Goal: Task Accomplishment & Management: Complete application form

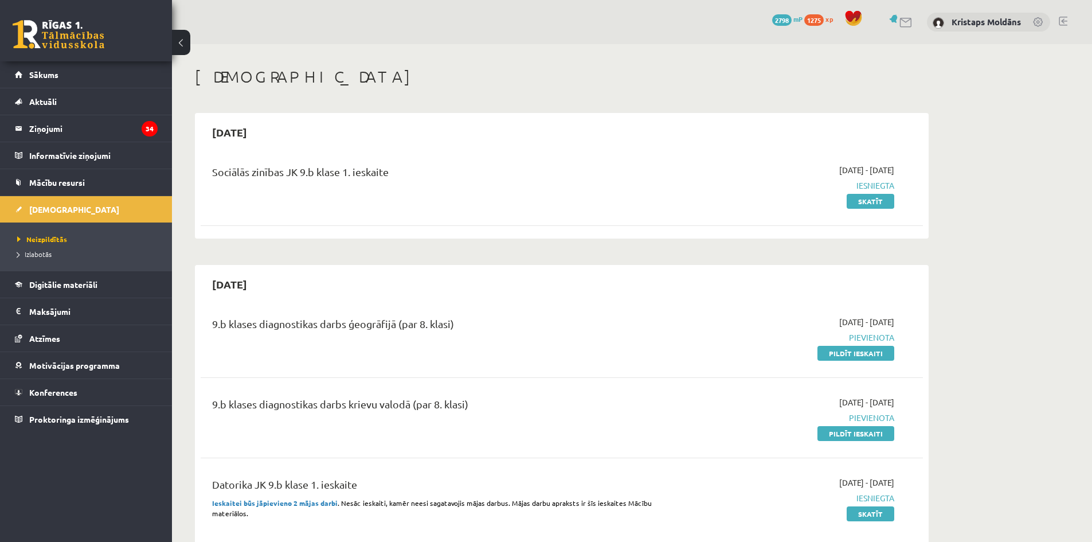
scroll to position [476, 0]
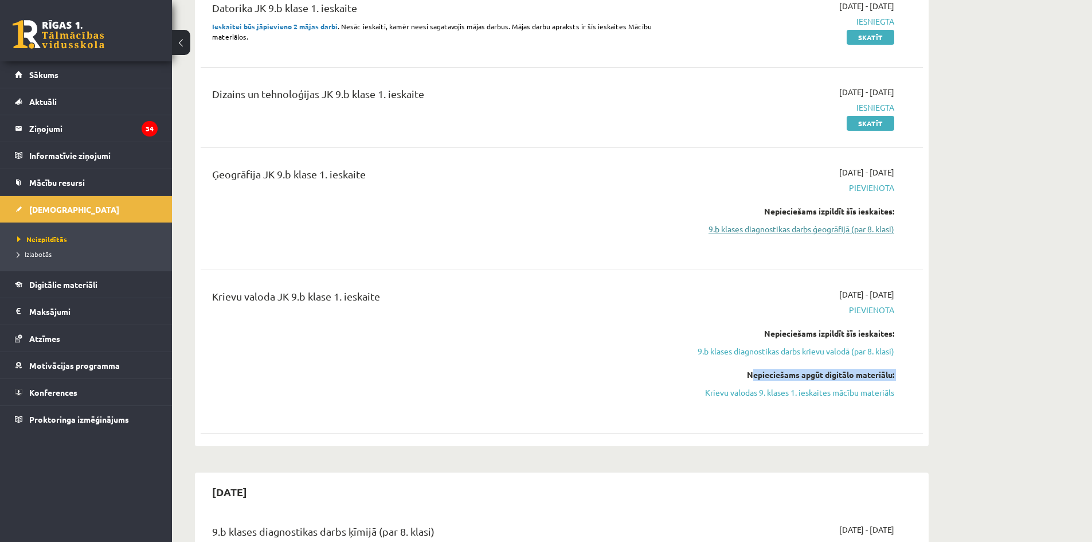
click at [820, 228] on link "9.b klases diagnostikas darbs ģeogrāfijā (par 8. klasi)" at bounding box center [786, 229] width 216 height 12
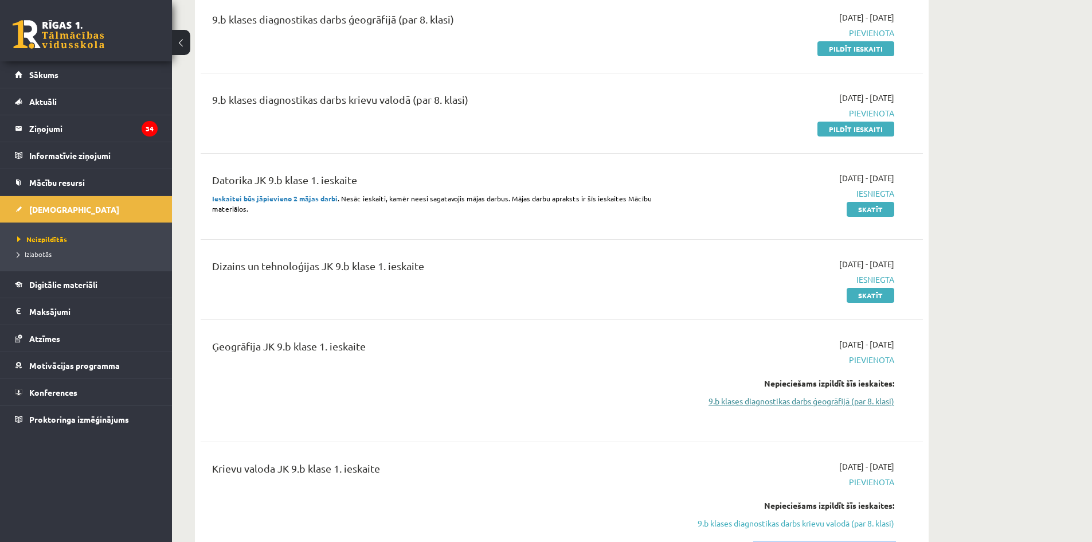
click at [768, 400] on link "9.b klases diagnostikas darbs ģeogrāfijā (par 8. klasi)" at bounding box center [786, 401] width 216 height 12
click at [768, 398] on link "9.b klases diagnostikas darbs ģeogrāfijā (par 8. klasi)" at bounding box center [786, 401] width 216 height 12
click at [768, 399] on link "9.b klases diagnostikas darbs ģeogrāfijā (par 8. klasi)" at bounding box center [786, 401] width 216 height 12
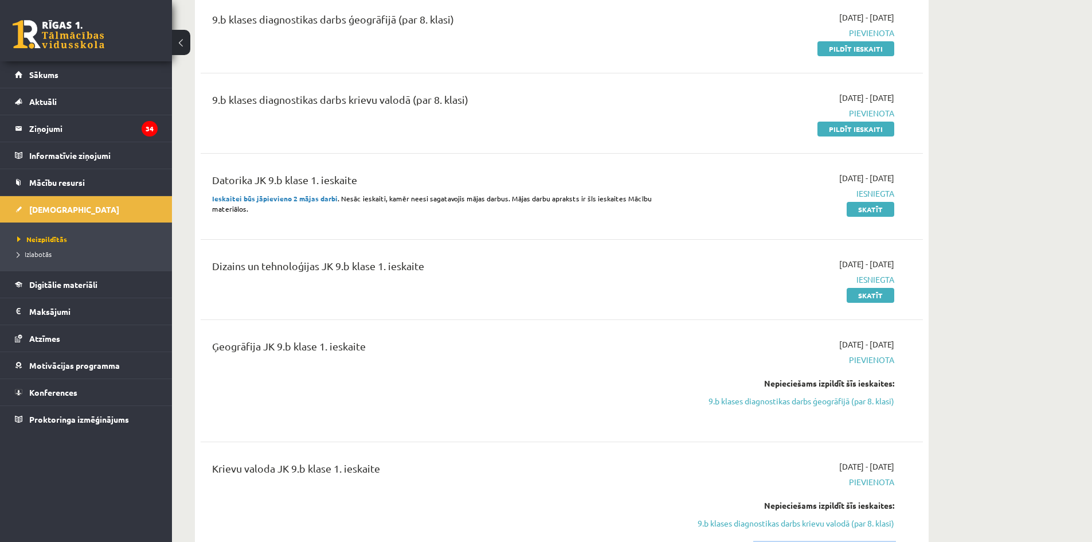
drag, startPoint x: 768, startPoint y: 399, endPoint x: 874, endPoint y: 24, distance: 389.8
click at [784, 395] on link "9.b klases diagnostikas darbs ģeogrāfijā (par 8. klasi)" at bounding box center [786, 401] width 216 height 12
click at [853, 134] on link "Pildīt ieskaiti" at bounding box center [855, 129] width 77 height 15
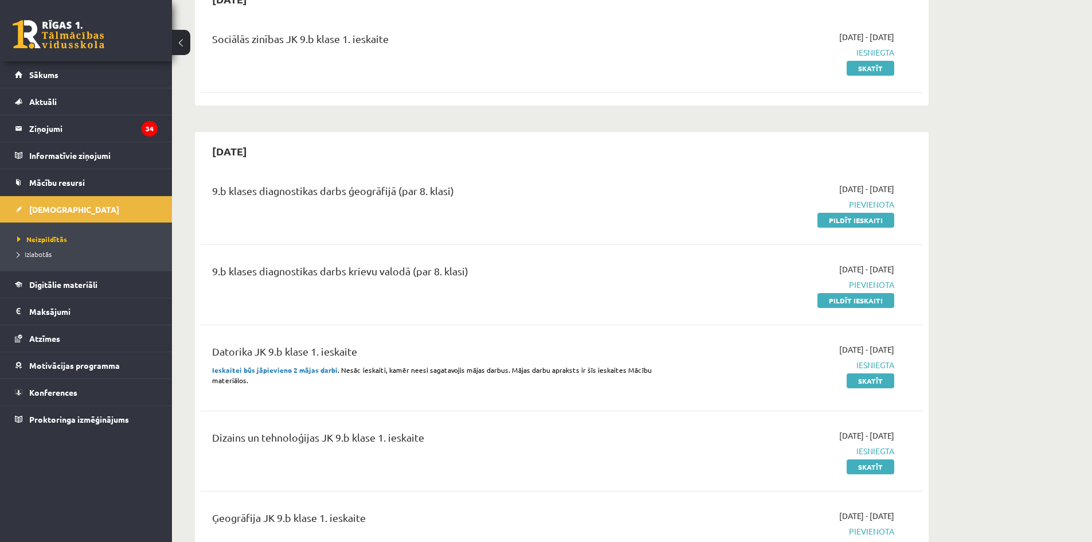
scroll to position [132, 0]
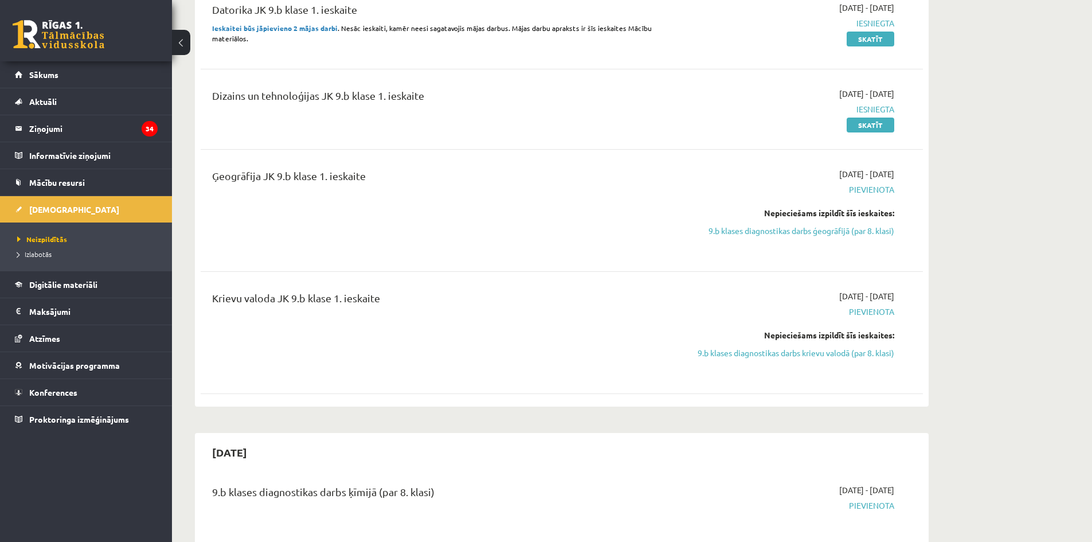
scroll to position [476, 0]
click at [777, 225] on link "9.b klases diagnostikas darbs ģeogrāfijā (par 8. klasi)" at bounding box center [786, 229] width 216 height 12
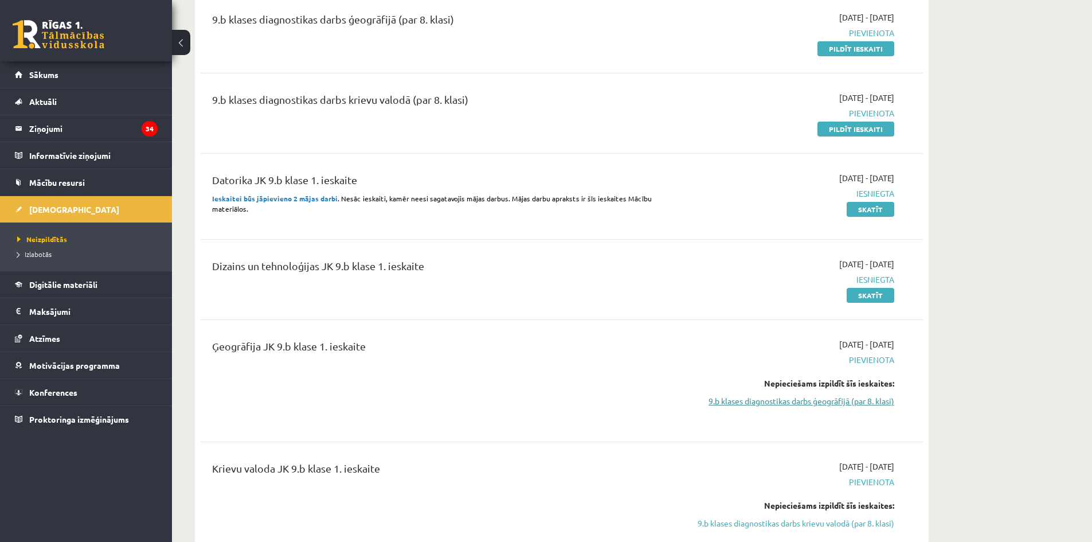
click at [848, 401] on link "9.b klases diagnostikas darbs ģeogrāfijā (par 8. klasi)" at bounding box center [786, 401] width 216 height 12
click at [814, 518] on link "9.b klases diagnostikas darbs krievu valodā (par 8. klasi)" at bounding box center [786, 523] width 216 height 12
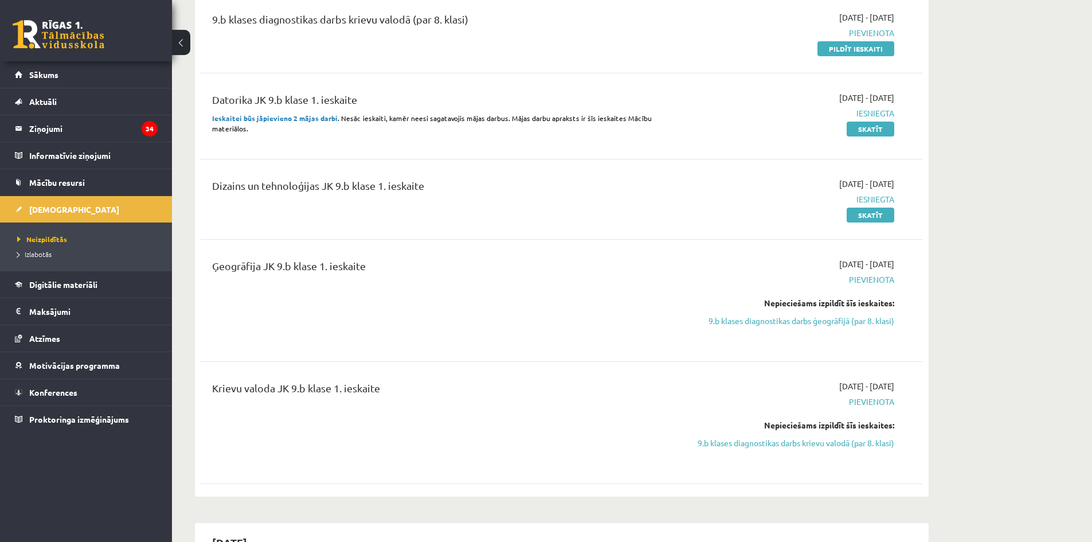
scroll to position [476, 0]
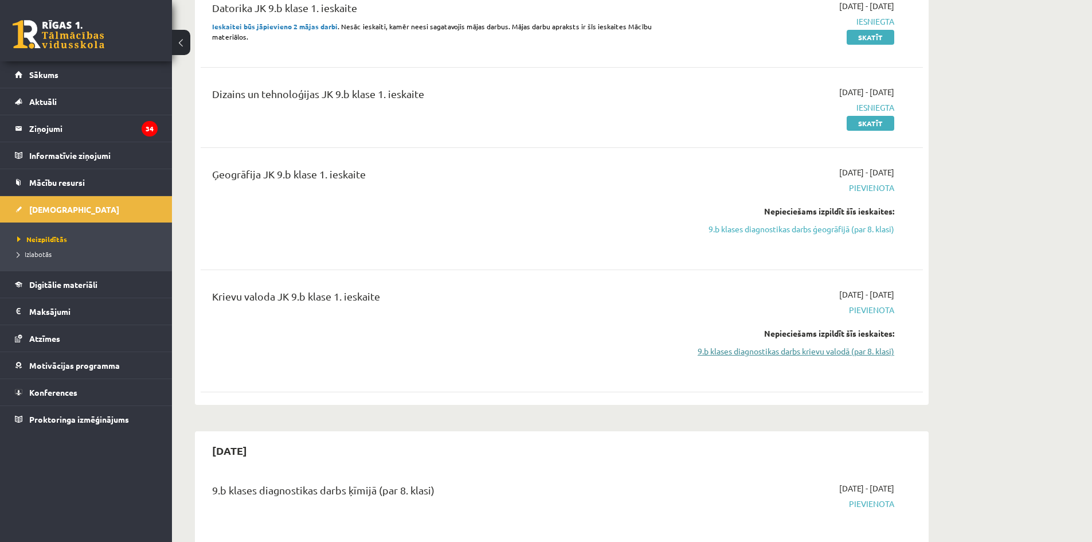
click at [807, 352] on link "9.b klases diagnostikas darbs krievu valodā (par 8. klasi)" at bounding box center [786, 351] width 216 height 12
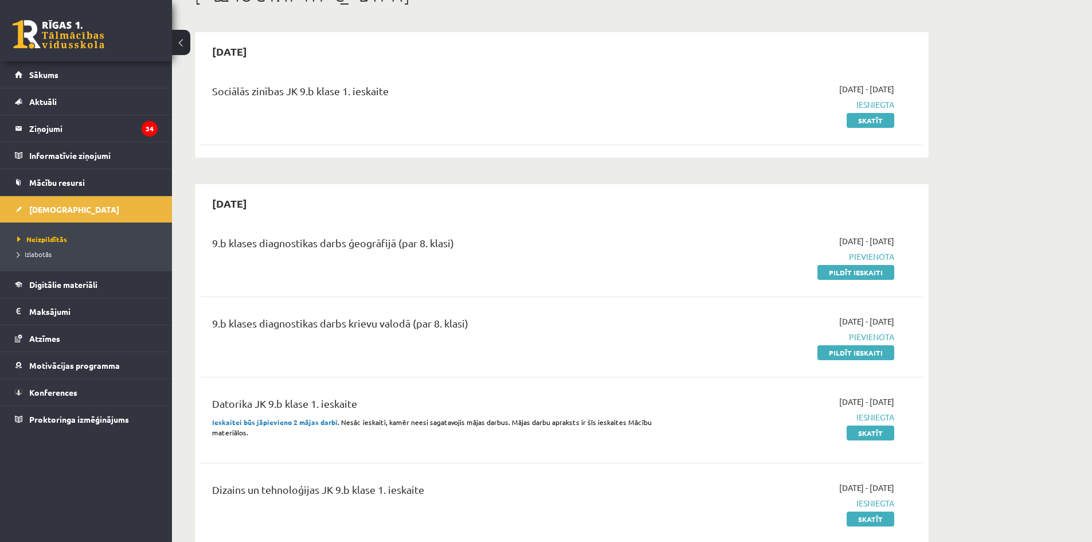
scroll to position [41, 0]
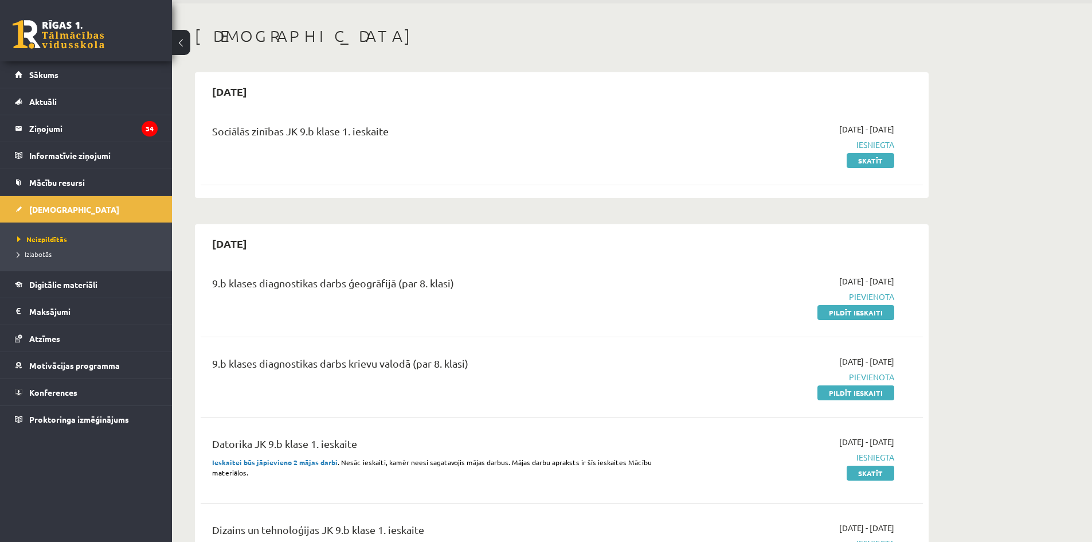
drag, startPoint x: 966, startPoint y: 221, endPoint x: 839, endPoint y: 277, distance: 139.3
drag, startPoint x: 871, startPoint y: 316, endPoint x: 606, endPoint y: 63, distance: 366.5
click at [871, 316] on link "Pildīt ieskaiti" at bounding box center [855, 312] width 77 height 15
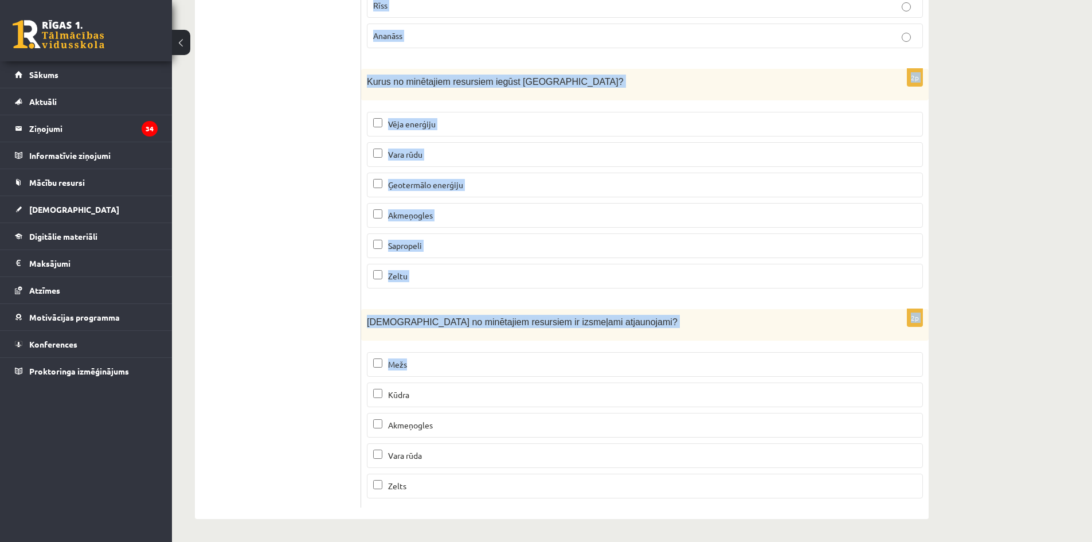
scroll to position [6900, 0]
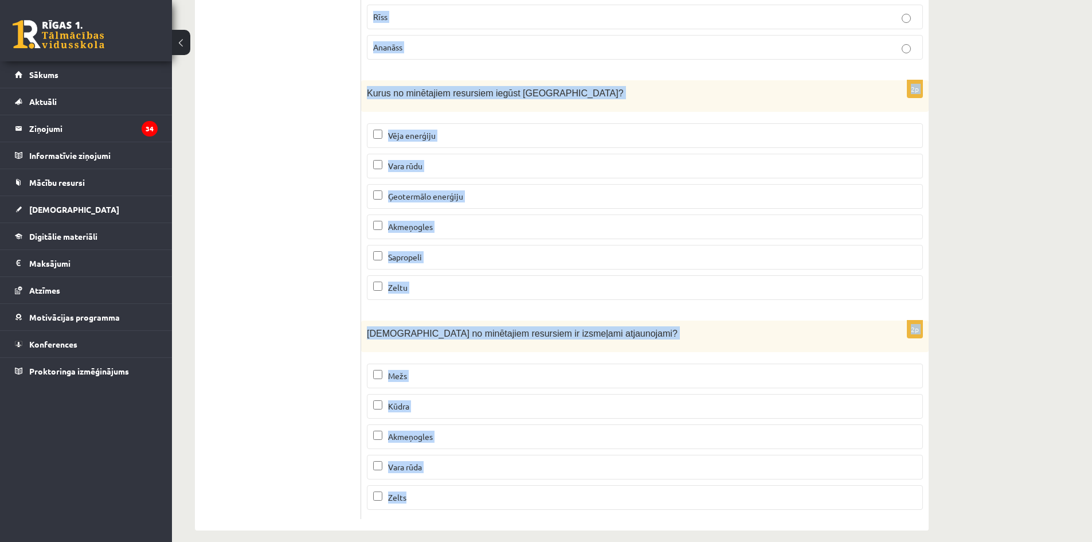
drag, startPoint x: 363, startPoint y: 229, endPoint x: 744, endPoint y: 521, distance: 479.3
copy form "Lo ipsumd sitamet conse adipisci elitsedd eiusm temporinc utlabo, etdol magn al…"
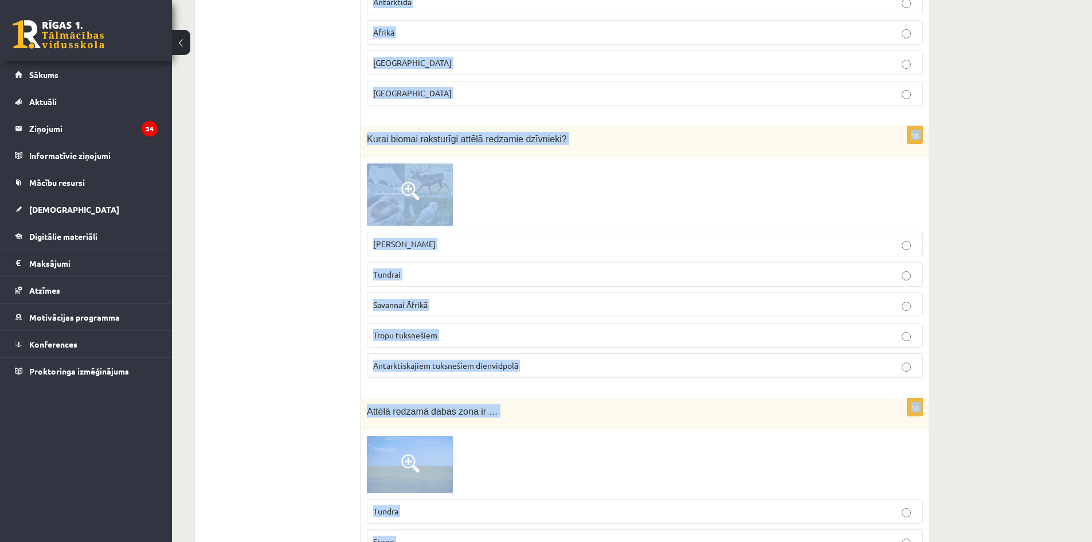
scroll to position [0, 0]
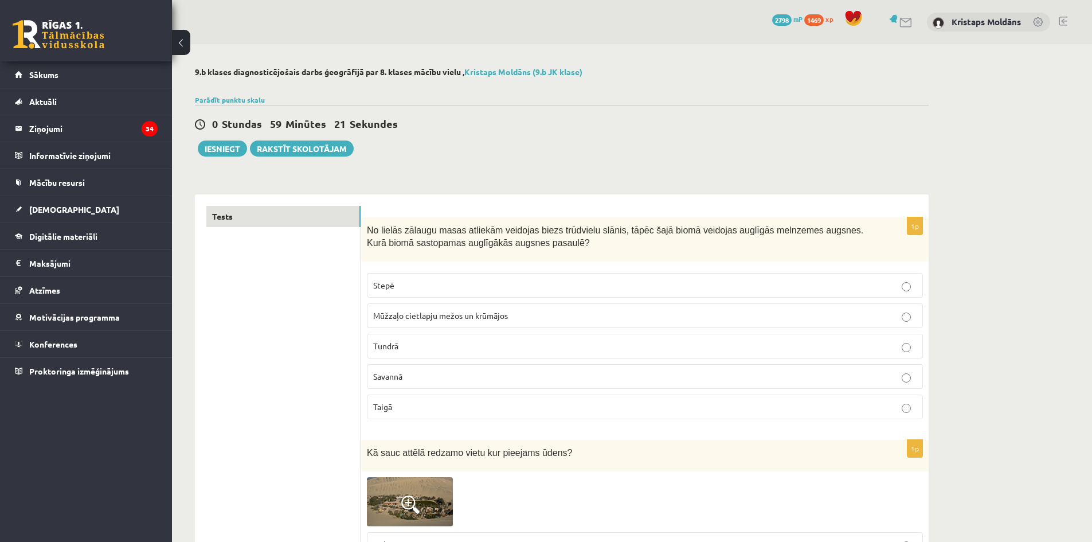
click at [429, 267] on fieldset "Stepē Mūžzaļo cietlapju mežos un krūmājos Tundrā Savannā Taigā" at bounding box center [645, 344] width 556 height 155
click at [397, 285] on p "Stepē" at bounding box center [644, 285] width 543 height 12
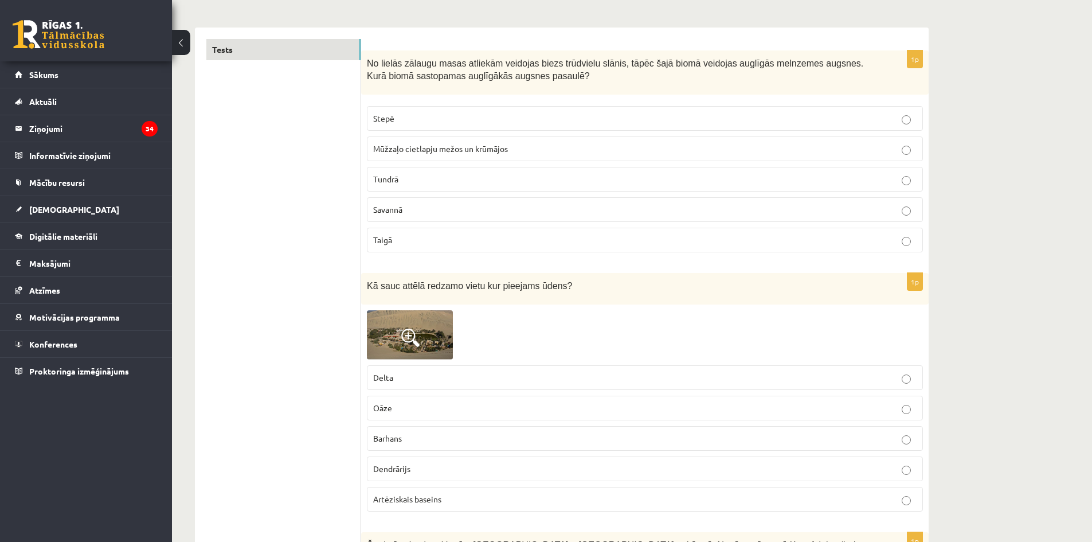
scroll to position [172, 0]
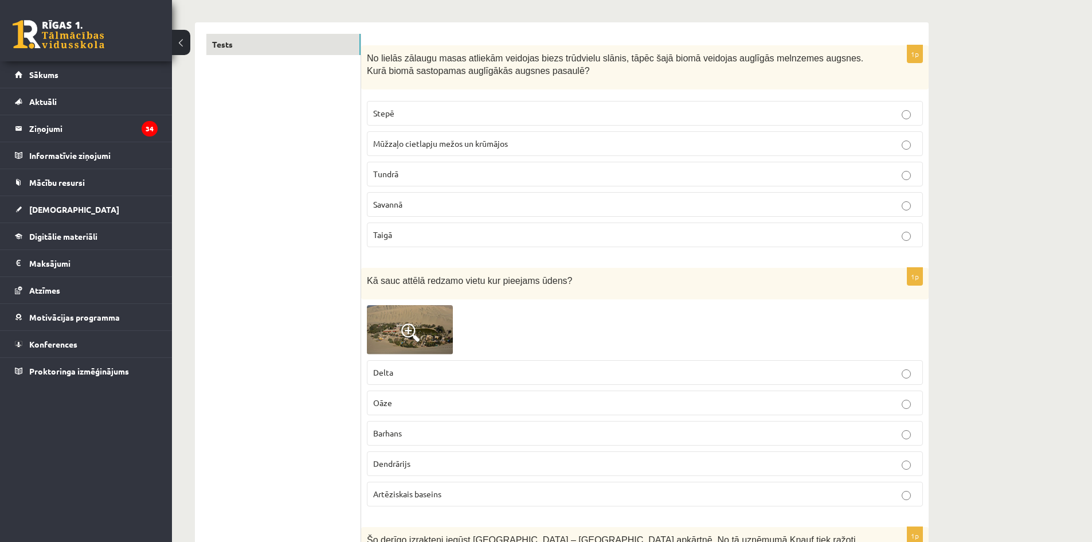
click at [404, 411] on label "Oāze" at bounding box center [645, 402] width 556 height 25
click at [385, 326] on img at bounding box center [410, 330] width 86 height 50
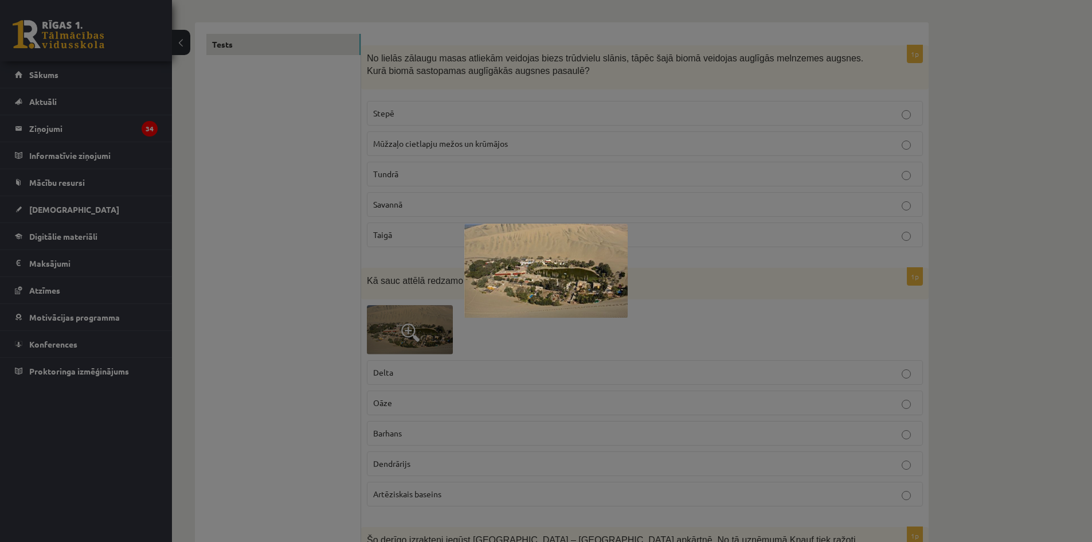
click at [527, 271] on img at bounding box center [545, 271] width 163 height 95
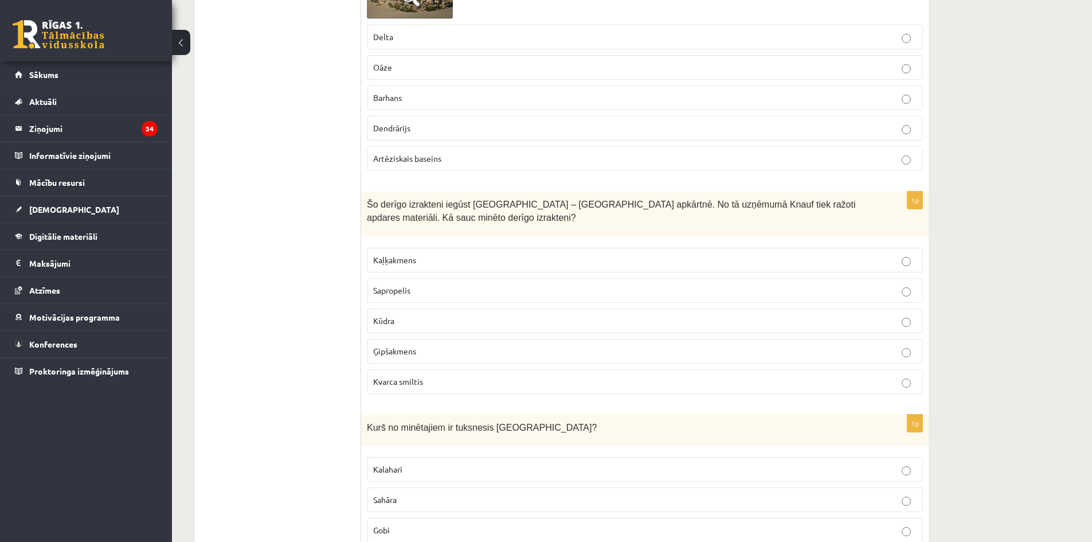
scroll to position [516, 0]
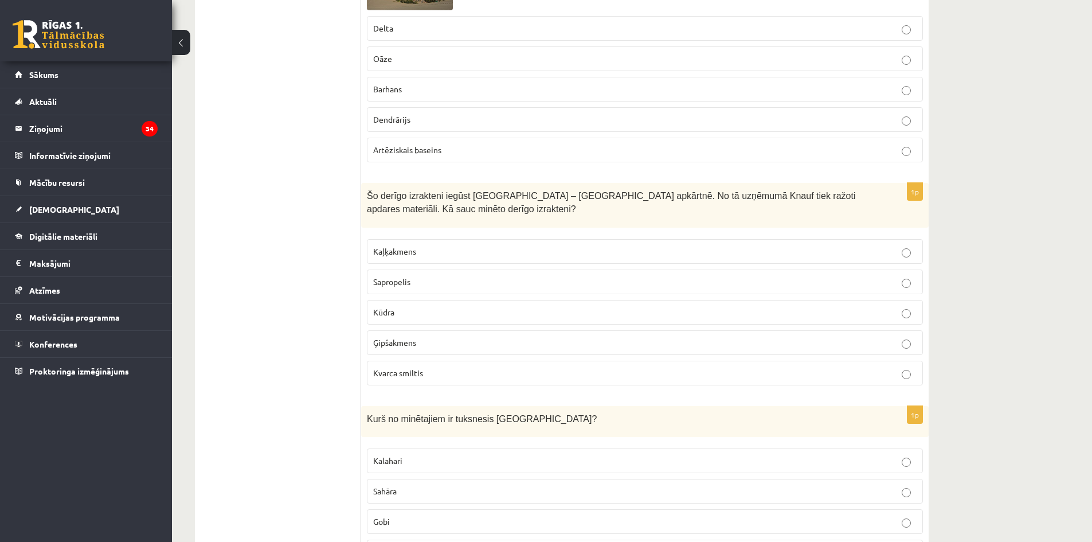
click at [392, 350] on label "Ģipšakmens" at bounding box center [645, 342] width 556 height 25
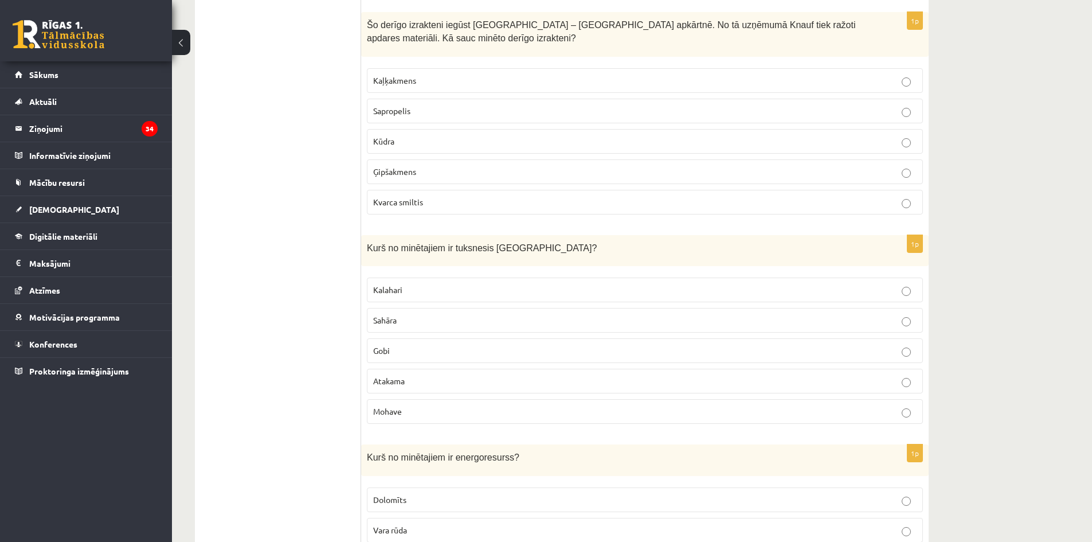
scroll to position [688, 0]
click at [393, 299] on label "Kalahari" at bounding box center [645, 288] width 556 height 25
click at [400, 315] on p "Sahāra" at bounding box center [644, 319] width 543 height 12
click at [414, 284] on p "Kalahari" at bounding box center [644, 289] width 543 height 12
click at [392, 351] on p "Gobi" at bounding box center [644, 349] width 543 height 12
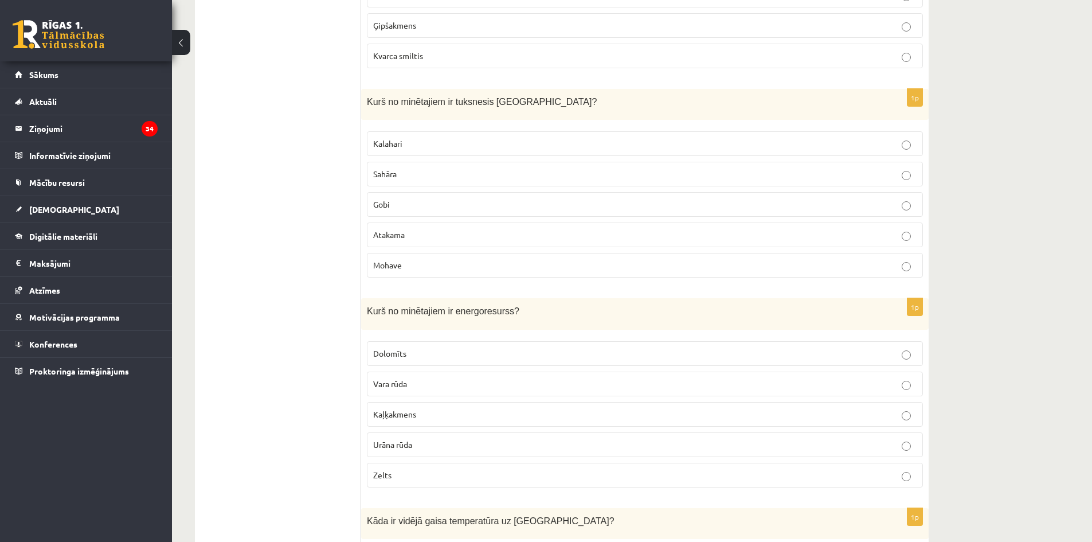
scroll to position [917, 0]
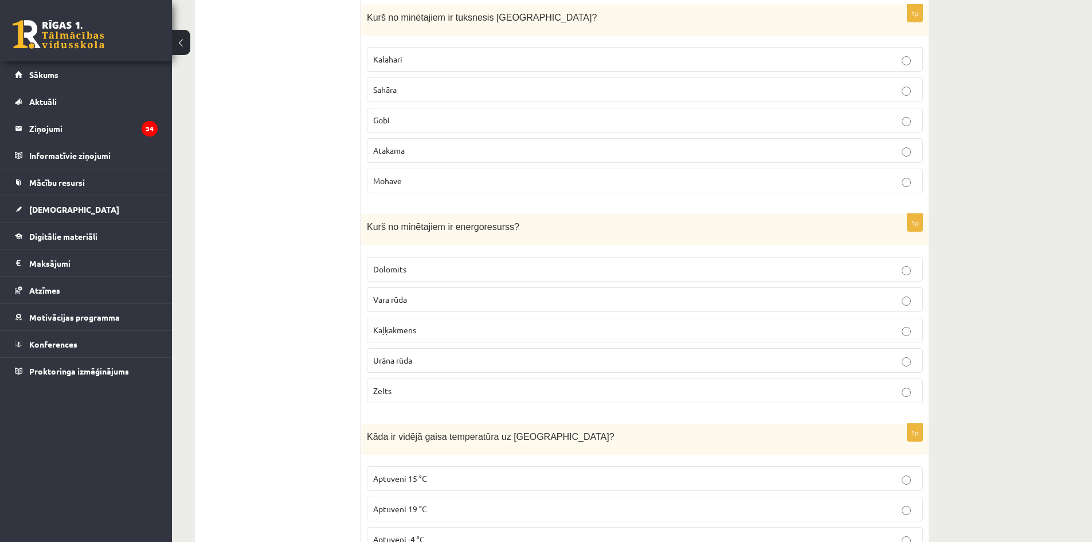
click at [421, 357] on p "Urāna rūda" at bounding box center [644, 360] width 543 height 12
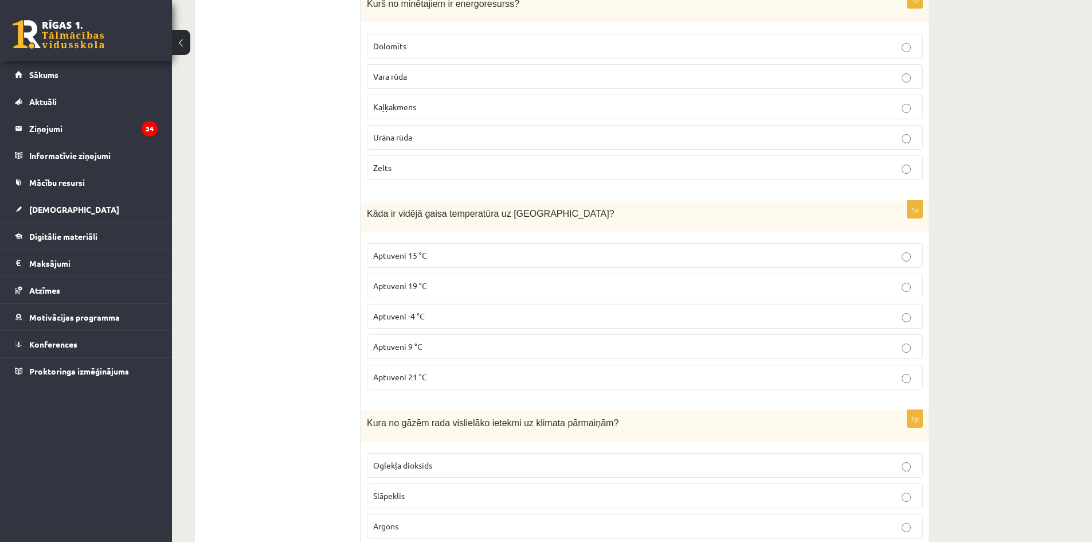
scroll to position [1146, 0]
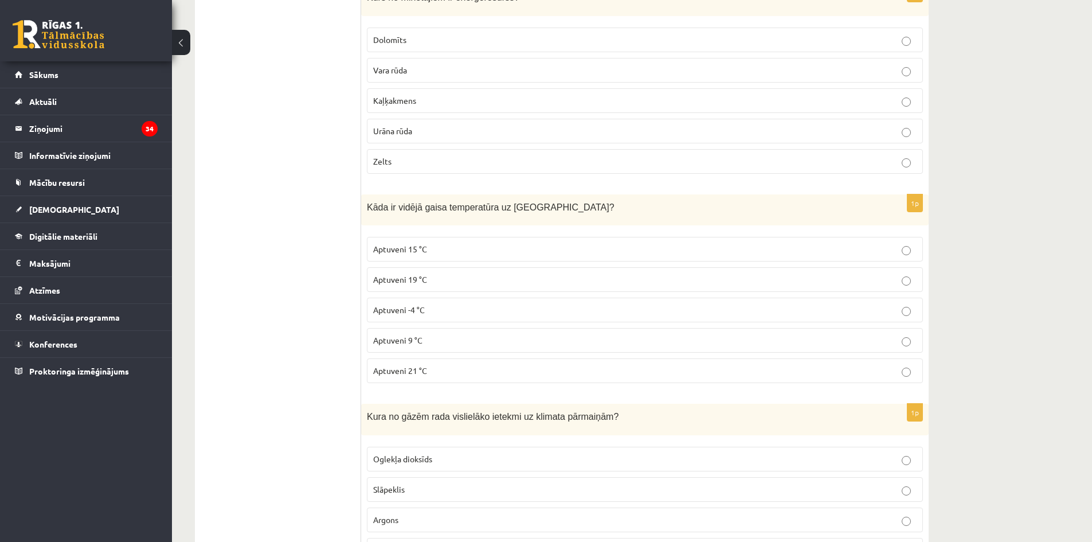
click at [424, 250] on span "Aptuveni 15 °C" at bounding box center [400, 249] width 54 height 10
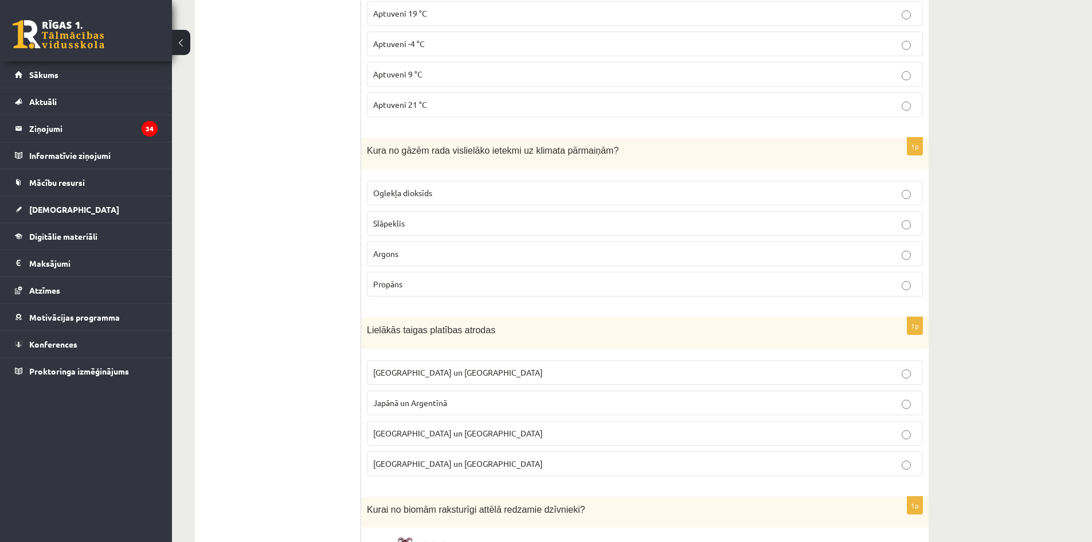
scroll to position [1433, 0]
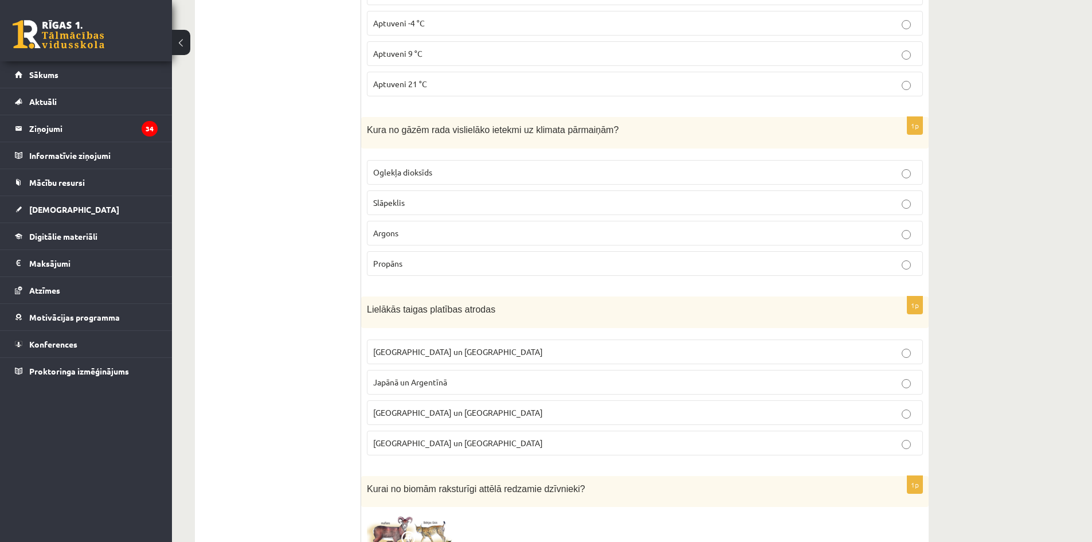
click at [403, 183] on label "Oglekļa dioksīds" at bounding box center [645, 172] width 556 height 25
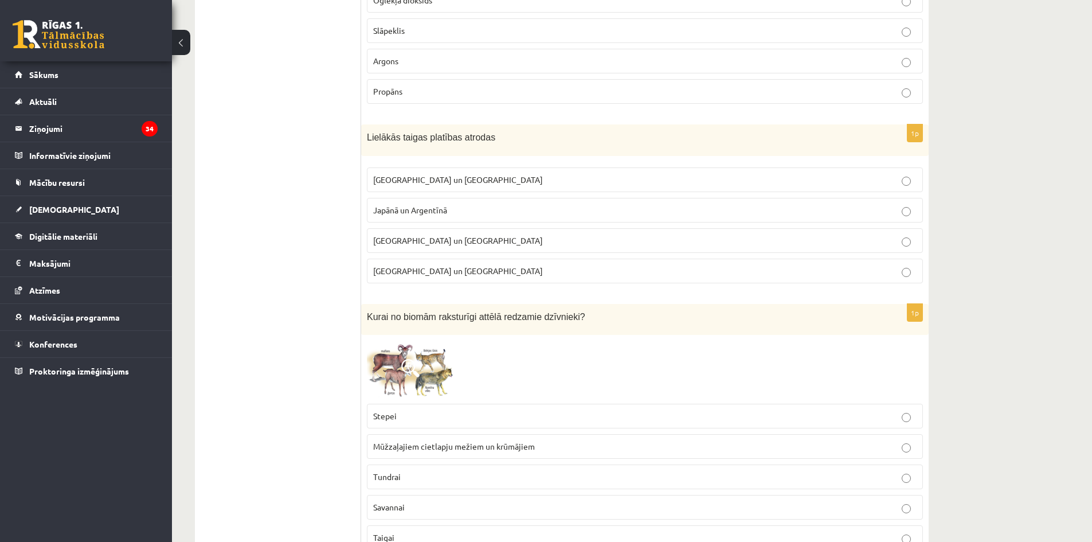
click at [443, 174] on p "Krievijā un Kanādā" at bounding box center [644, 180] width 543 height 12
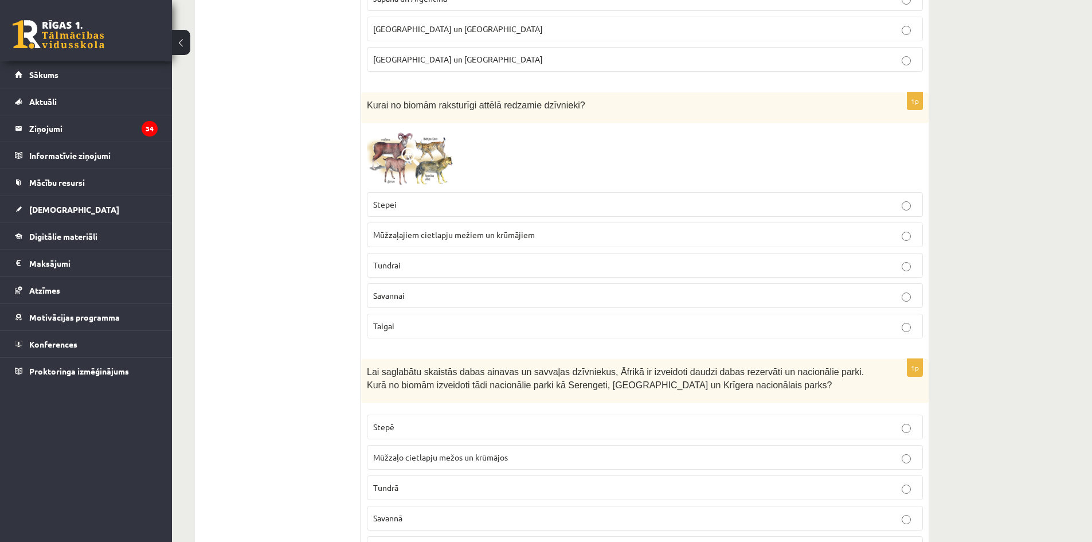
scroll to position [1834, 0]
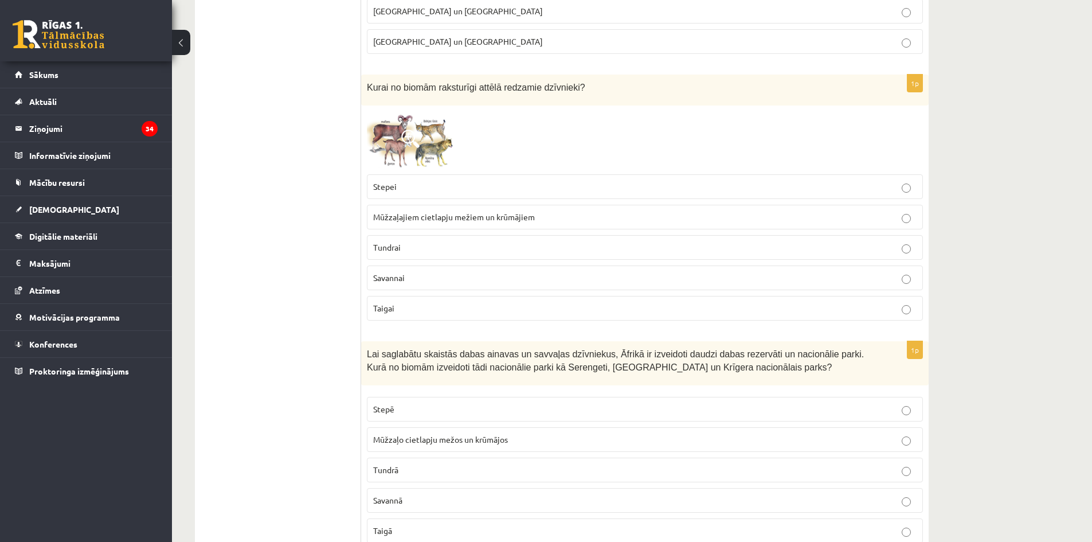
click at [414, 279] on p "Savannai" at bounding box center [644, 278] width 543 height 12
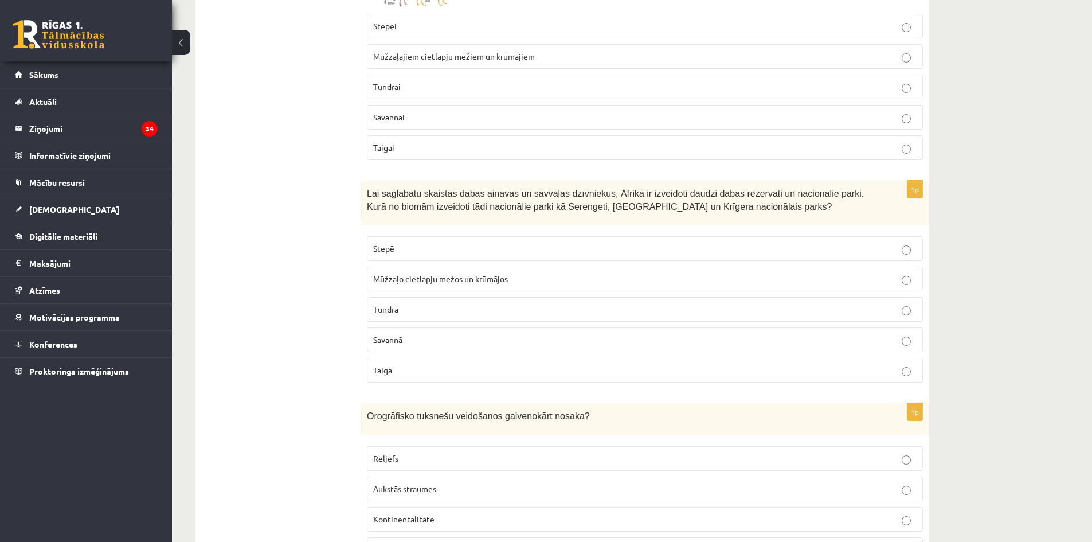
scroll to position [2006, 0]
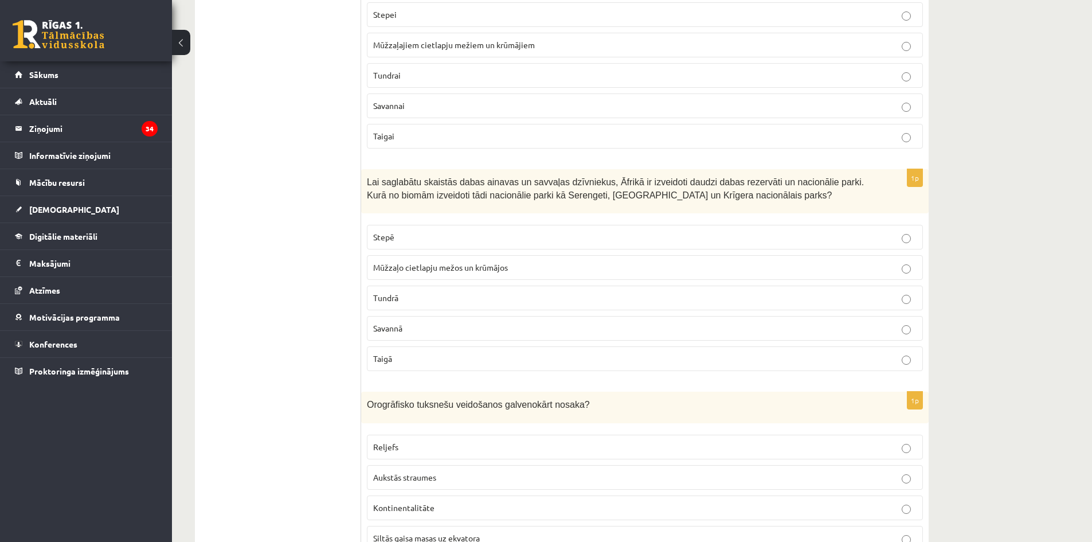
click at [437, 328] on p "Savannā" at bounding box center [644, 328] width 543 height 12
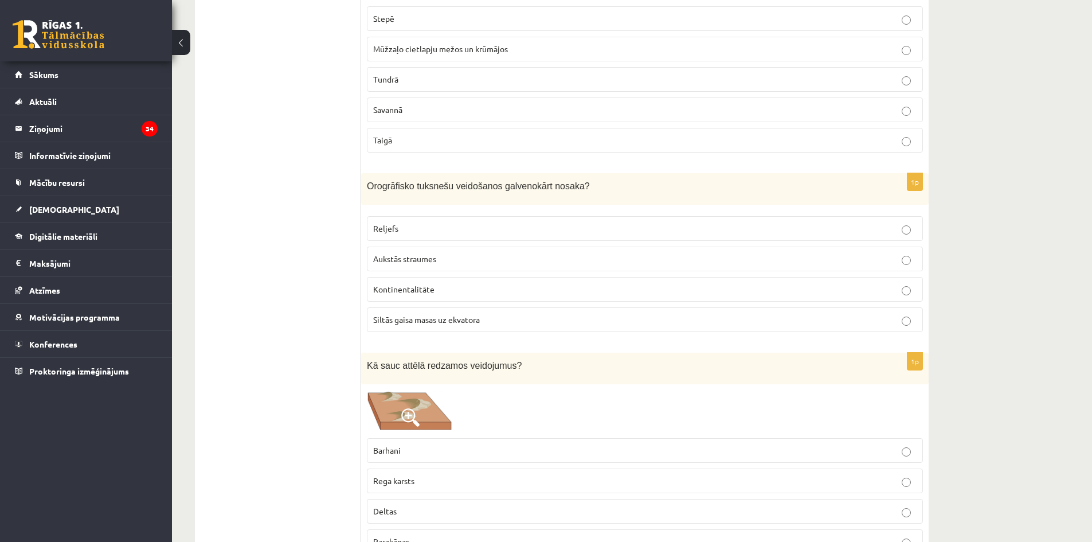
scroll to position [2293, 0]
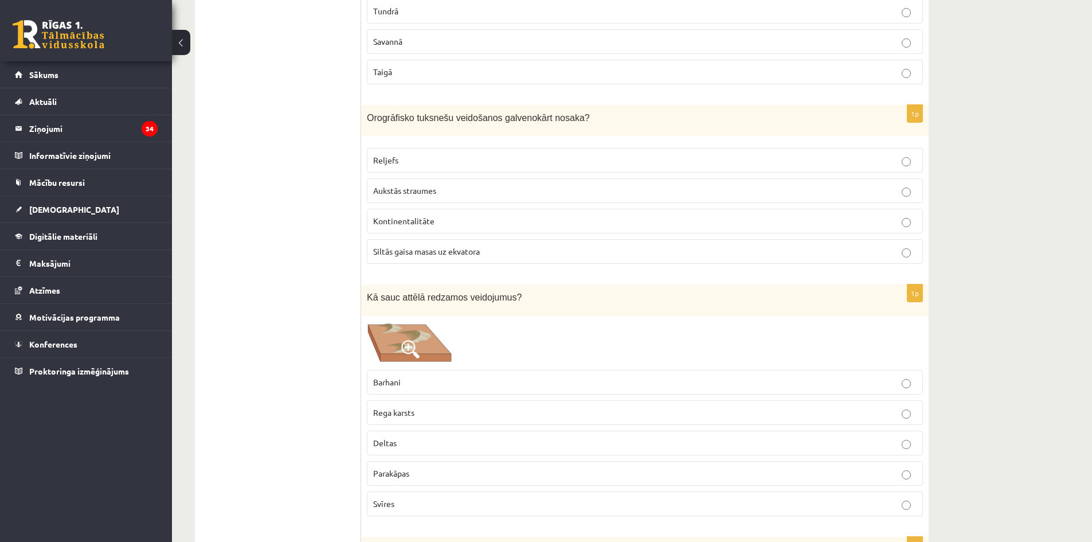
click at [412, 155] on p "Reljefs" at bounding box center [644, 160] width 543 height 12
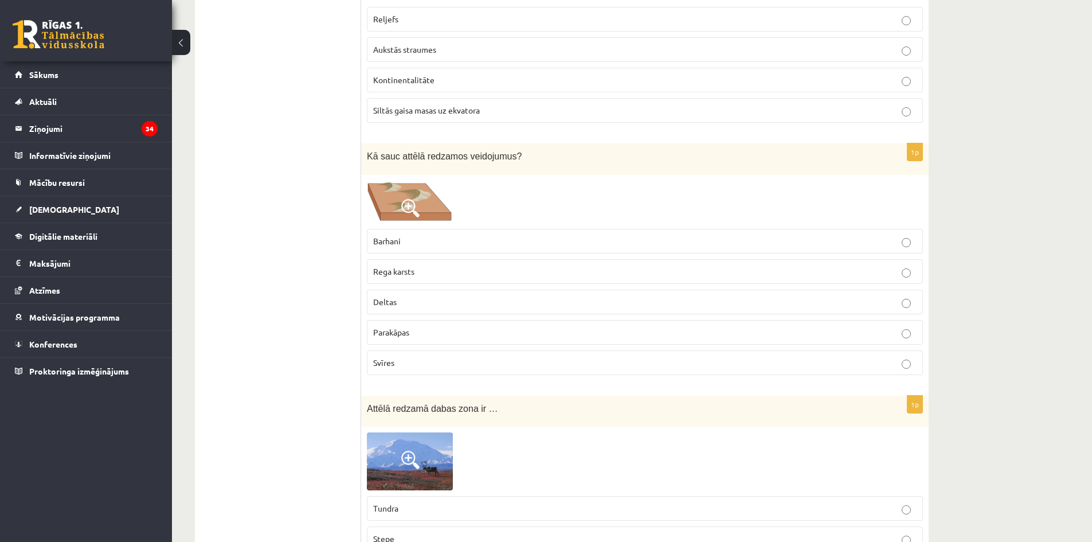
scroll to position [2522, 0]
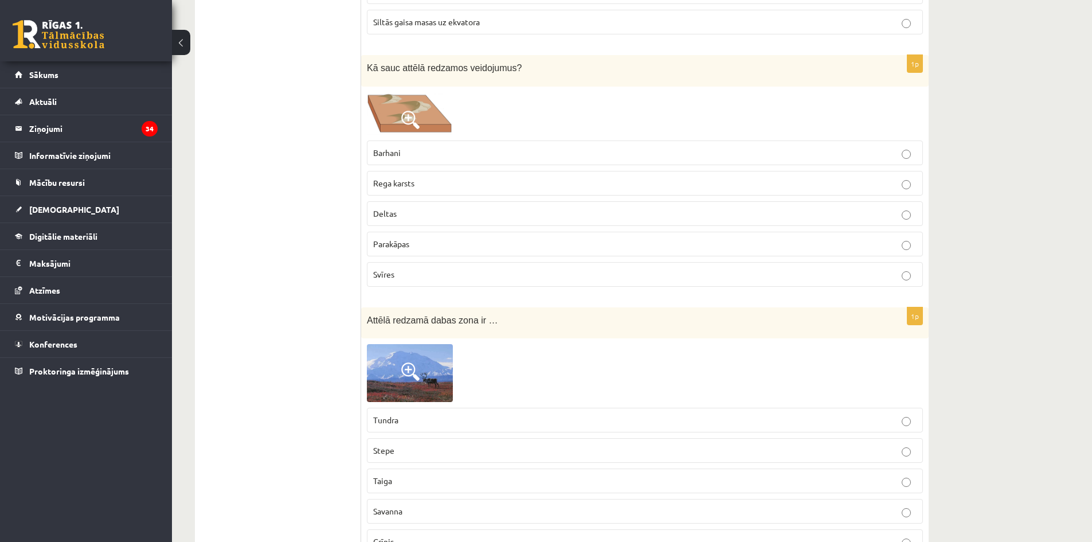
click at [416, 155] on p "Barhani" at bounding box center [644, 153] width 543 height 12
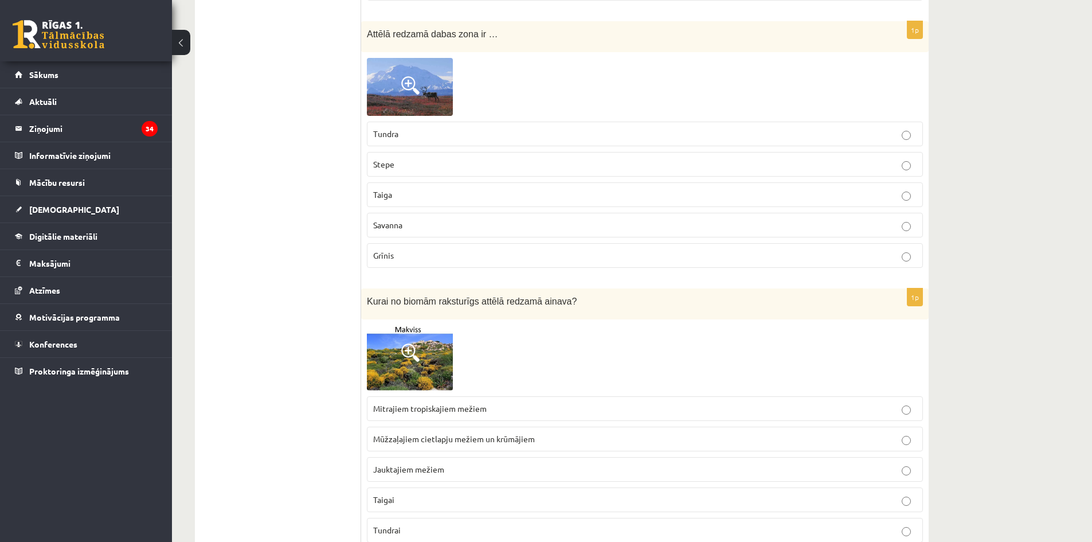
scroll to position [2809, 0]
click at [420, 171] on label "Stepe" at bounding box center [645, 163] width 556 height 25
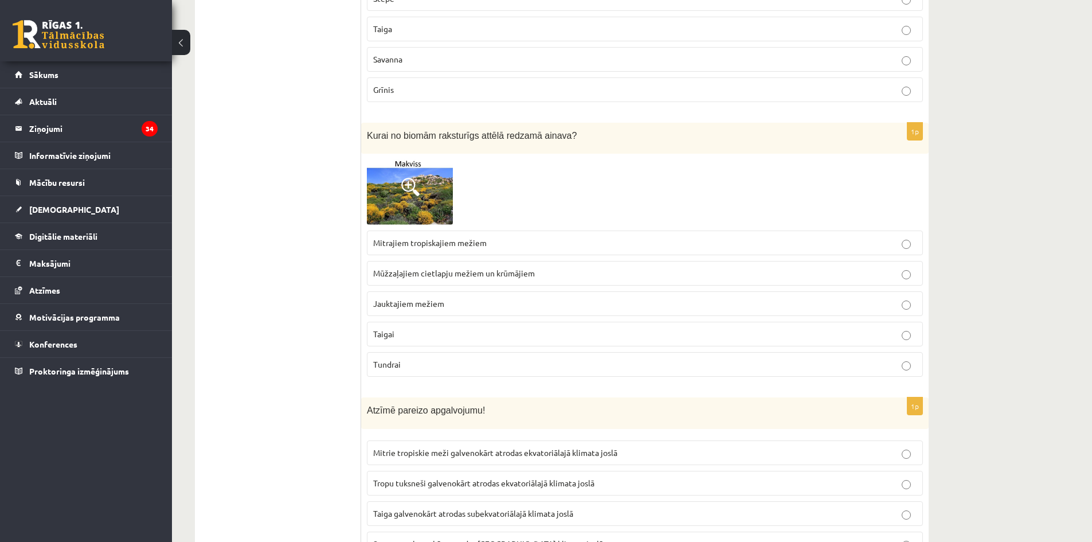
scroll to position [2981, 0]
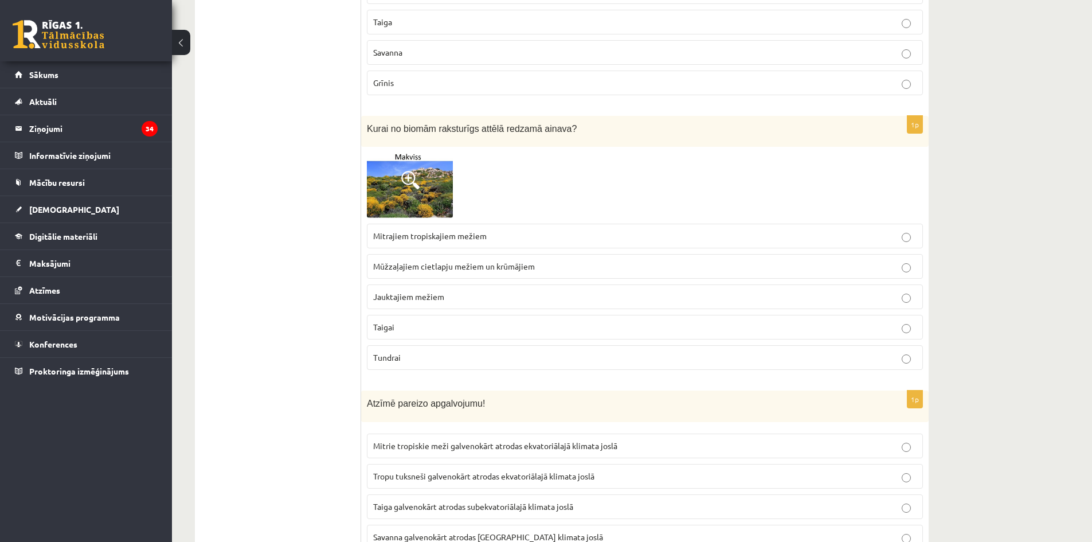
click at [491, 276] on label "Mūžzaļajiem cietlapju mežiem un krūmājiem" at bounding box center [645, 266] width 556 height 25
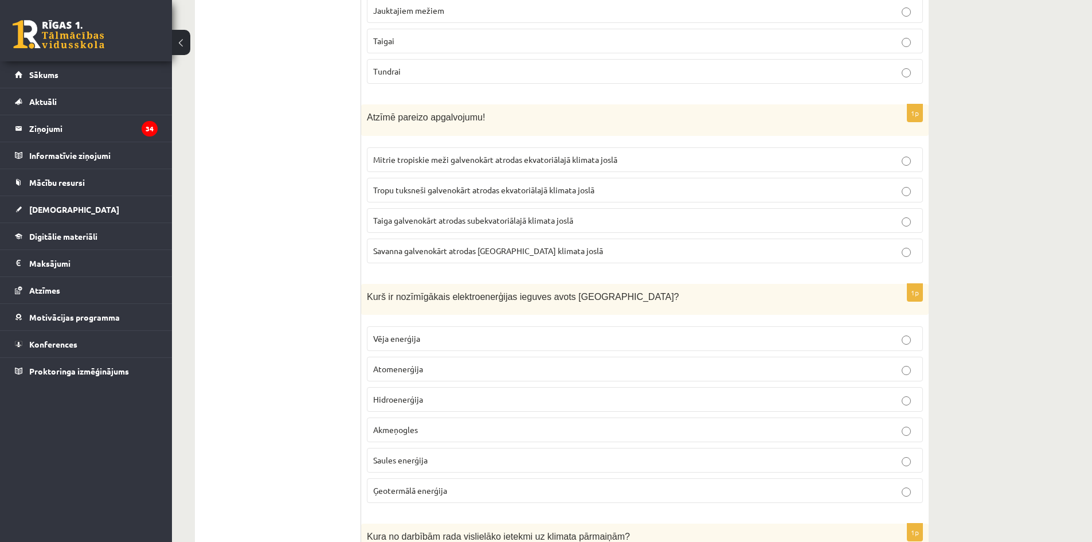
scroll to position [3267, 0]
click at [552, 158] on span "Mitrie tropiskie meži galvenokārt atrodas ekvatoriālajā klimata joslā" at bounding box center [495, 159] width 244 height 10
click at [570, 163] on span "Mitrie tropiskie meži galvenokārt atrodas ekvatoriālajā klimata joslā" at bounding box center [495, 159] width 244 height 10
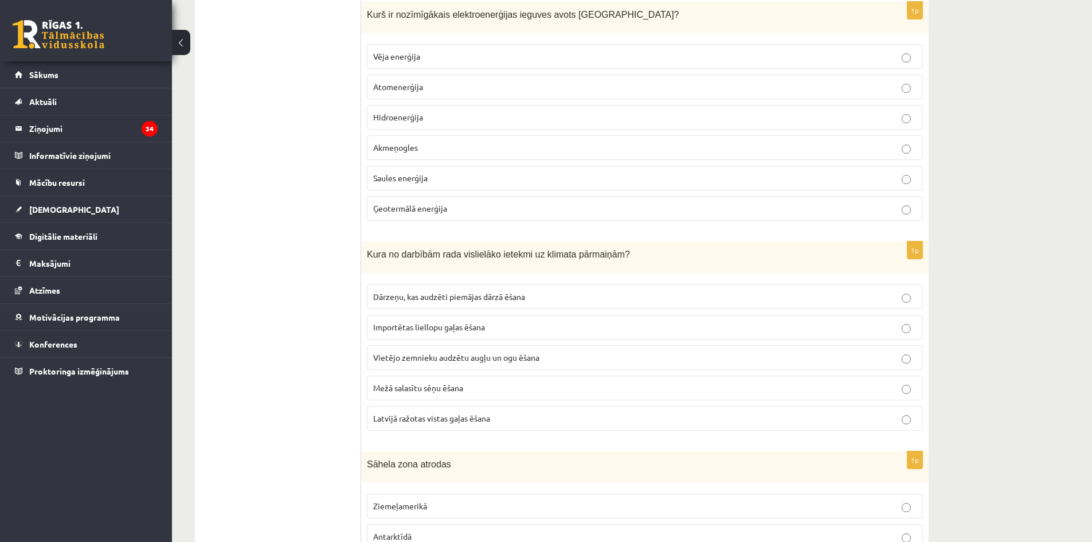
scroll to position [3554, 0]
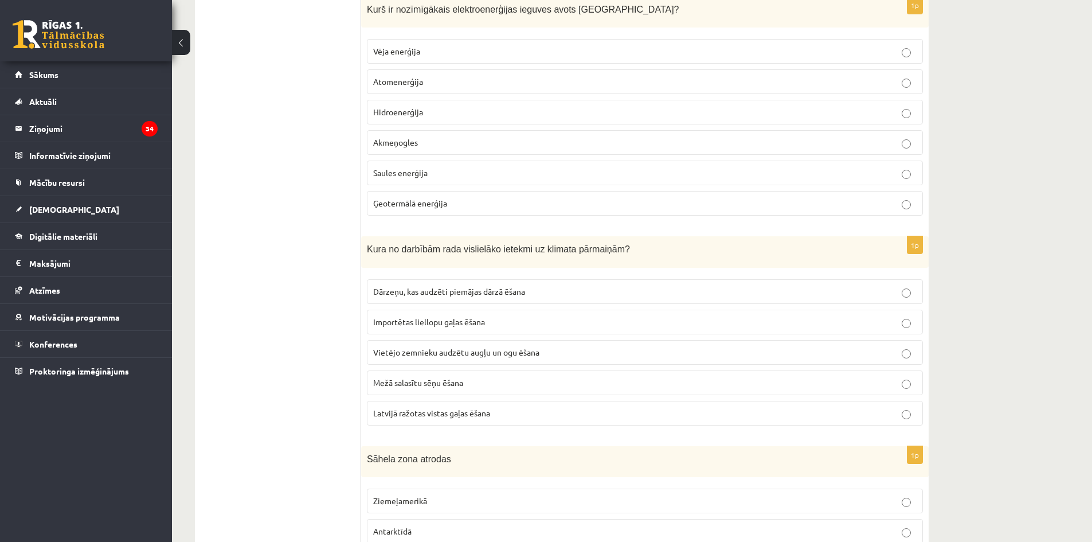
click at [436, 114] on p "Hidroenerģija" at bounding box center [644, 112] width 543 height 12
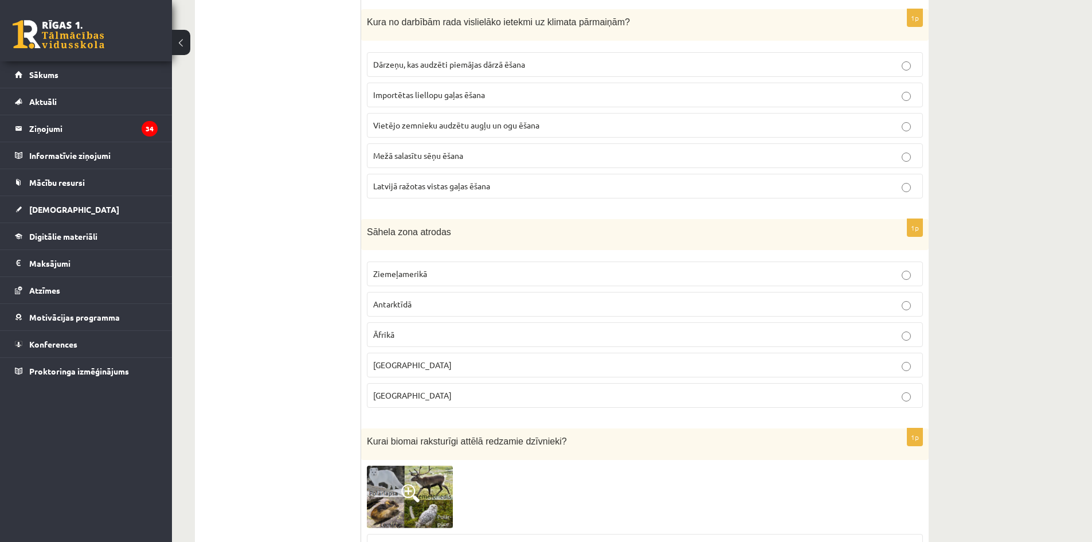
scroll to position [3783, 0]
drag, startPoint x: 445, startPoint y: 91, endPoint x: 451, endPoint y: 100, distance: 11.1
click at [445, 91] on span "Importētas liellopu gaļas ēšana" at bounding box center [429, 92] width 112 height 10
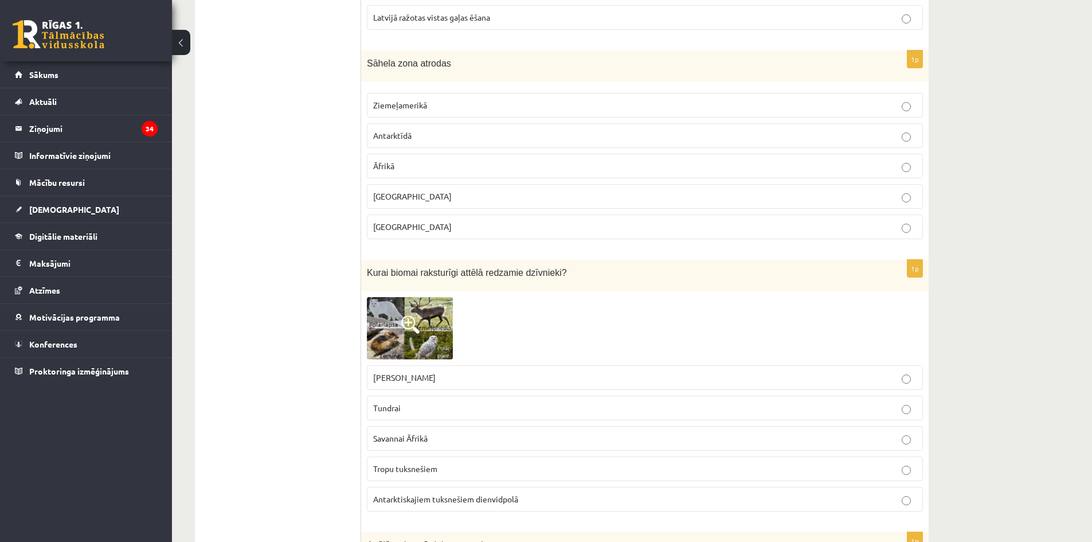
scroll to position [3955, 0]
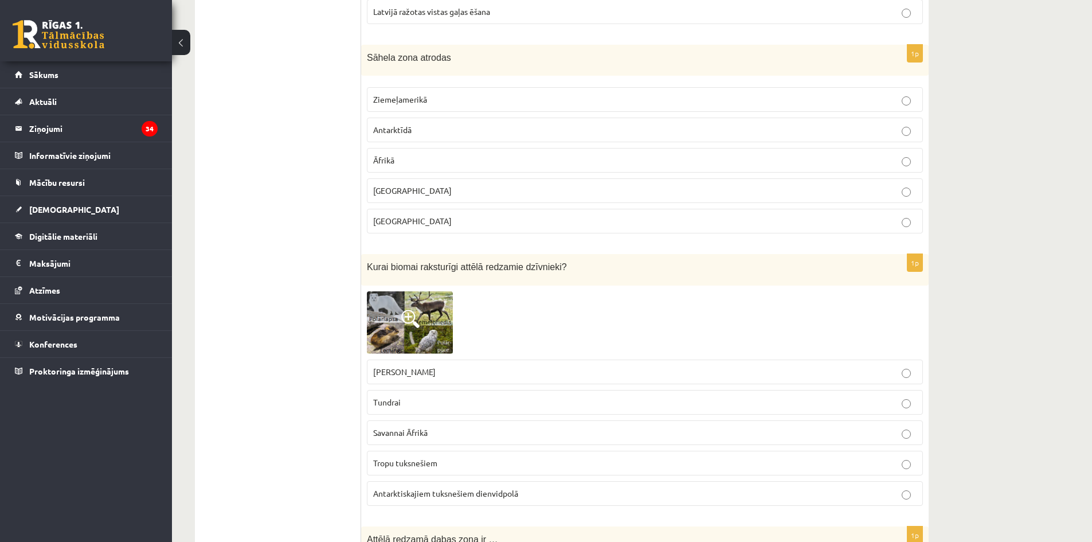
click at [420, 162] on p "Āfrikā" at bounding box center [644, 160] width 543 height 12
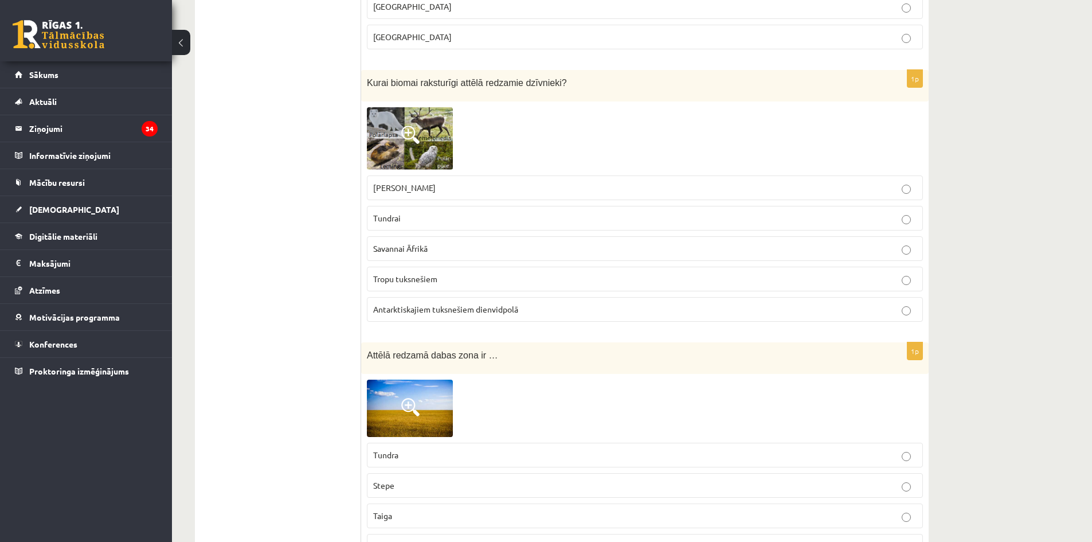
scroll to position [4185, 0]
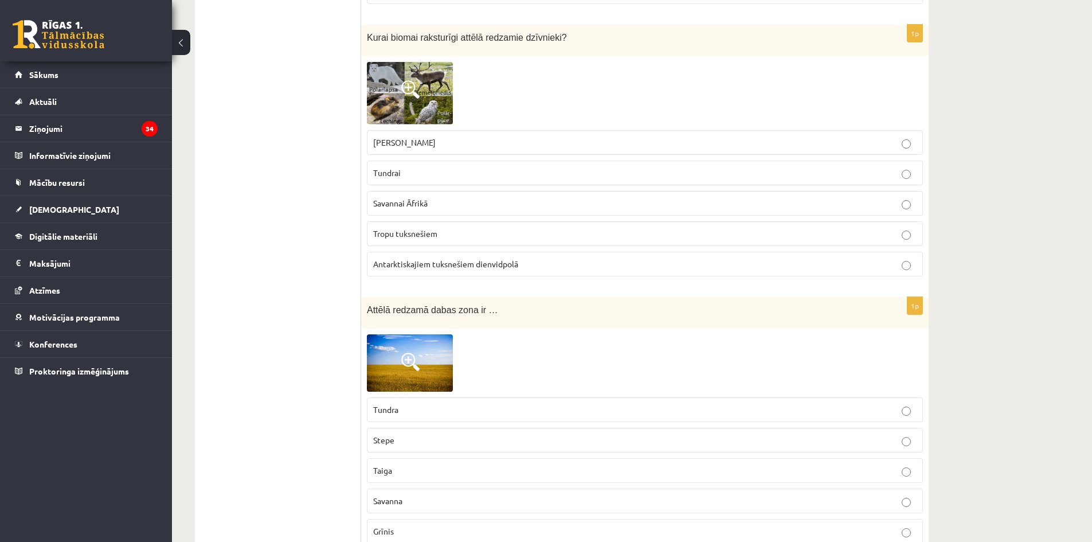
click at [468, 205] on p "Savannai Āfrikā" at bounding box center [644, 203] width 543 height 12
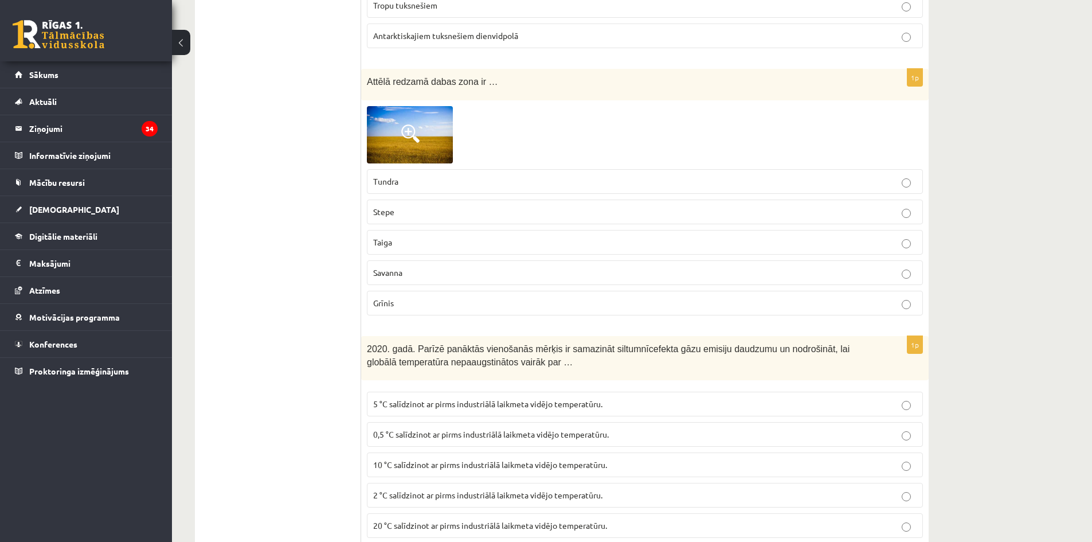
scroll to position [4414, 0]
click at [432, 273] on p "Savanna" at bounding box center [644, 271] width 543 height 12
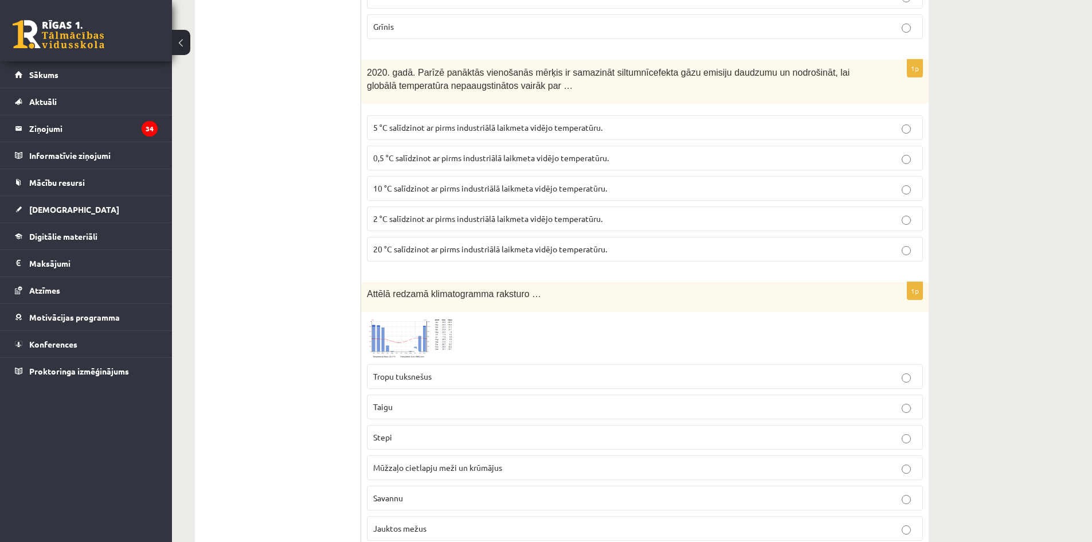
scroll to position [4701, 0]
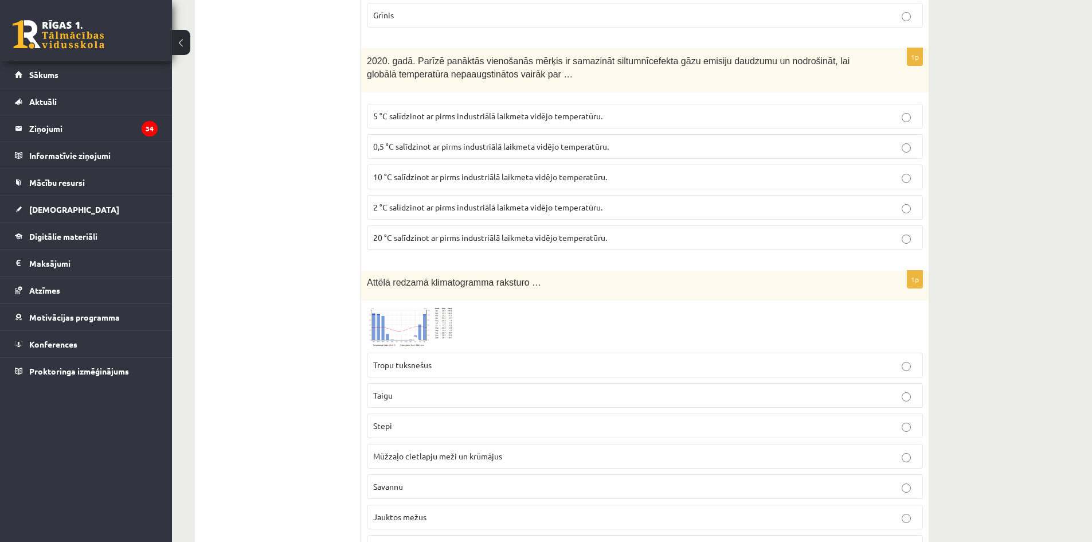
click at [439, 208] on span "2 °C salīdzinot ar pirms industriālā laikmeta vidējo temperatūru." at bounding box center [487, 207] width 229 height 10
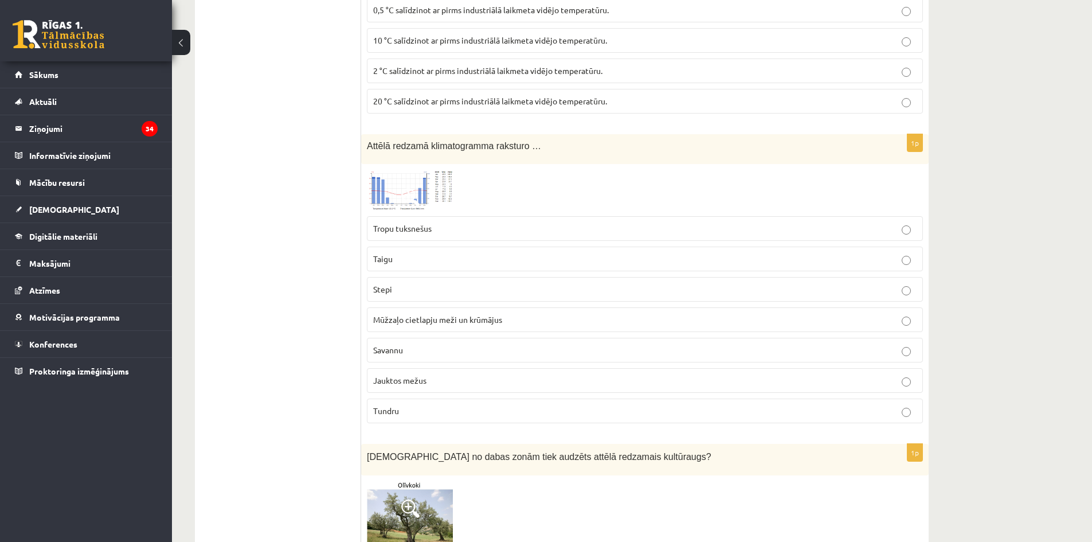
scroll to position [4873, 0]
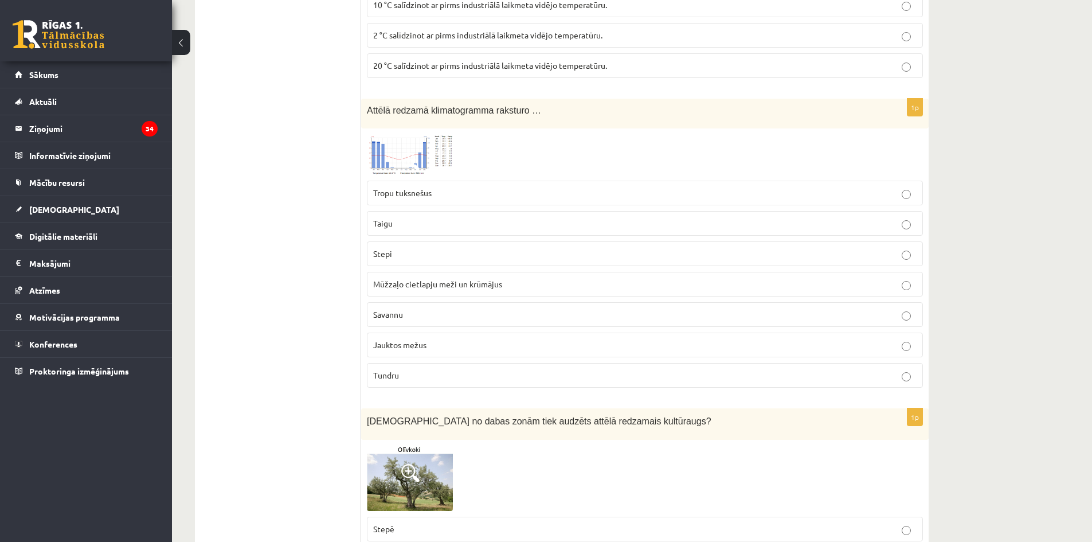
click at [429, 315] on p "Savannu" at bounding box center [644, 314] width 543 height 12
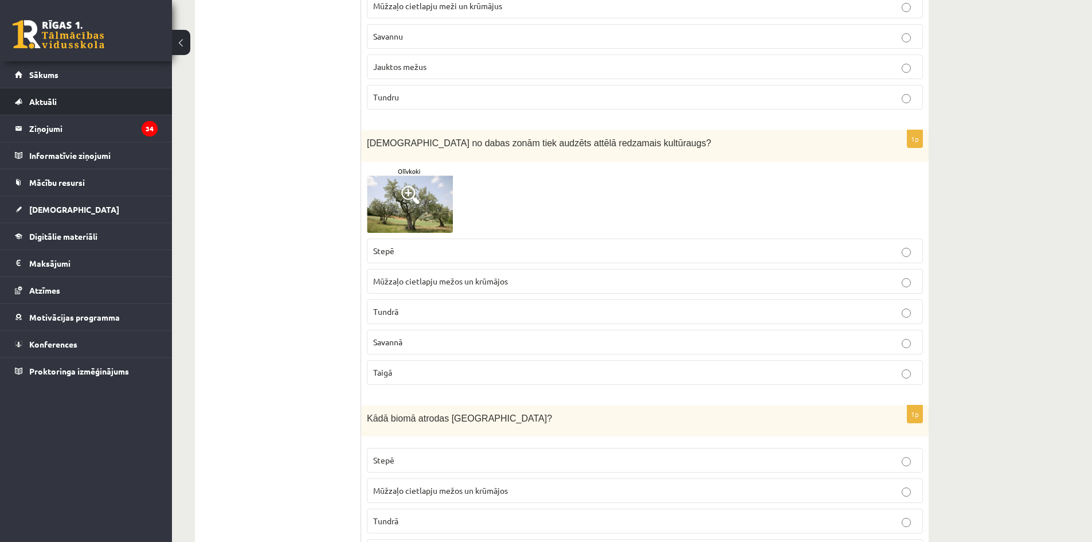
scroll to position [5159, 0]
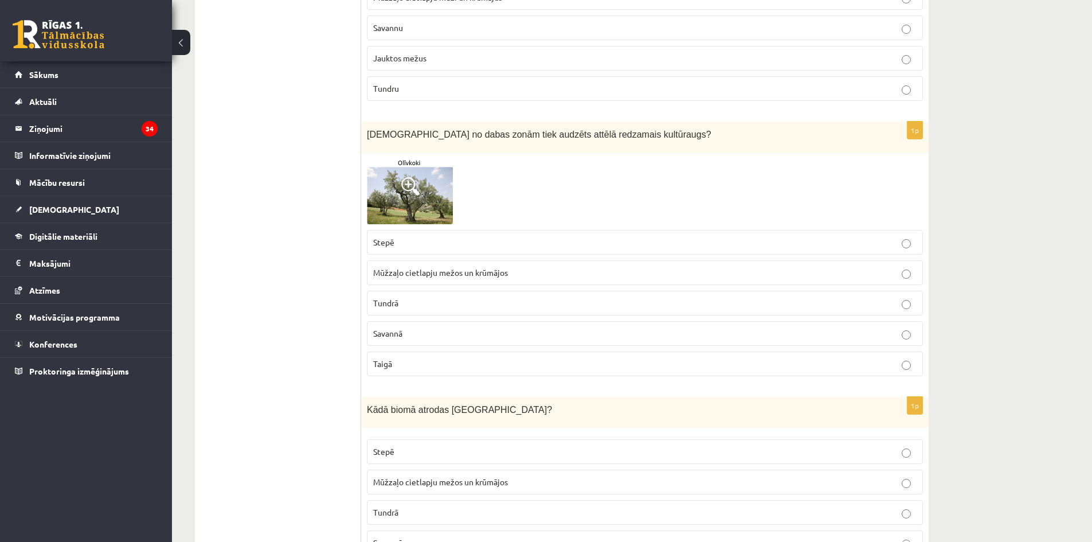
click at [412, 246] on p "Stepē" at bounding box center [644, 242] width 543 height 12
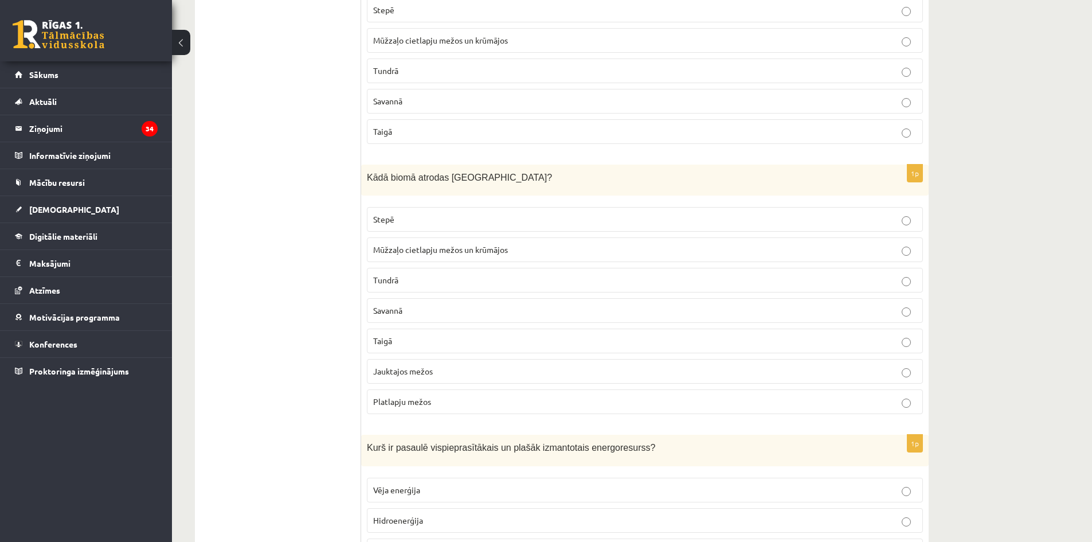
scroll to position [5446, 0]
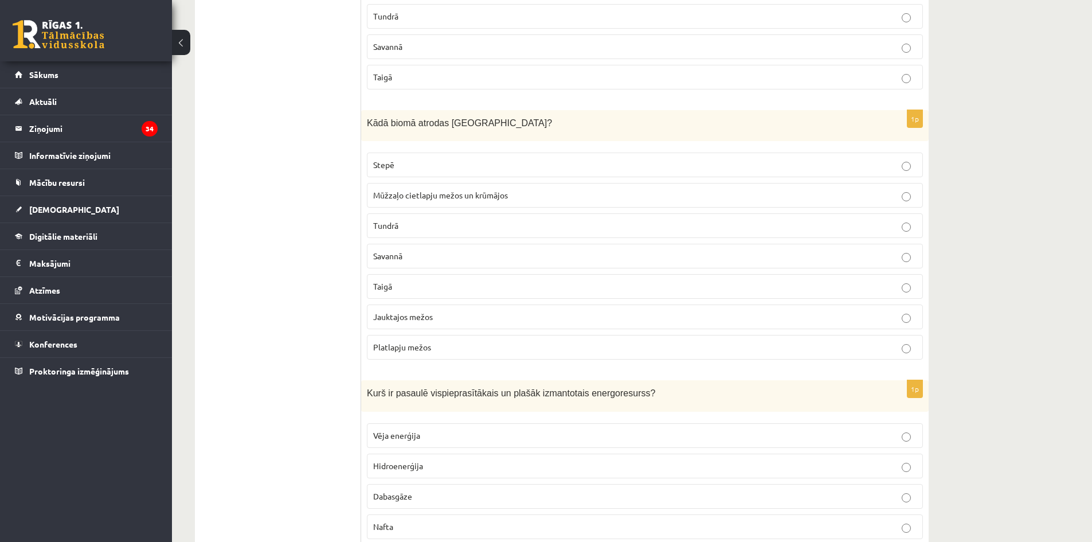
click at [412, 318] on span "Jauktajos mežos" at bounding box center [403, 316] width 60 height 10
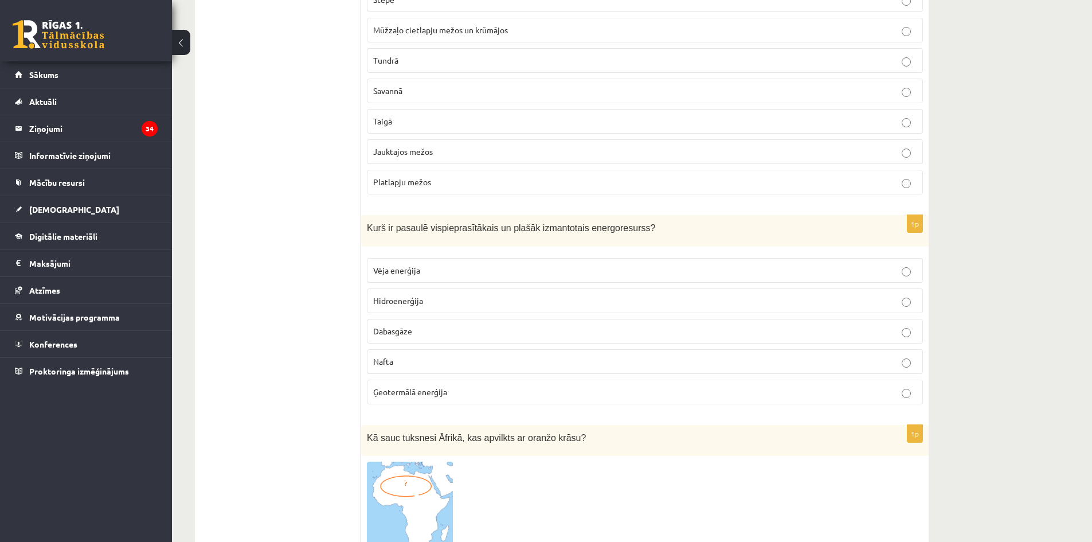
scroll to position [5618, 0]
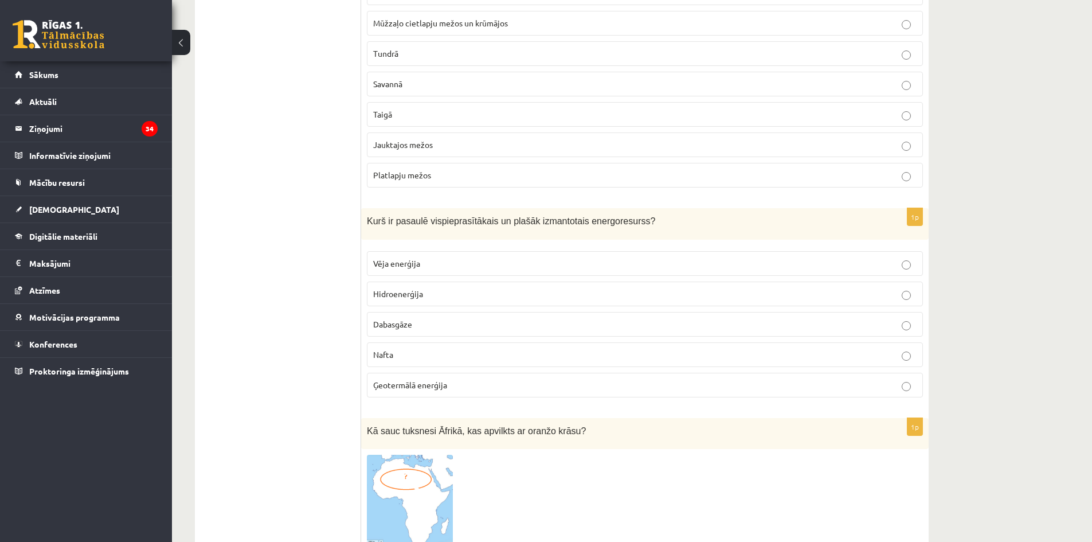
click at [391, 359] on p "Nafta" at bounding box center [644, 355] width 543 height 12
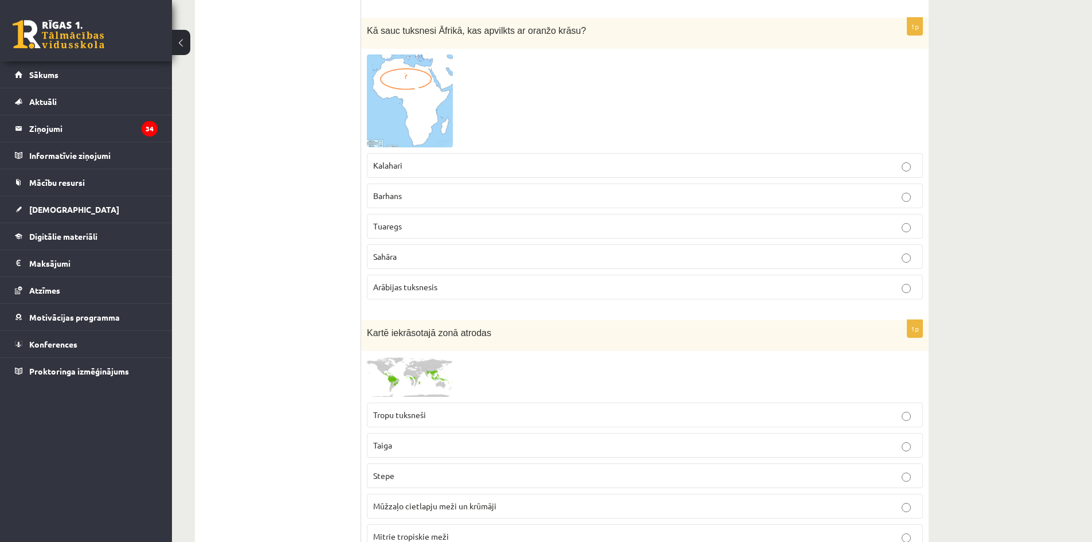
scroll to position [6019, 0]
click at [459, 253] on p "Sahāra" at bounding box center [644, 255] width 543 height 12
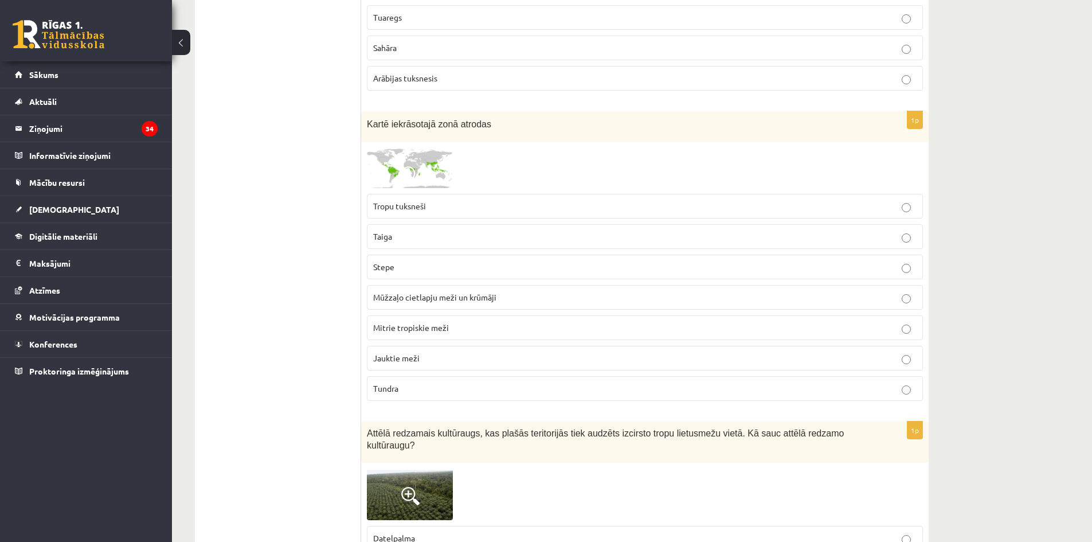
scroll to position [6248, 0]
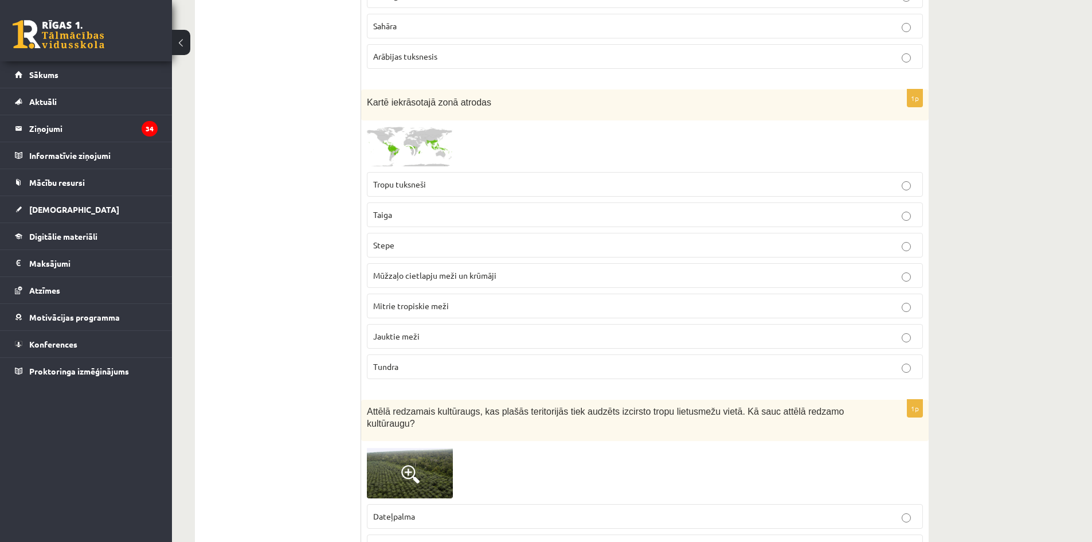
click at [405, 241] on p "Stepe" at bounding box center [644, 245] width 543 height 12
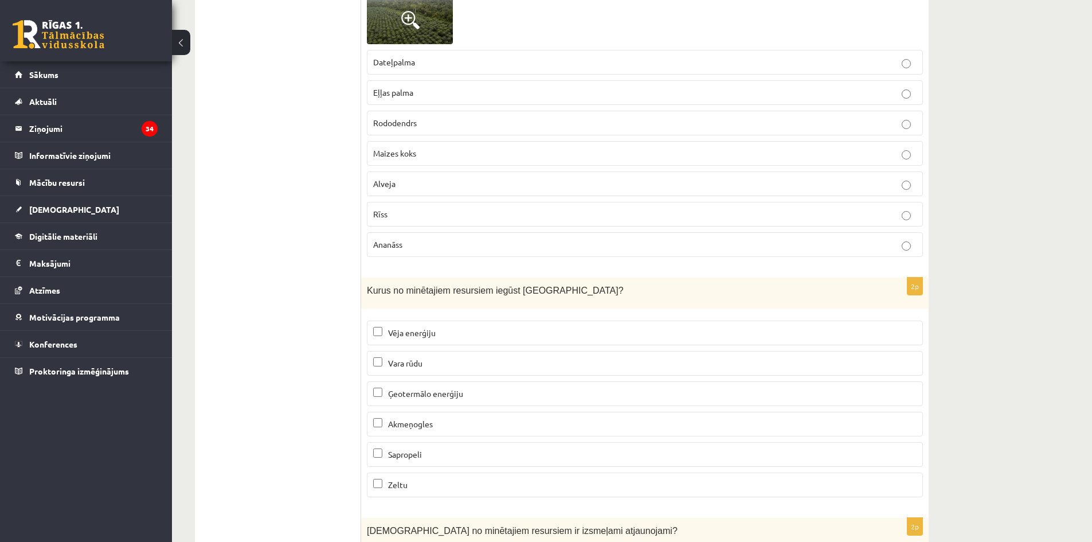
scroll to position [6707, 0]
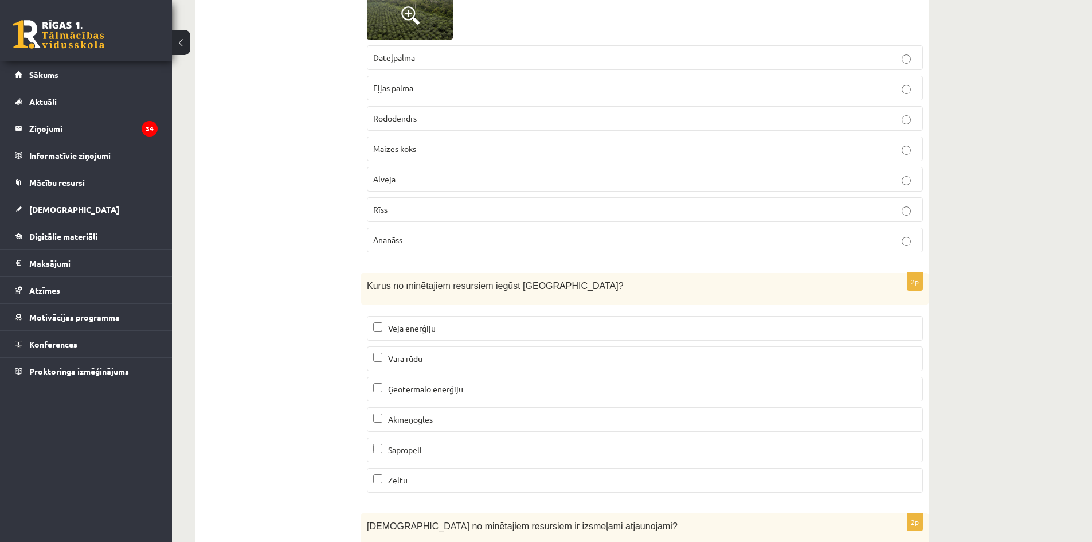
click at [433, 82] on p "Eļļas palma" at bounding box center [644, 88] width 543 height 12
click at [422, 444] on span "Sapropeli" at bounding box center [405, 449] width 34 height 10
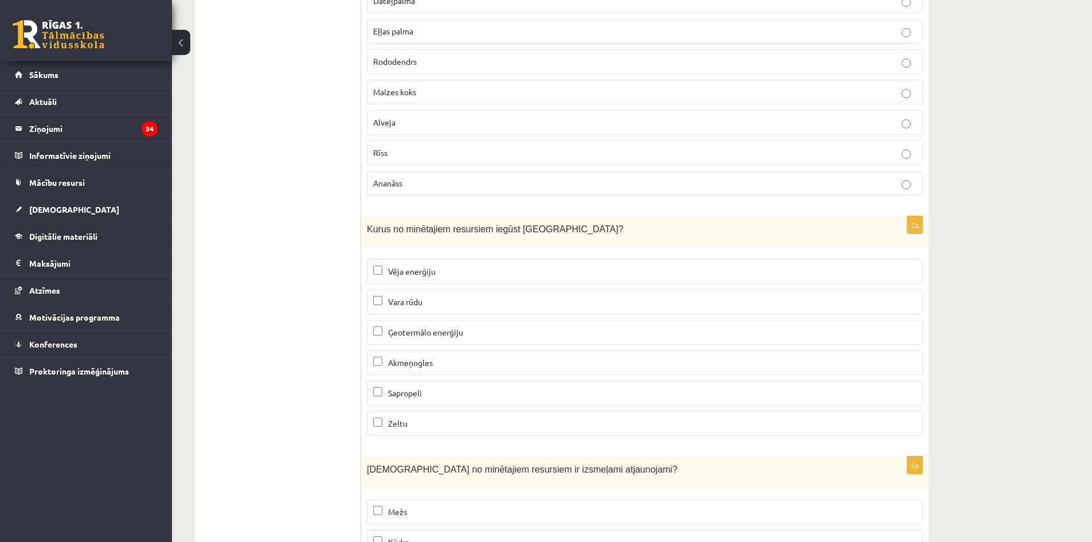
scroll to position [6900, 0]
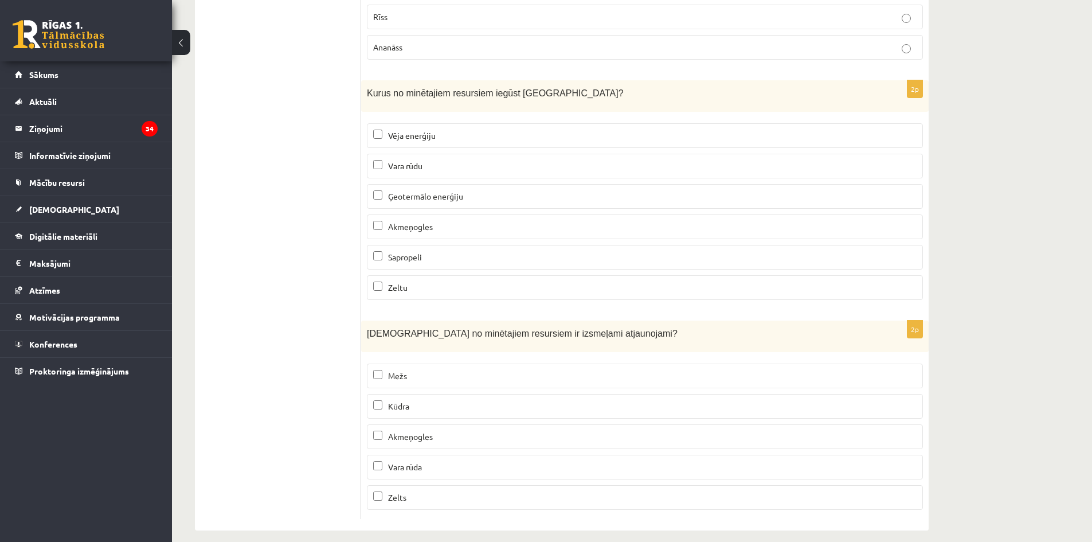
drag, startPoint x: 406, startPoint y: 360, endPoint x: 415, endPoint y: 387, distance: 28.3
click at [406, 370] on span "Mežs" at bounding box center [397, 375] width 19 height 10
click at [412, 400] on p "Kūdra" at bounding box center [644, 406] width 543 height 12
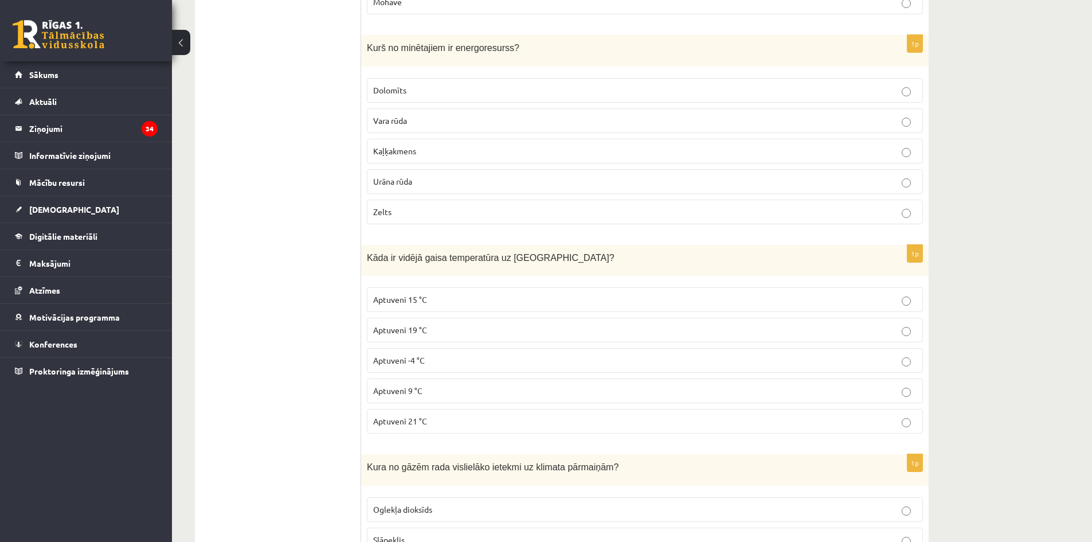
scroll to position [0, 0]
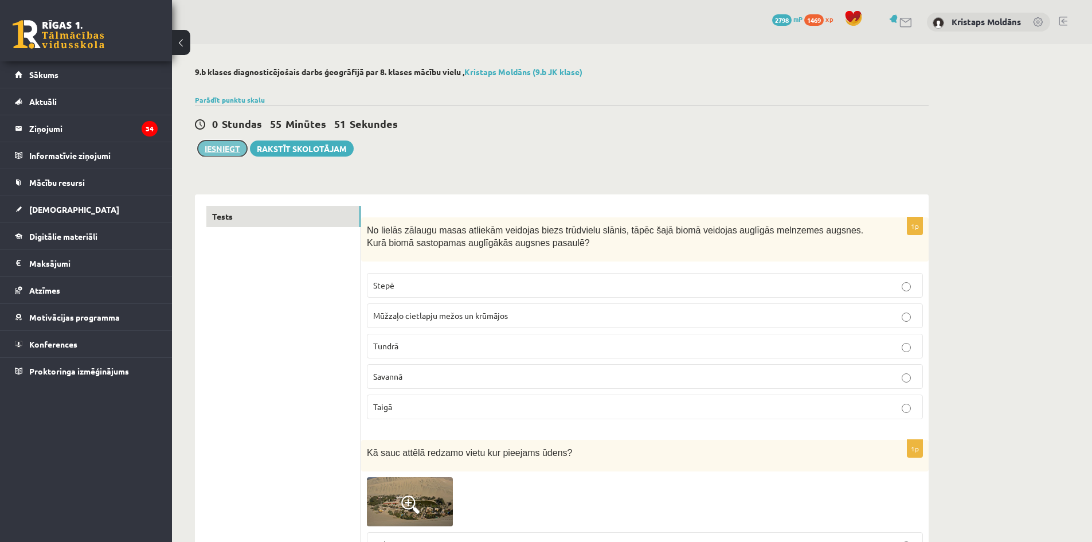
drag, startPoint x: 209, startPoint y: 146, endPoint x: 222, endPoint y: 151, distance: 14.2
click at [209, 146] on button "Iesniegt" at bounding box center [222, 148] width 49 height 16
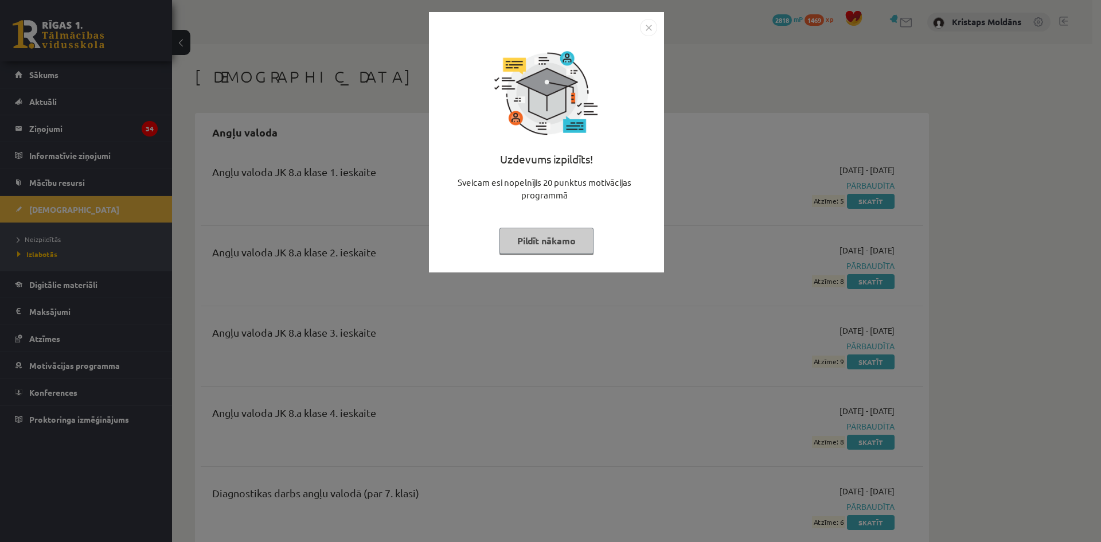
click at [519, 255] on div "Uzdevums izpildīts! Sveicam esi nopelnījis 20 punktus motivācijas programmā Pil…" at bounding box center [546, 150] width 221 height 229
click at [551, 246] on button "Pildīt nākamo" at bounding box center [546, 241] width 94 height 26
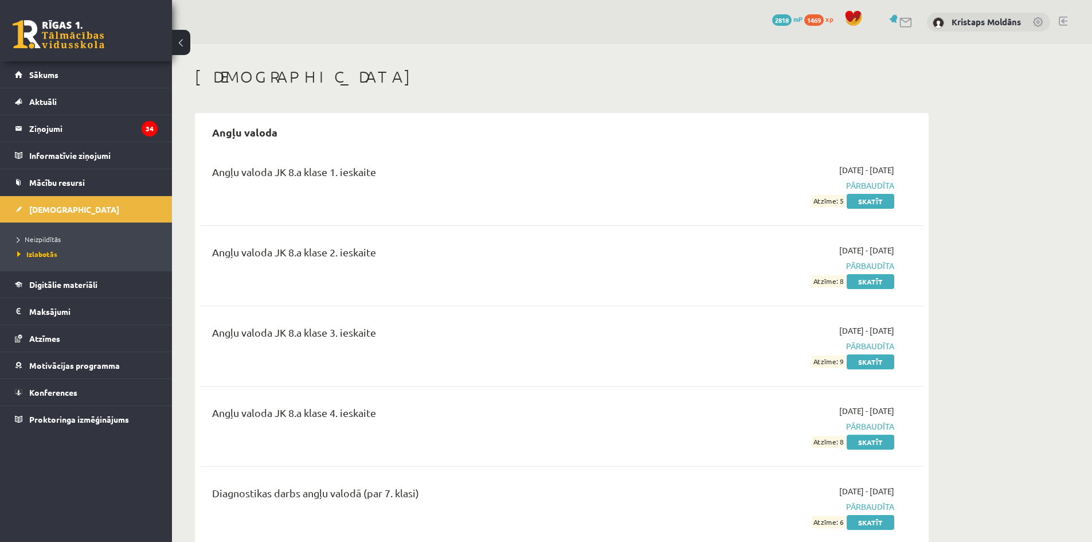
click at [38, 233] on li "Neizpildītās" at bounding box center [88, 239] width 143 height 15
click at [38, 234] on link "Neizpildītās" at bounding box center [88, 239] width 143 height 10
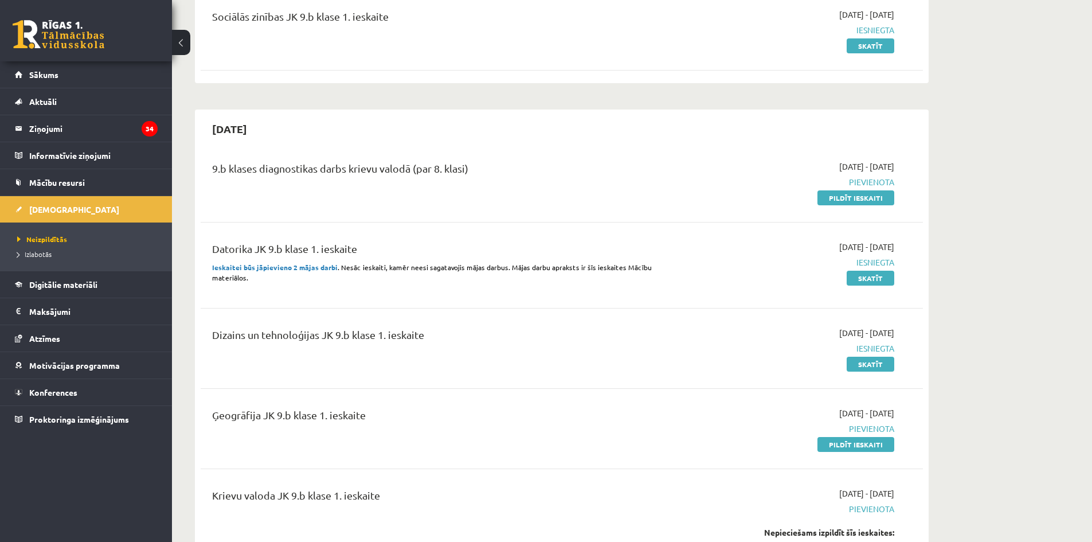
scroll to position [344, 0]
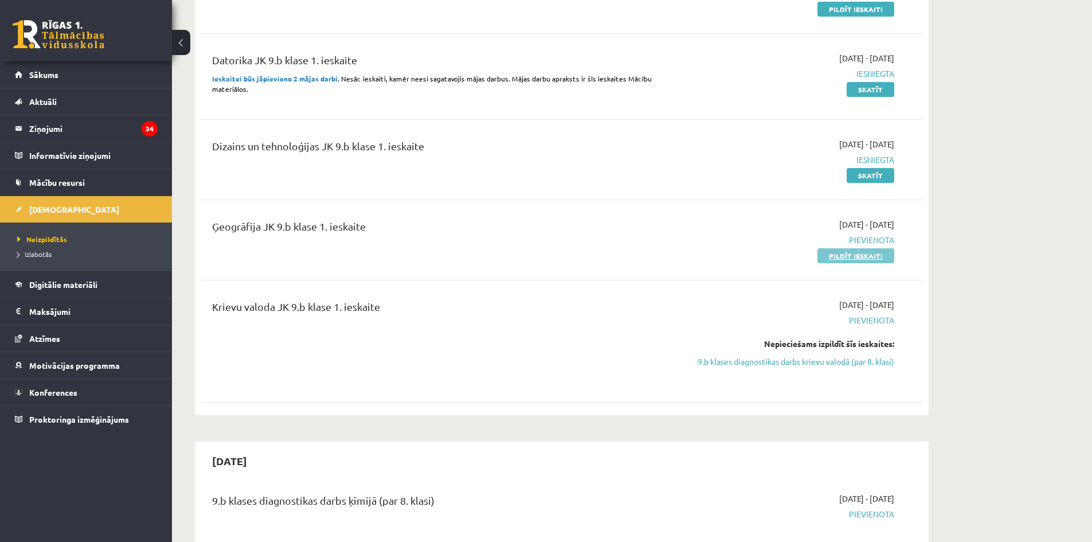
click at [893, 255] on link "Pildīt ieskaiti" at bounding box center [855, 255] width 77 height 15
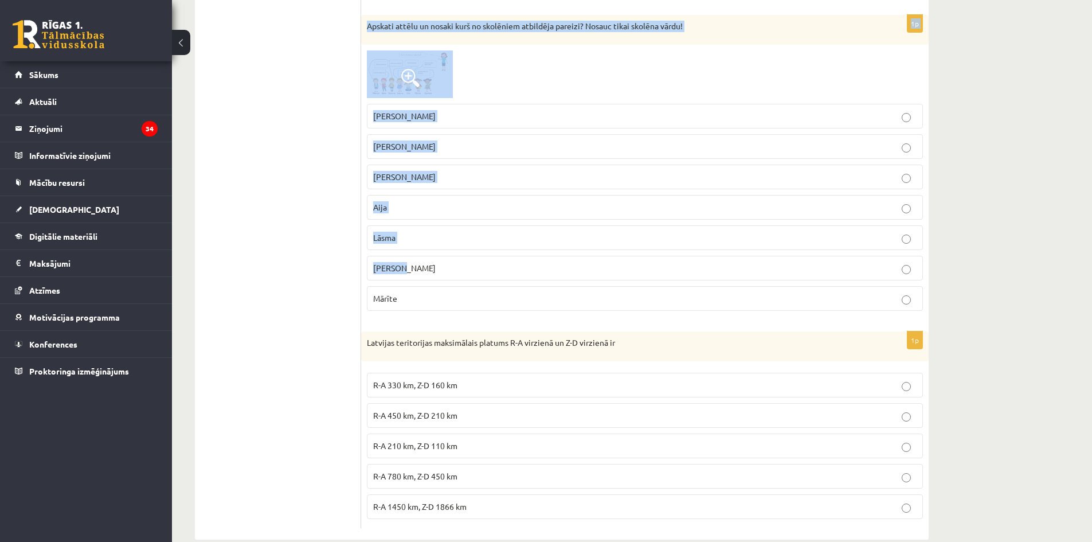
scroll to position [2451, 0]
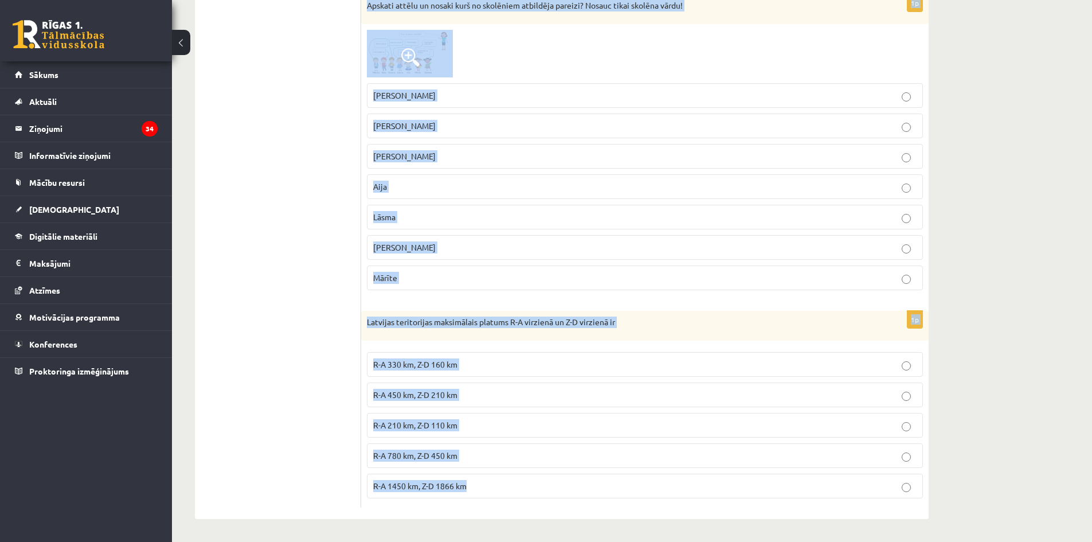
drag, startPoint x: 367, startPoint y: 229, endPoint x: 611, endPoint y: 486, distance: 354.0
copy form "Apskati pievienoto jautājumu un nosaki kuram skolēnam ir taisnība? Nosauc tikai…"
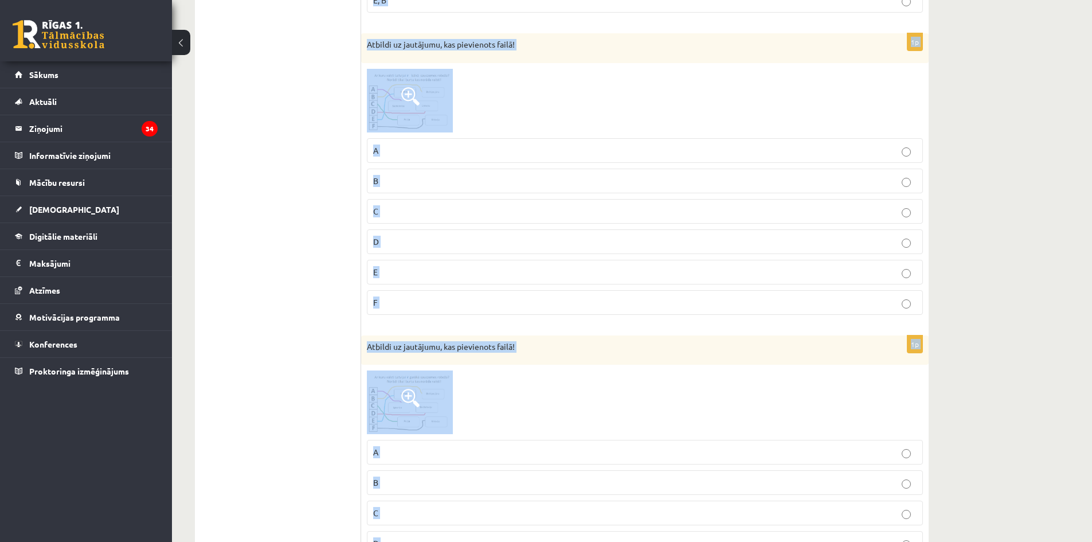
scroll to position [0, 0]
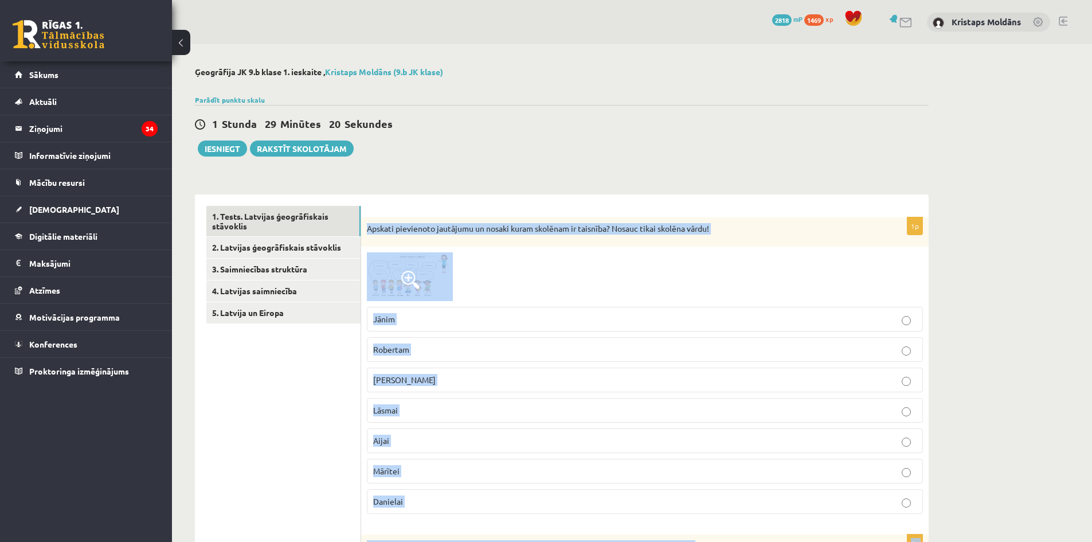
drag, startPoint x: 1052, startPoint y: 331, endPoint x: 844, endPoint y: 384, distance: 214.7
drag, startPoint x: 258, startPoint y: 409, endPoint x: 387, endPoint y: 431, distance: 130.9
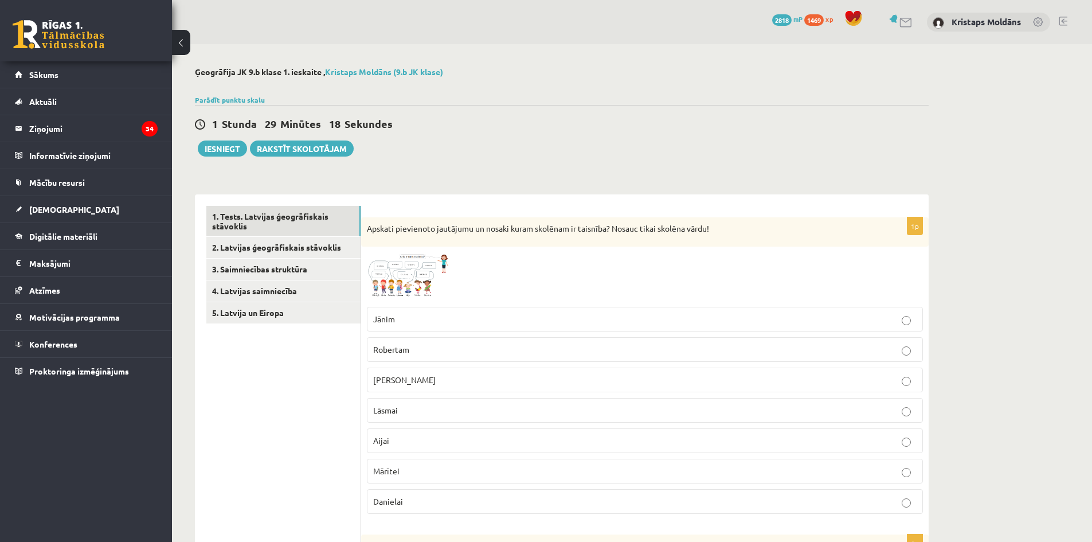
click at [443, 375] on p "Mārtiņam" at bounding box center [644, 380] width 543 height 12
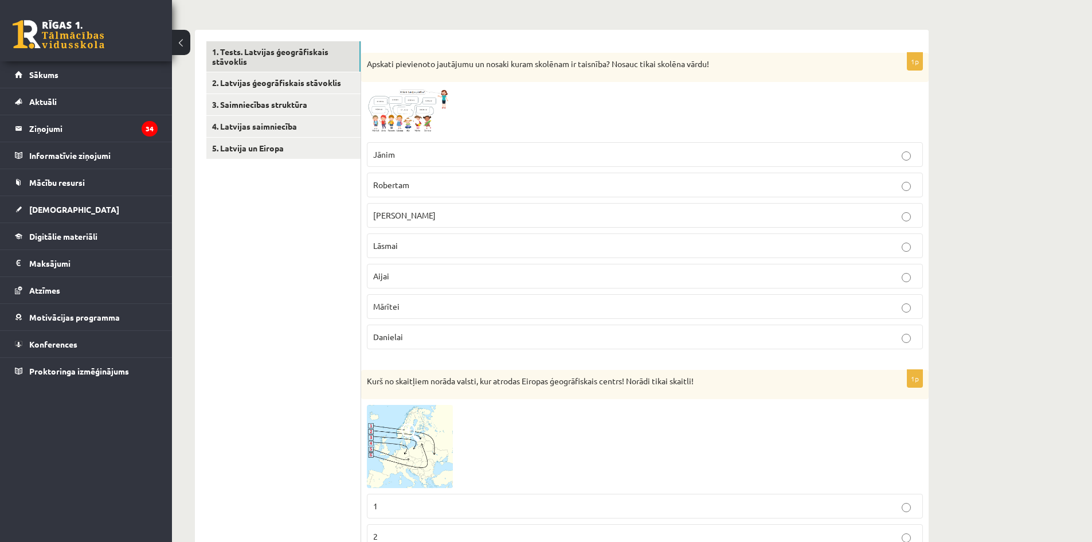
scroll to position [401, 0]
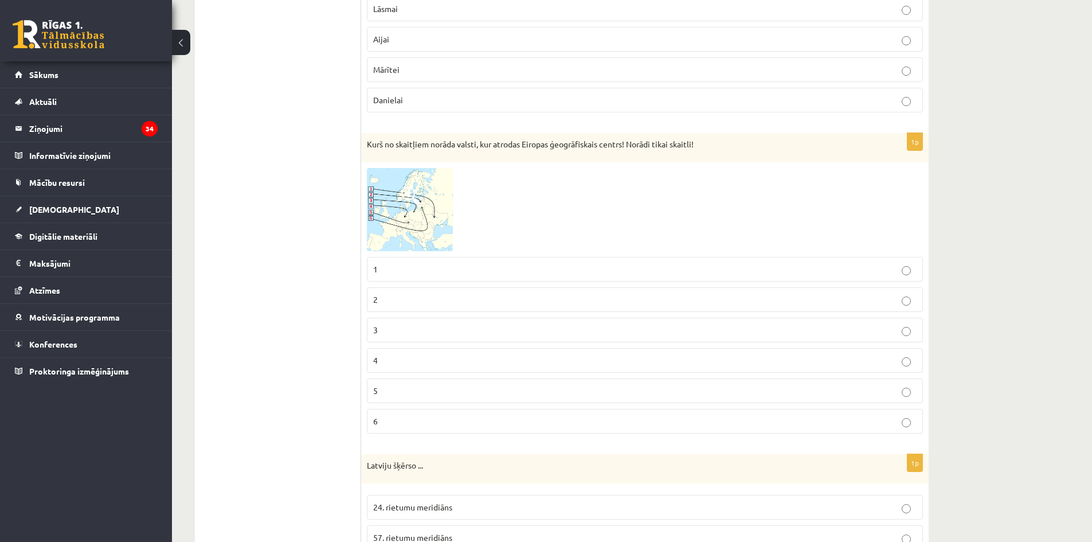
click at [422, 326] on p "3" at bounding box center [644, 330] width 543 height 12
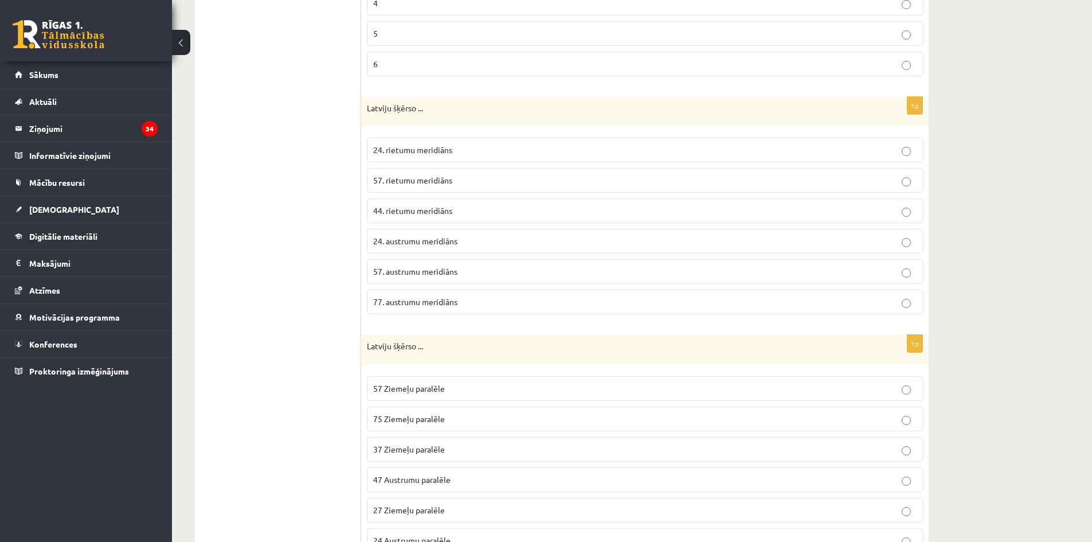
scroll to position [803, 0]
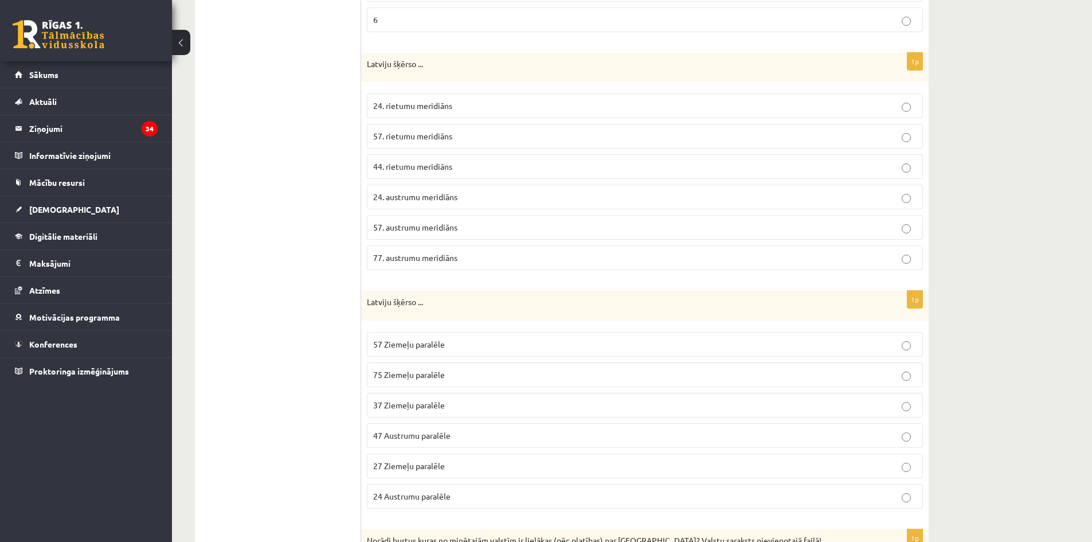
click at [523, 193] on p "24. austrumu meridiāns" at bounding box center [644, 197] width 543 height 12
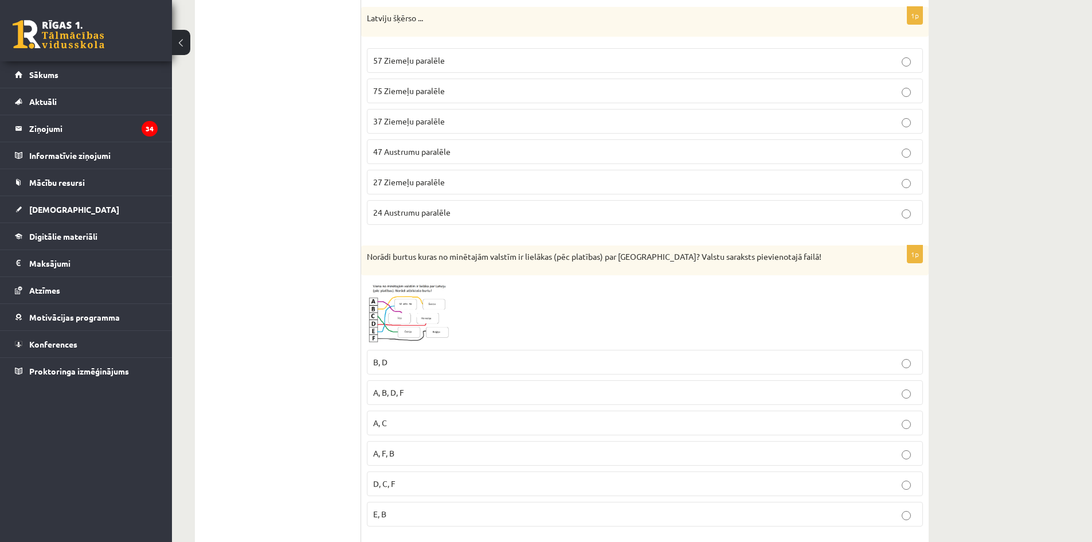
scroll to position [1089, 0]
click at [405, 60] on span "57 Ziemeļu paralēle" at bounding box center [409, 57] width 72 height 10
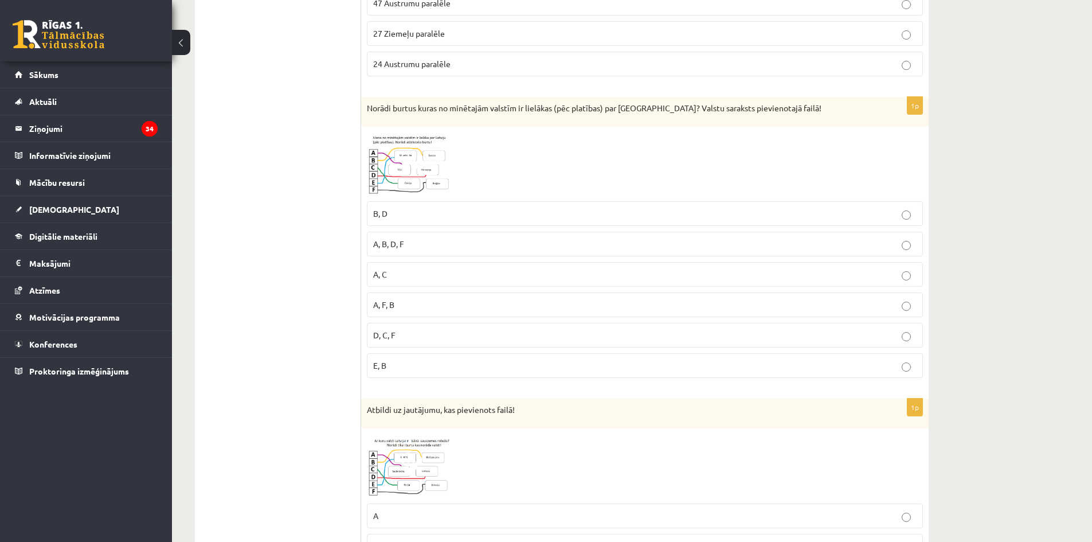
scroll to position [1318, 0]
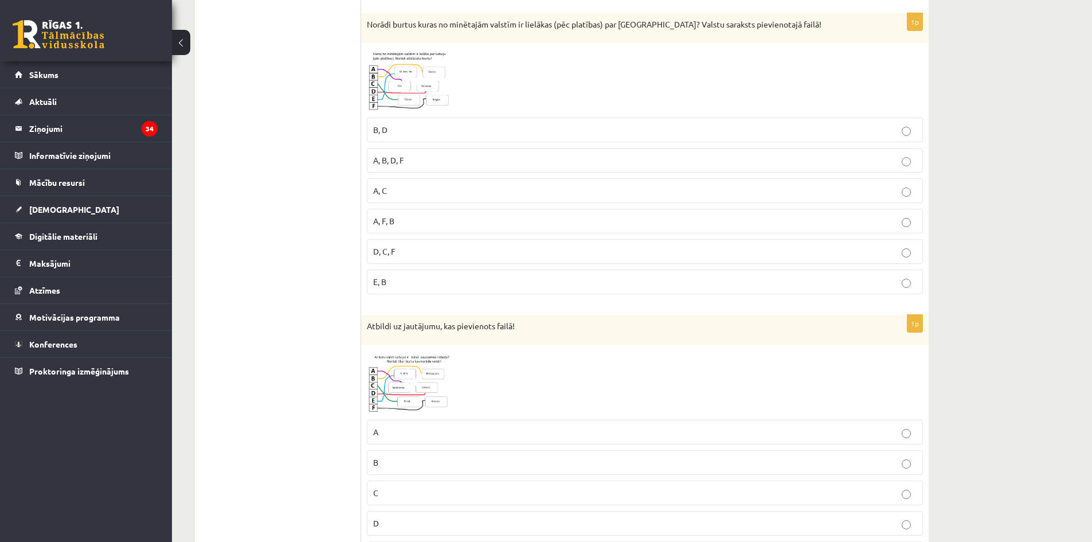
click at [412, 158] on p "A, B, D, F" at bounding box center [644, 160] width 543 height 12
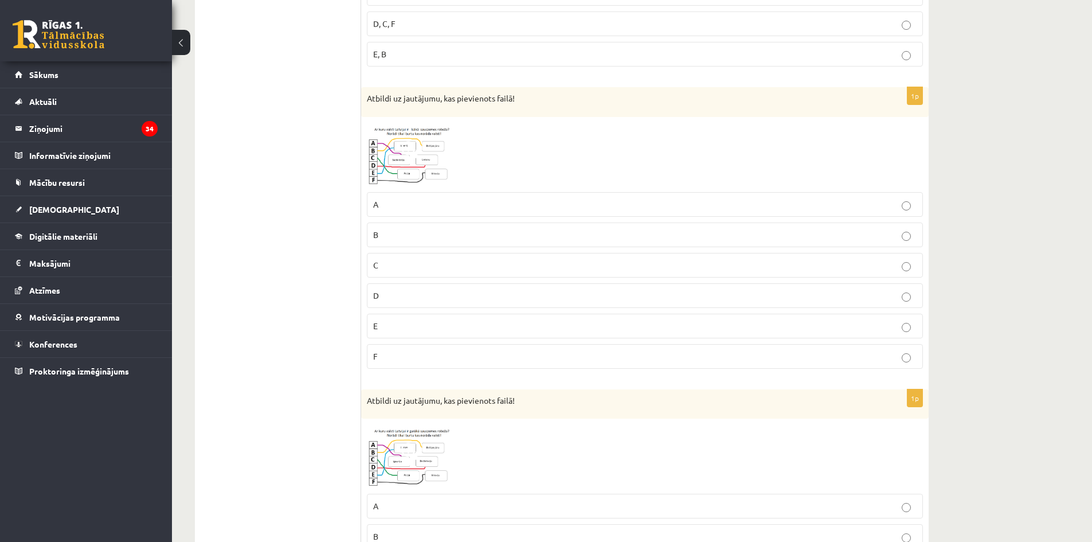
scroll to position [1548, 0]
drag, startPoint x: 449, startPoint y: 264, endPoint x: 420, endPoint y: 291, distance: 39.4
click at [449, 265] on p "C" at bounding box center [644, 263] width 543 height 12
click at [408, 192] on label "A" at bounding box center [645, 202] width 556 height 25
click at [438, 265] on p "C" at bounding box center [644, 263] width 543 height 12
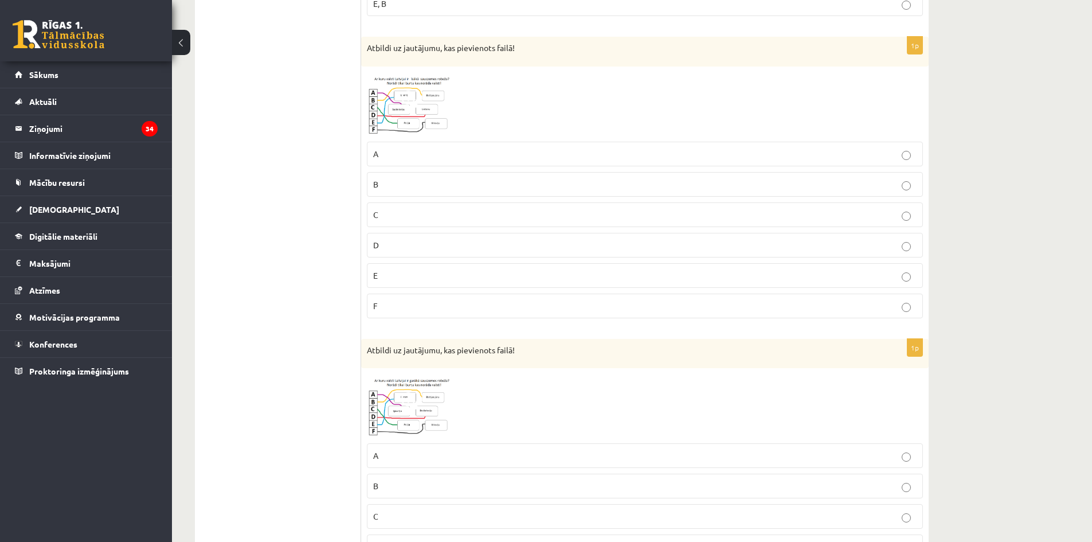
scroll to position [1834, 0]
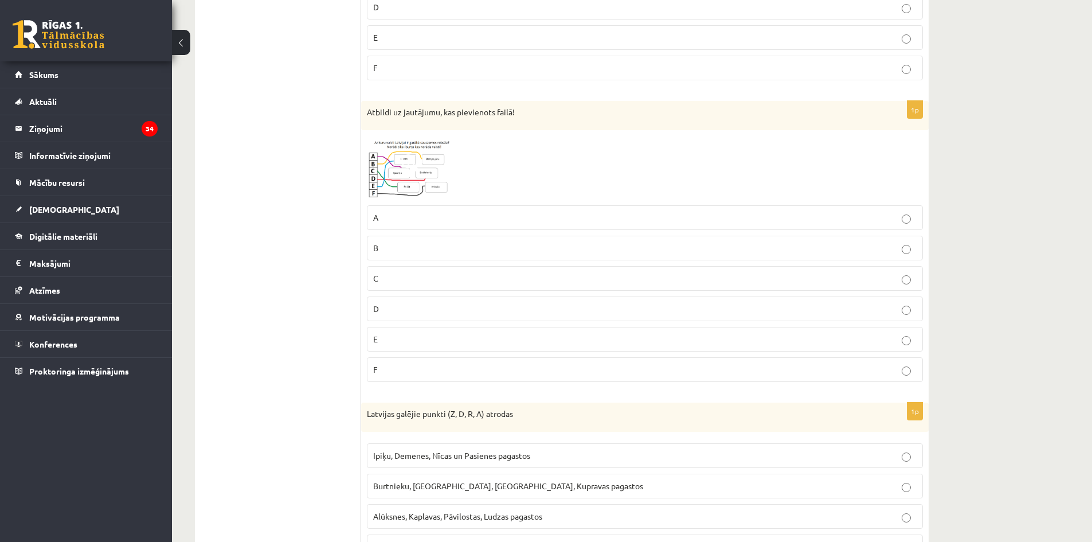
click at [400, 216] on p "A" at bounding box center [644, 218] width 543 height 12
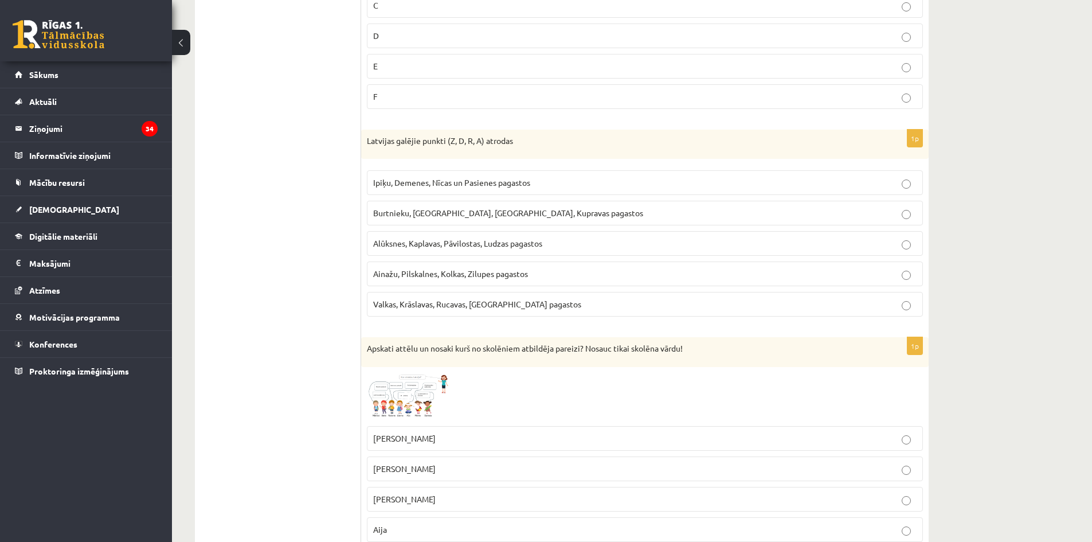
scroll to position [2178, 0]
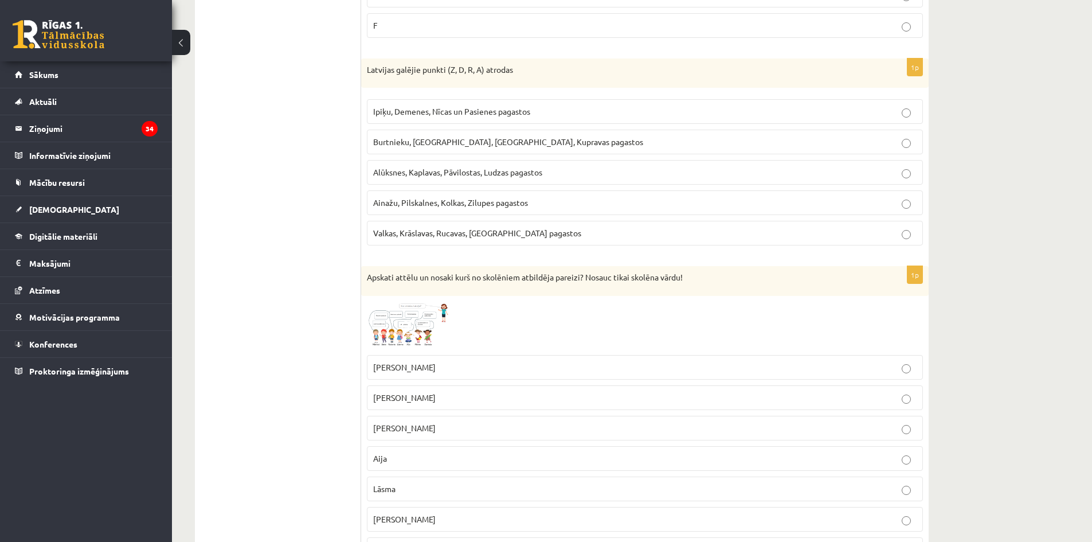
click at [423, 174] on span "Alūksnes, Kaplavas, Pāvilostas, Ludzas pagastos" at bounding box center [457, 172] width 169 height 10
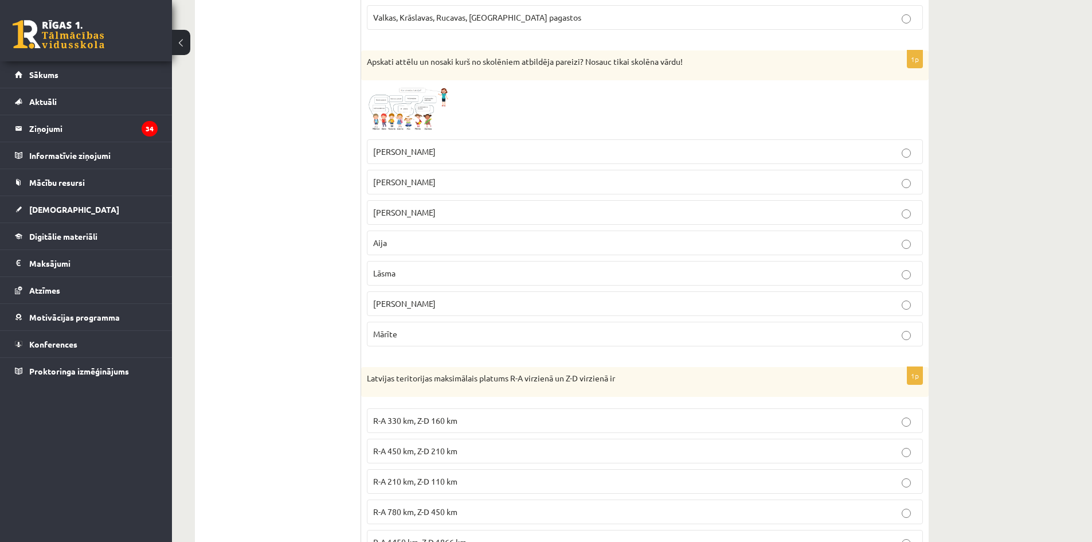
scroll to position [2451, 0]
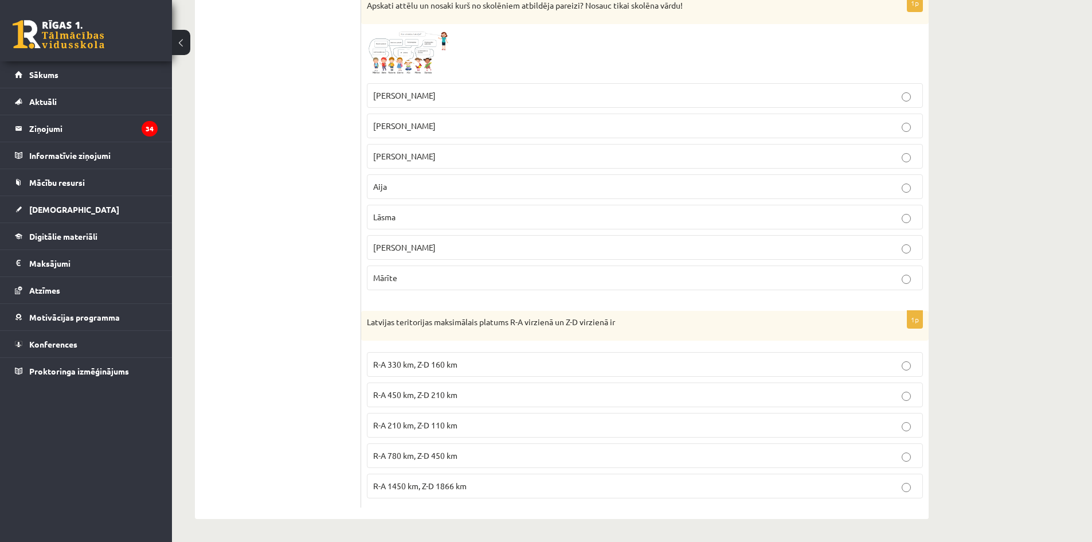
click at [441, 128] on p "Roberts" at bounding box center [644, 126] width 543 height 12
click at [417, 429] on span "R-A 210 km, Z-D 110 km" at bounding box center [415, 425] width 84 height 10
click at [498, 424] on p "R-A 210 km, Z-D 110 km" at bounding box center [644, 425] width 543 height 12
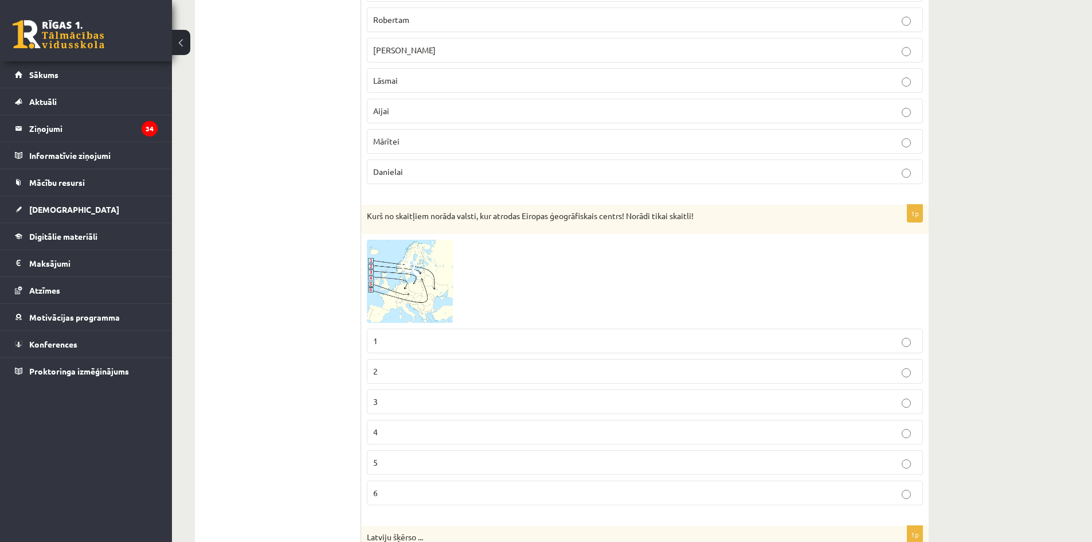
scroll to position [0, 0]
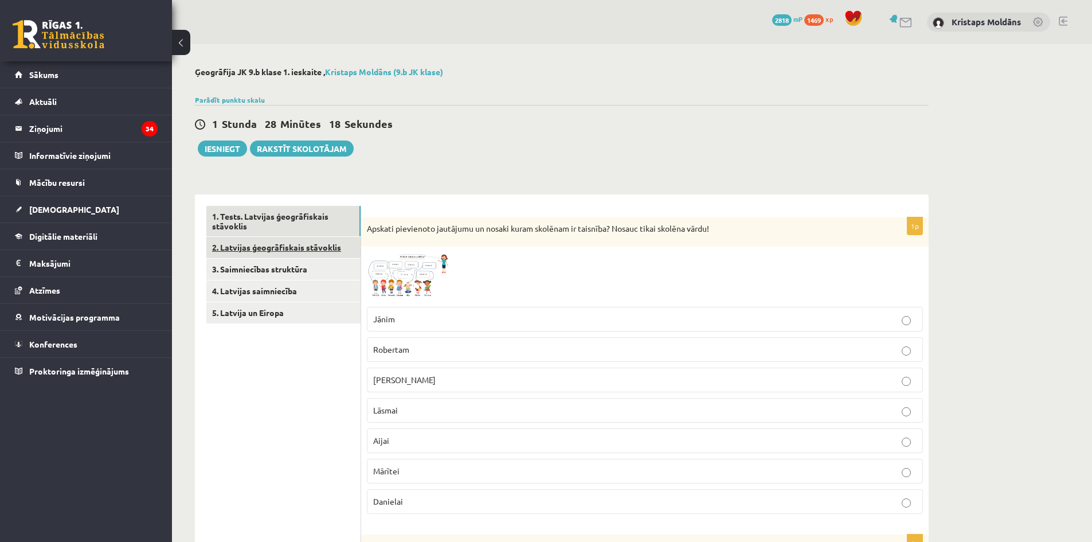
click at [311, 248] on link "2. Latvijas ģeogrāfiskais stāvoklis" at bounding box center [283, 247] width 154 height 21
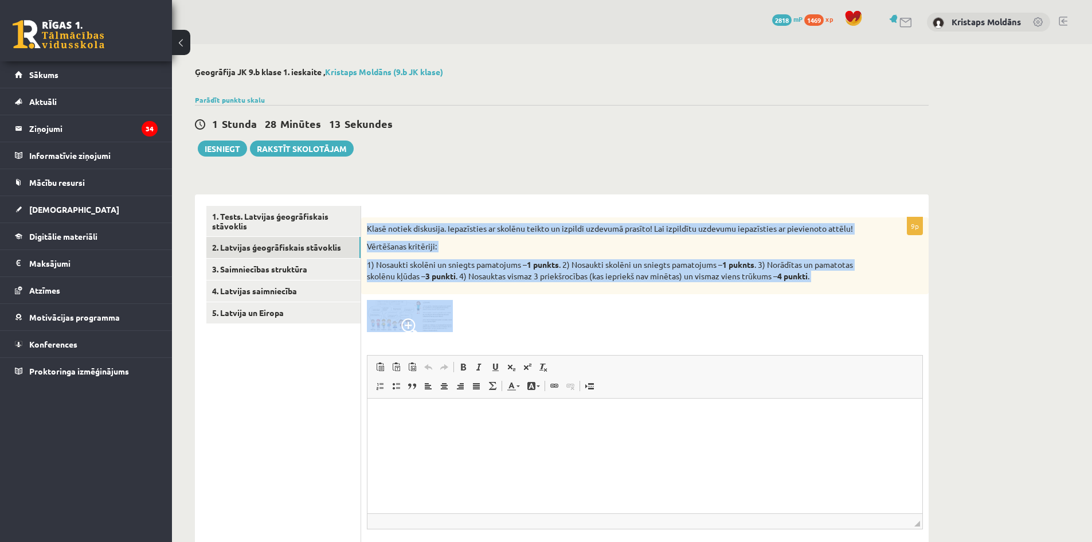
drag, startPoint x: 365, startPoint y: 225, endPoint x: 821, endPoint y: 310, distance: 464.7
click at [823, 310] on div "9p Klasē notiek diskusija. Iepazīsties ar skolēnu teikto un izpildi uzdevumā pr…" at bounding box center [645, 405] width 568 height 376
copy div "Klasē notiek diskusija. Iepazīsties ar skolēnu teikto un izpildi uzdevumā prasī…"
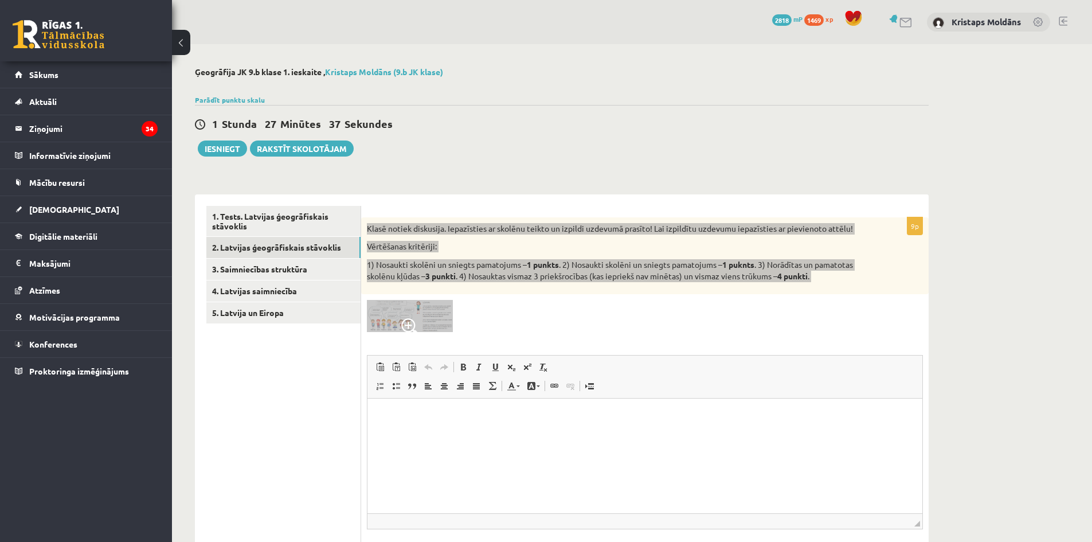
click at [435, 433] on html at bounding box center [644, 415] width 555 height 35
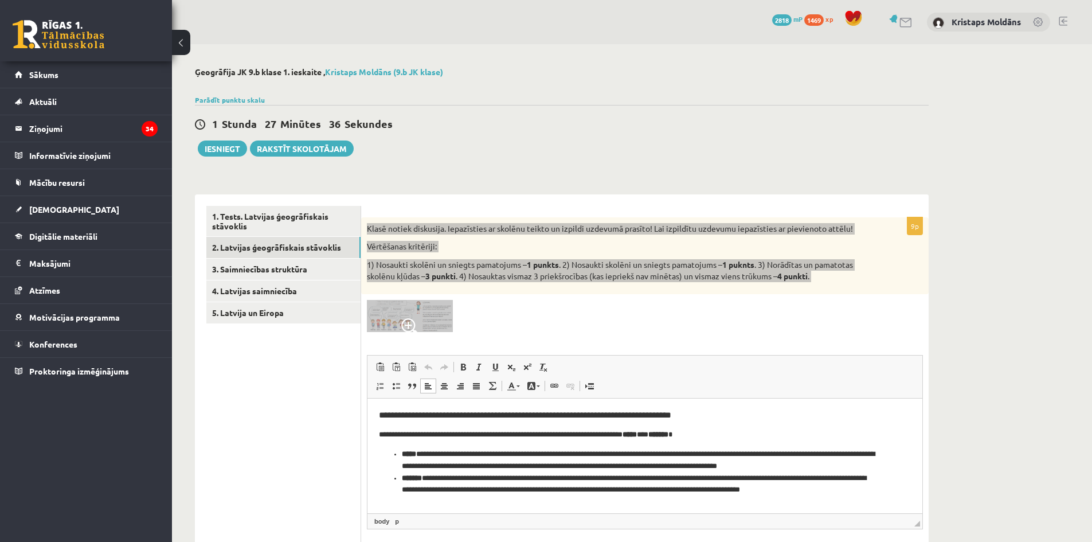
scroll to position [372, 0]
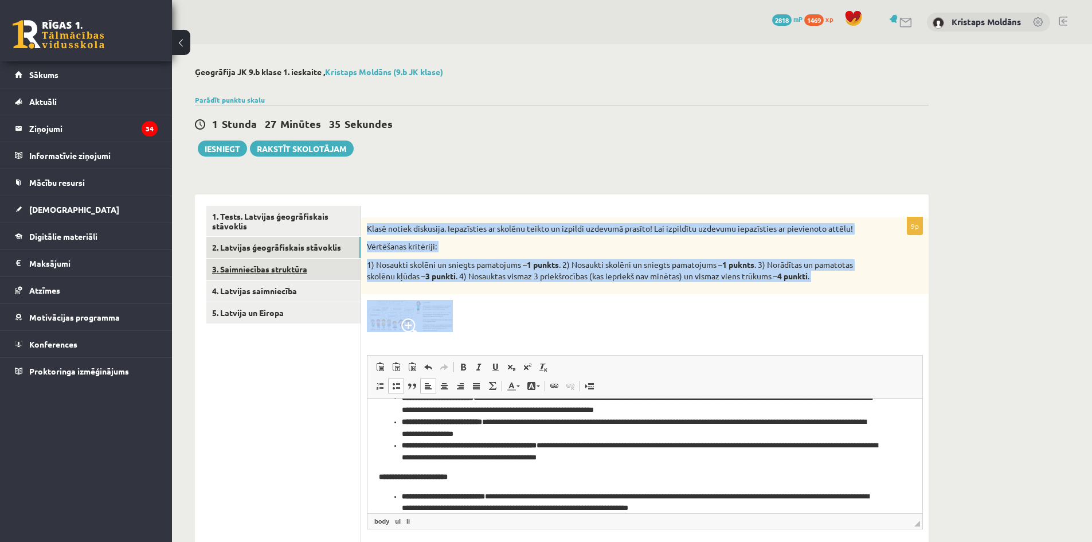
click at [240, 272] on link "3. Saimniecības struktūra" at bounding box center [283, 269] width 154 height 21
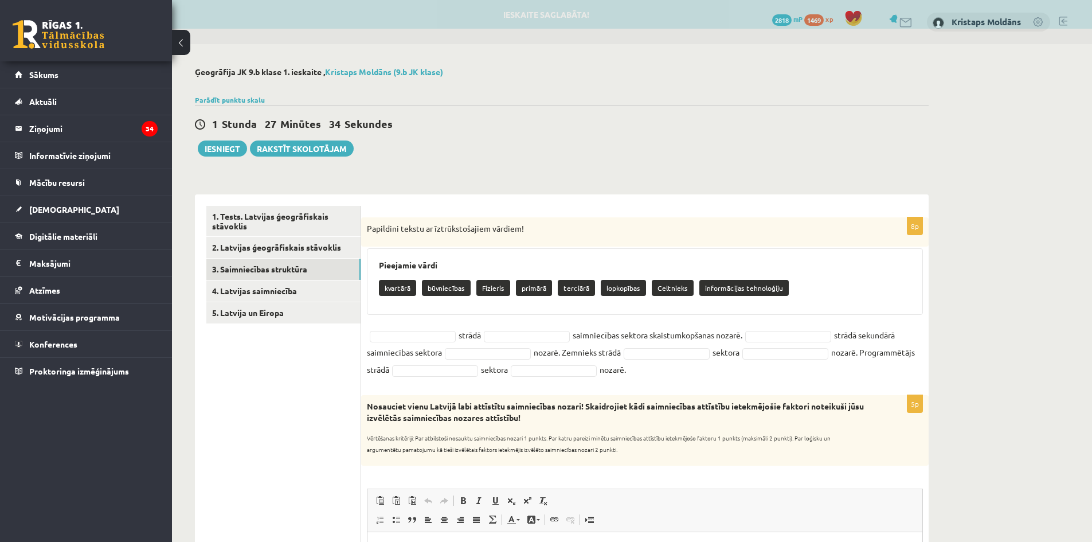
scroll to position [0, 0]
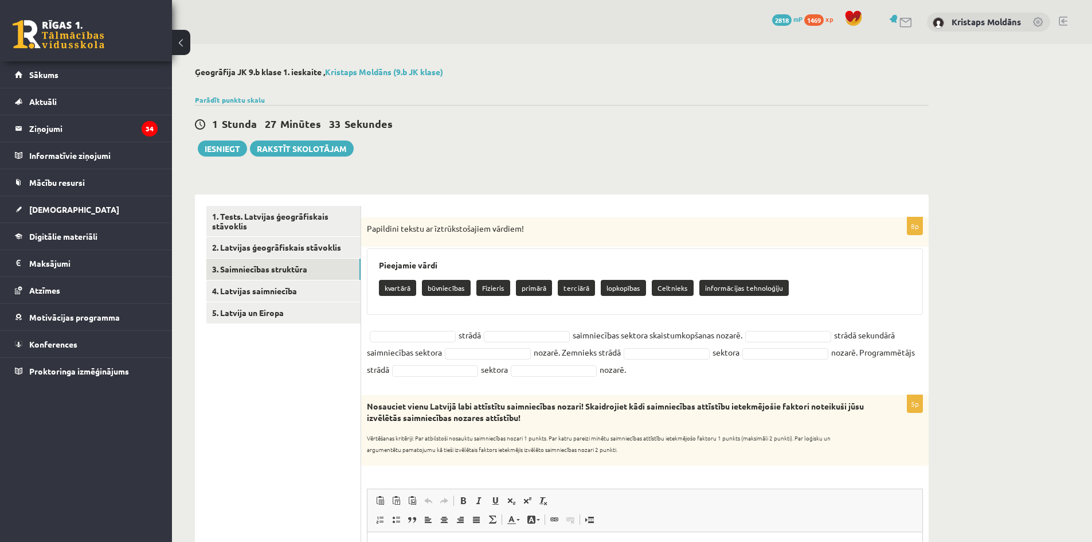
drag, startPoint x: 361, startPoint y: 225, endPoint x: 773, endPoint y: 366, distance: 435.8
copy div "1. Tests. Latvijas ģeogrāfiskais stāvoklis 2. Latvijas ģeogrāfiskais stāvoklis …"
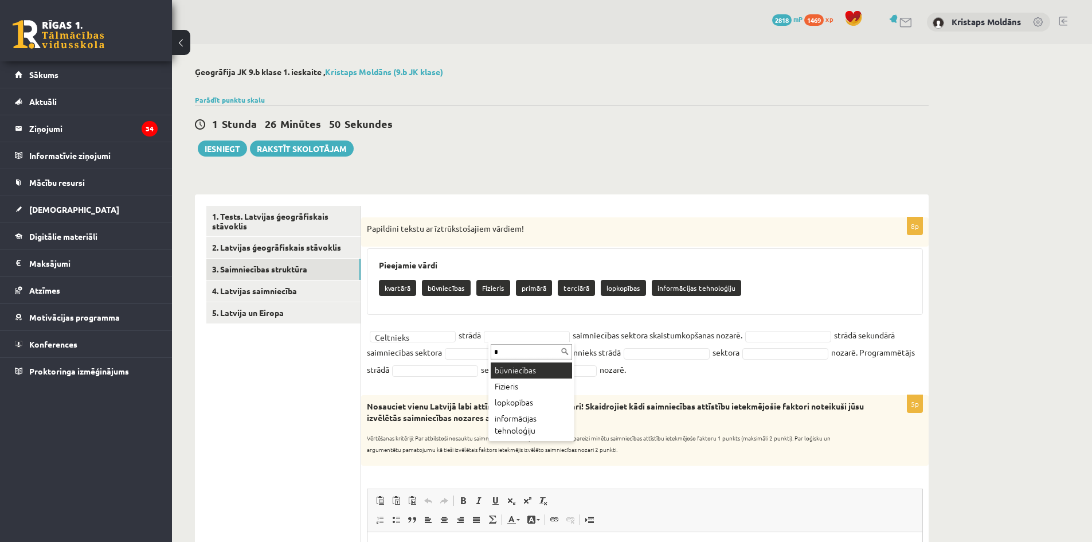
type input "**"
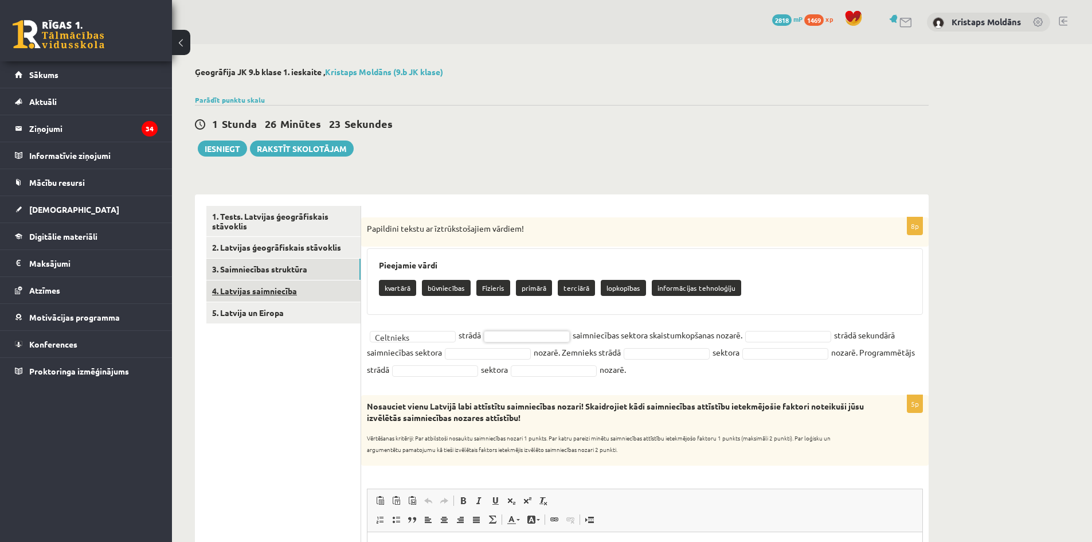
click at [272, 287] on link "4. Latvijas saimniecība" at bounding box center [283, 290] width 154 height 21
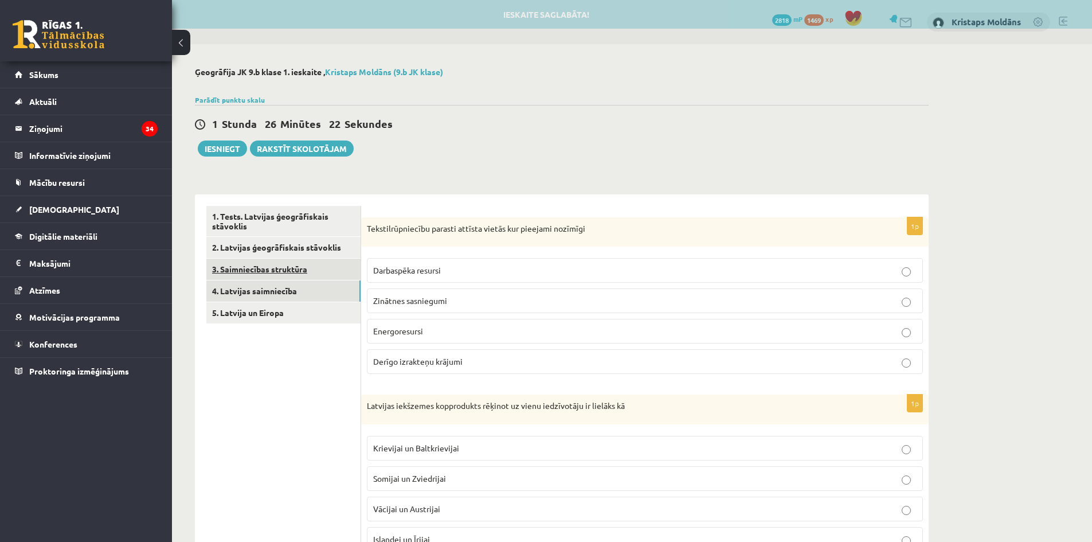
click at [297, 274] on link "3. Saimniecības struktūra" at bounding box center [283, 269] width 154 height 21
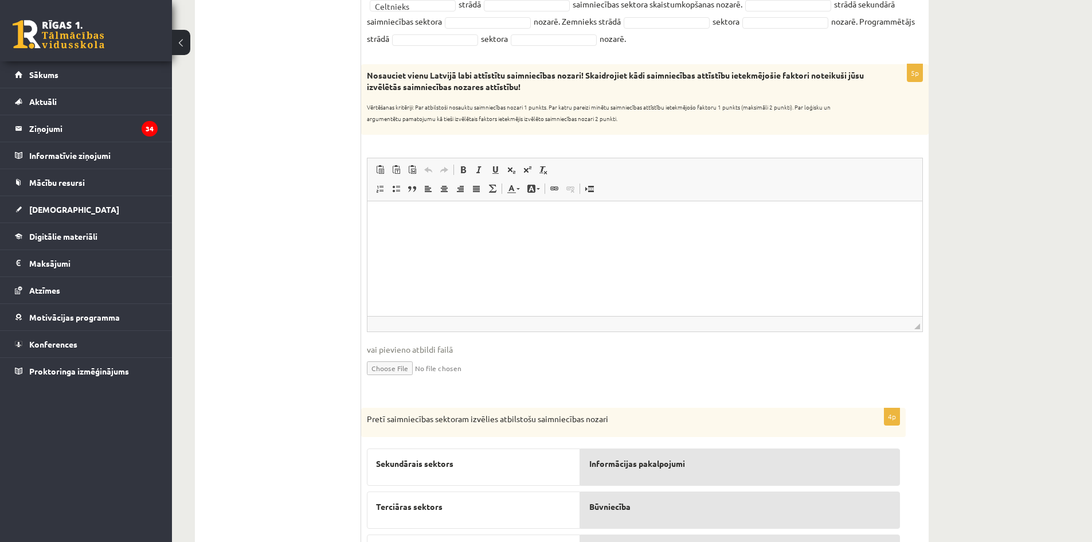
scroll to position [273, 0]
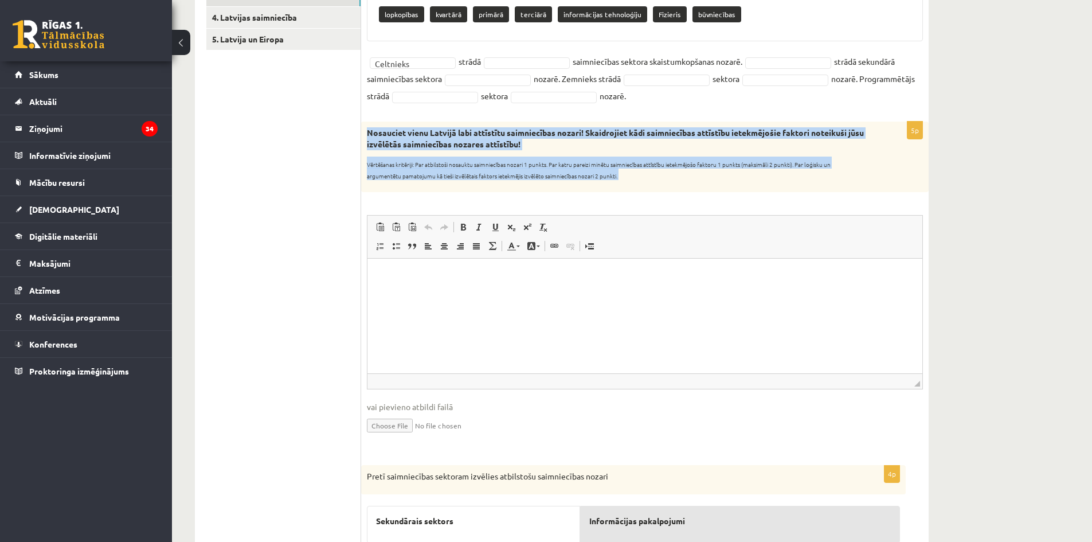
drag, startPoint x: 367, startPoint y: 132, endPoint x: 689, endPoint y: 201, distance: 328.9
click at [689, 201] on div "5p Nosauciet vienu Latvijā labi attīstītu saimniecības nozari! Skaidrojiet kādi…" at bounding box center [645, 287] width 568 height 331
copy div "Nosauciet vienu Latvijā labi attīstītu saimniecības nozari! Skaidrojiet kādi sa…"
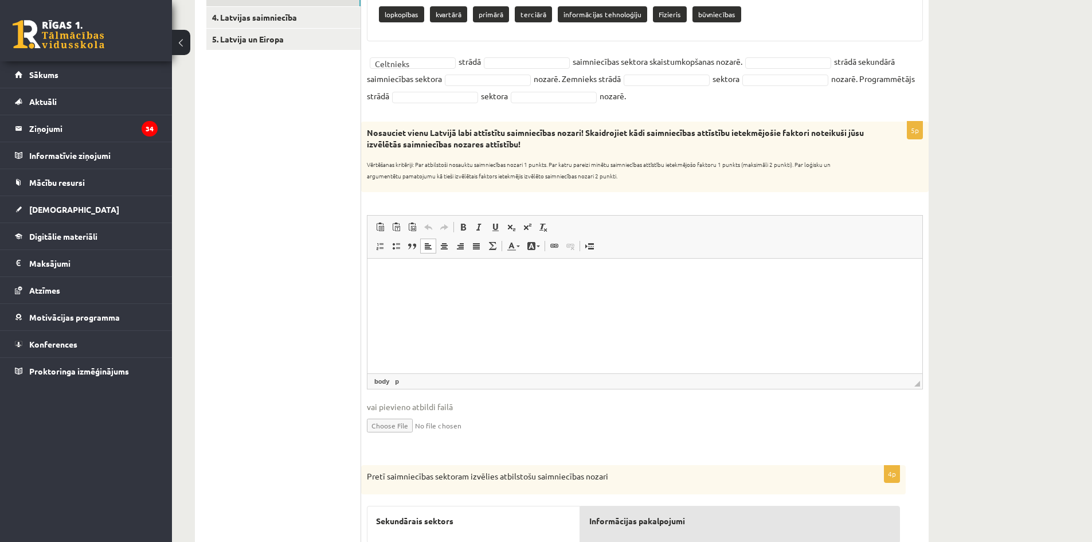
click at [473, 293] on html at bounding box center [644, 275] width 555 height 35
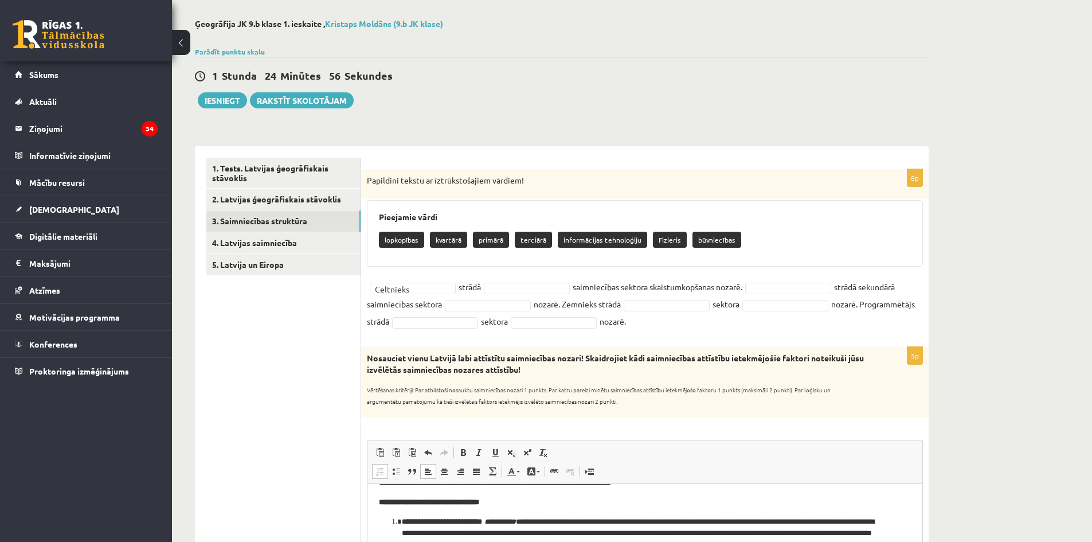
scroll to position [0, 0]
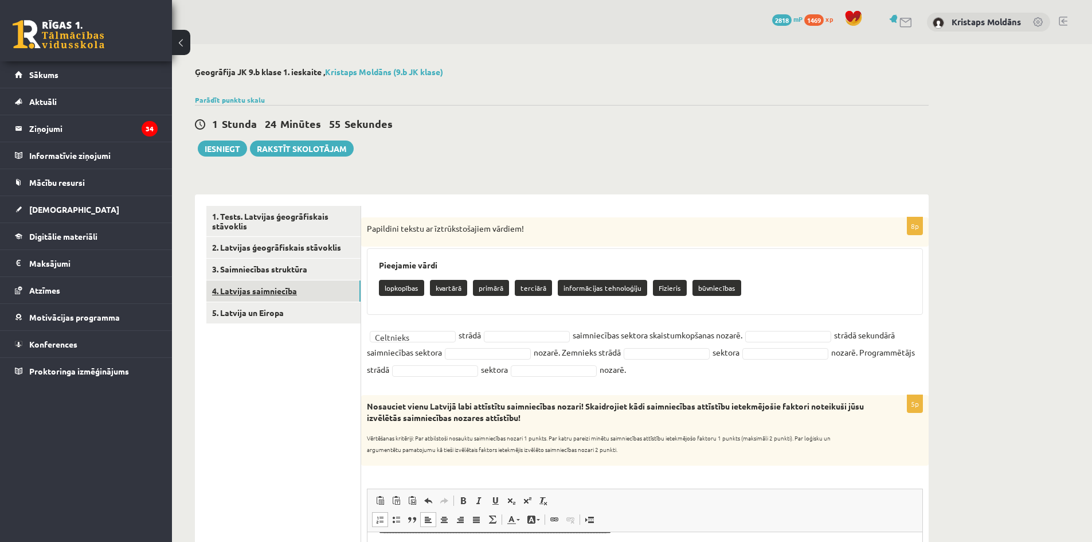
click at [268, 292] on link "4. Latvijas saimniecība" at bounding box center [283, 290] width 154 height 21
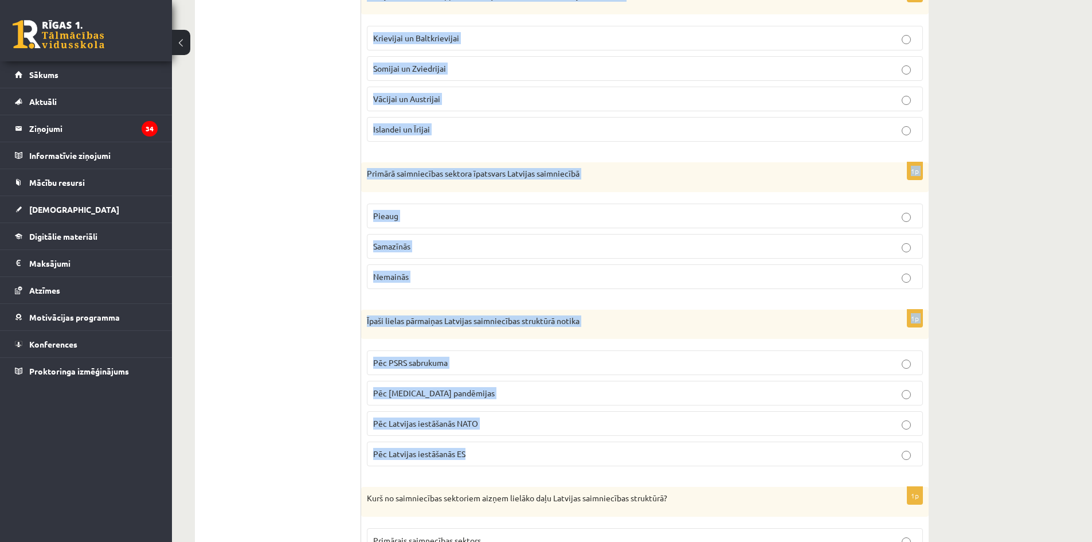
scroll to position [526, 0]
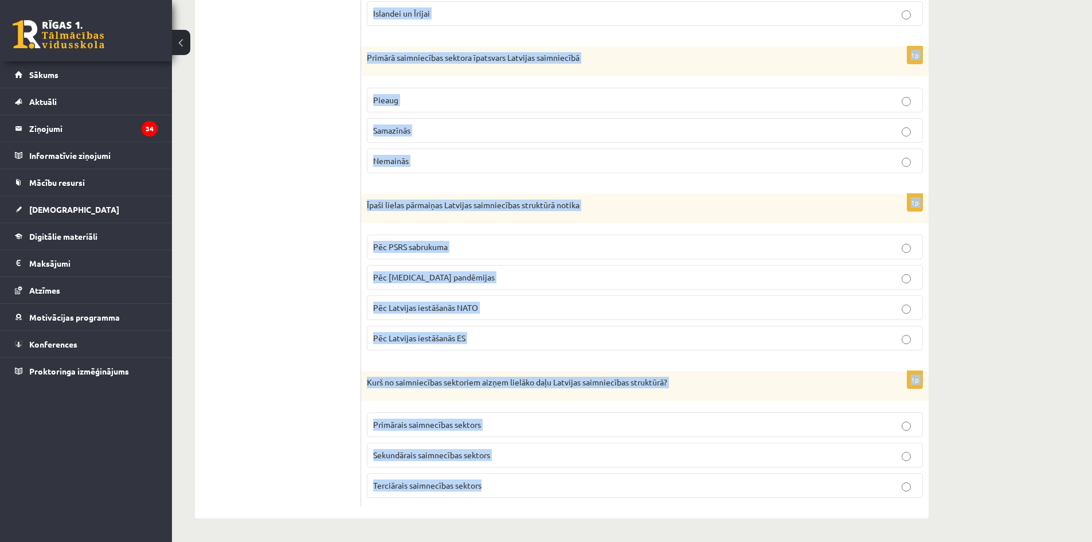
drag, startPoint x: 366, startPoint y: 218, endPoint x: 562, endPoint y: 511, distance: 352.2
click at [562, 511] on div "1p Tekstilrūpniecību parasti attīsta vietās kur pieejami nozīmīgi Darbaspēka re…" at bounding box center [645, 94] width 568 height 850
copy form "Tekstilrūpniecību parasti attīsta vietās kur pieejami nozīmīgi Darbaspēka resur…"
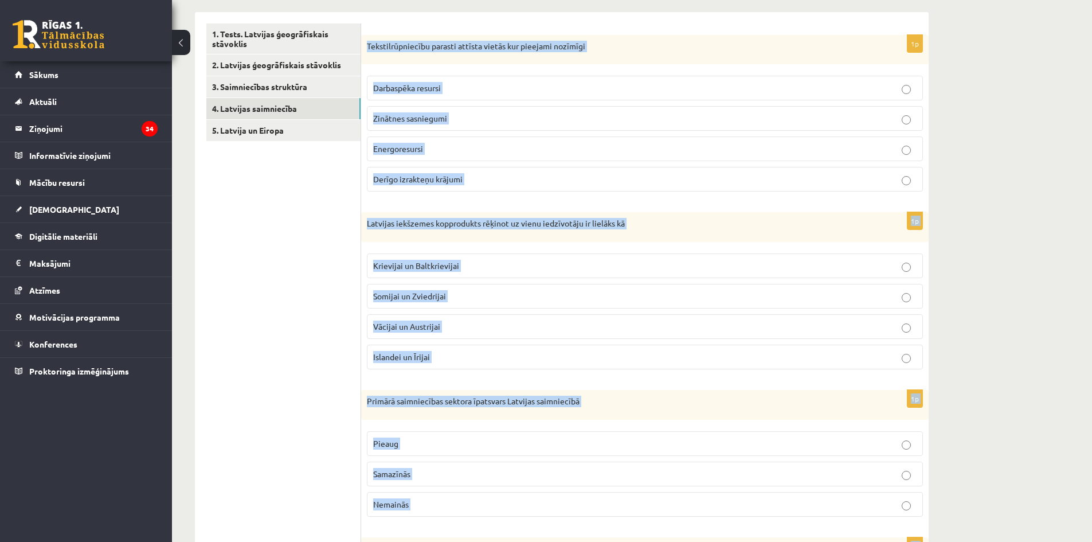
scroll to position [0, 0]
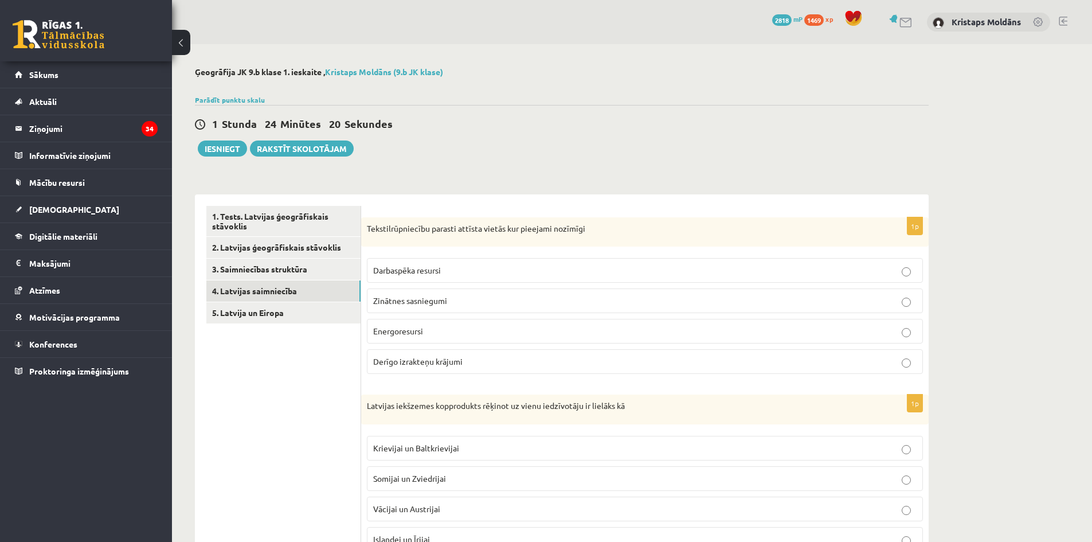
drag, startPoint x: 662, startPoint y: 114, endPoint x: 632, endPoint y: 147, distance: 45.0
click at [662, 114] on div "1 Stunda 24 Minūtes 20 Sekundes Ieskaite saglabāta! Iesniegt Rakstīt skolotājam" at bounding box center [562, 131] width 734 height 52
click at [494, 268] on p "Darbaspēka resursi" at bounding box center [644, 270] width 543 height 12
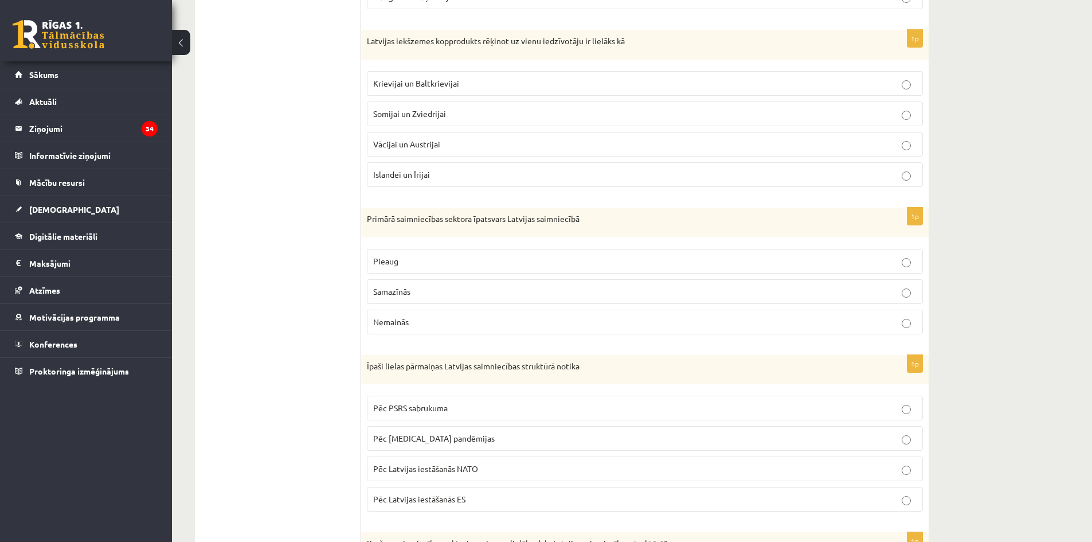
scroll to position [344, 0]
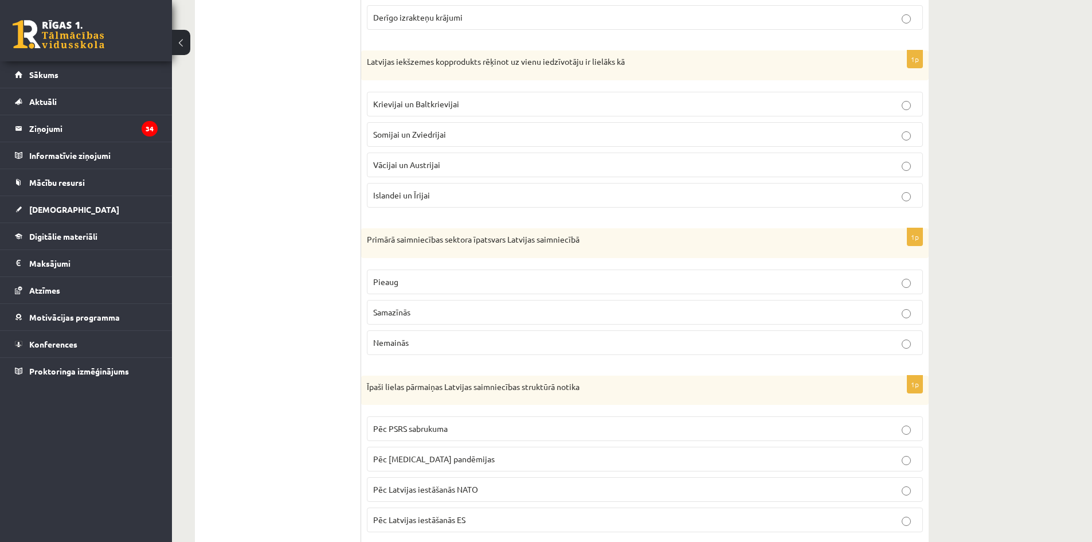
click at [428, 110] on p "Krievijai un Baltkrievijai" at bounding box center [644, 104] width 543 height 12
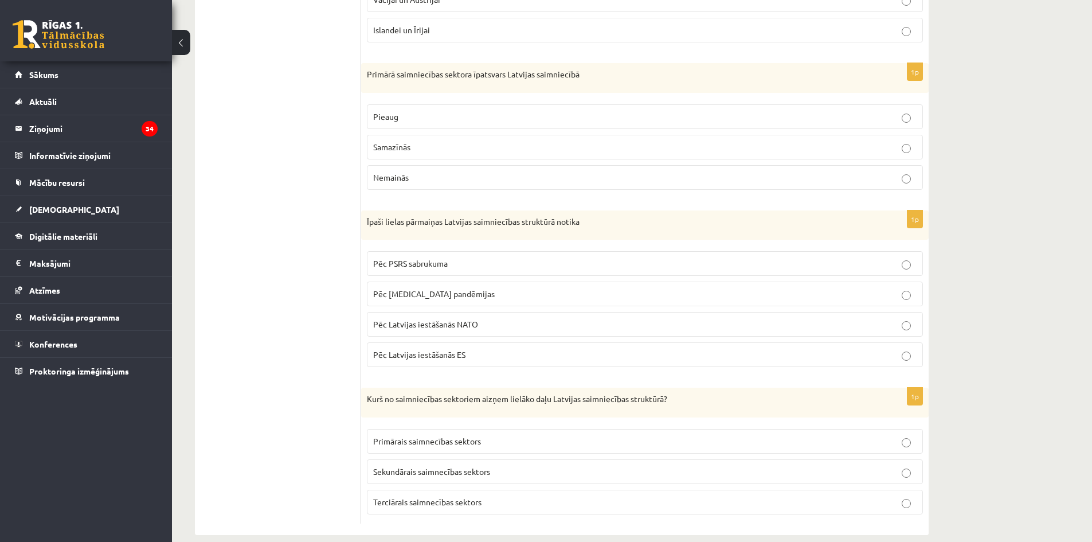
scroll to position [516, 0]
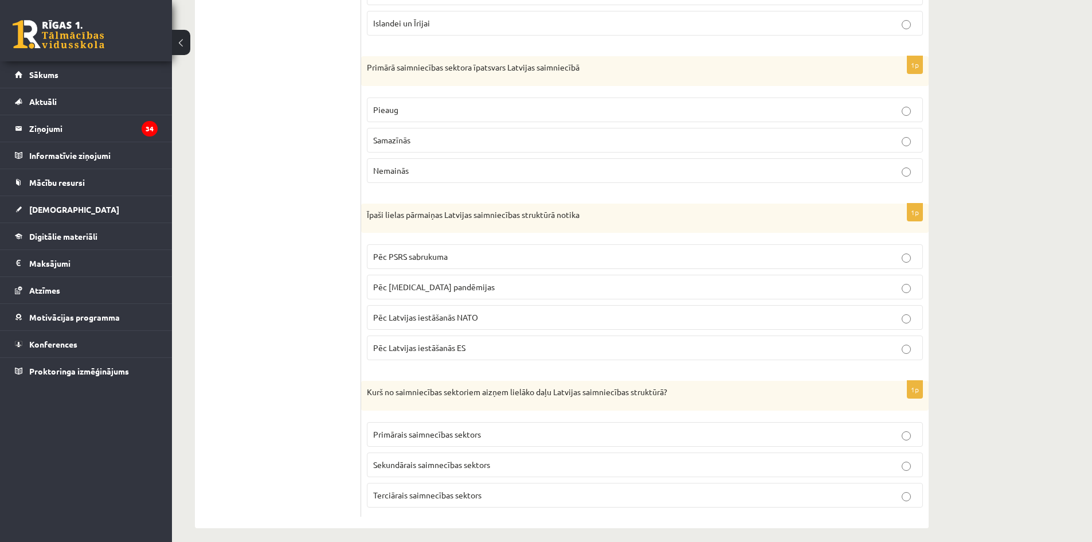
click at [408, 151] on label "Samazīnās" at bounding box center [645, 140] width 556 height 25
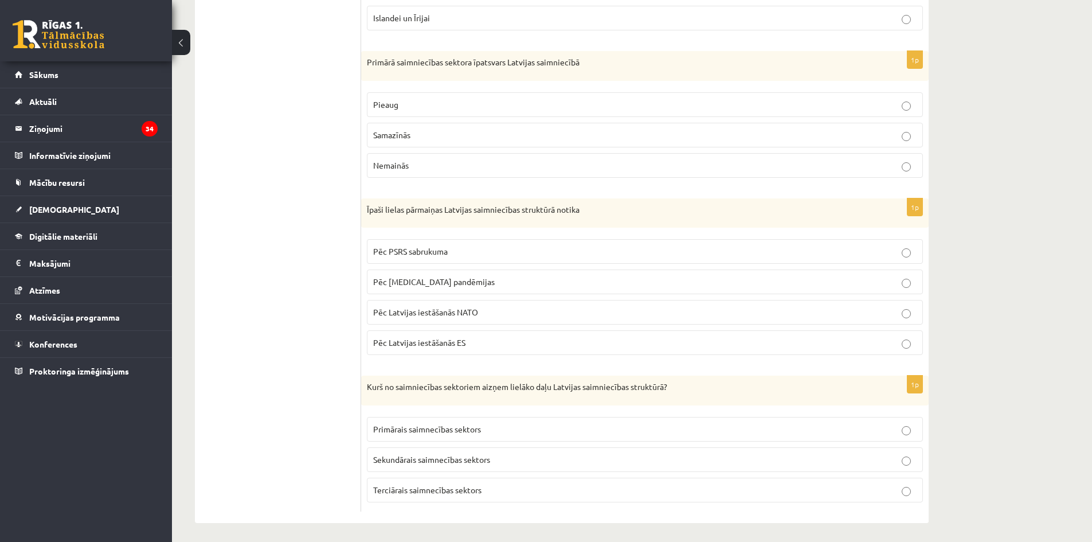
scroll to position [526, 0]
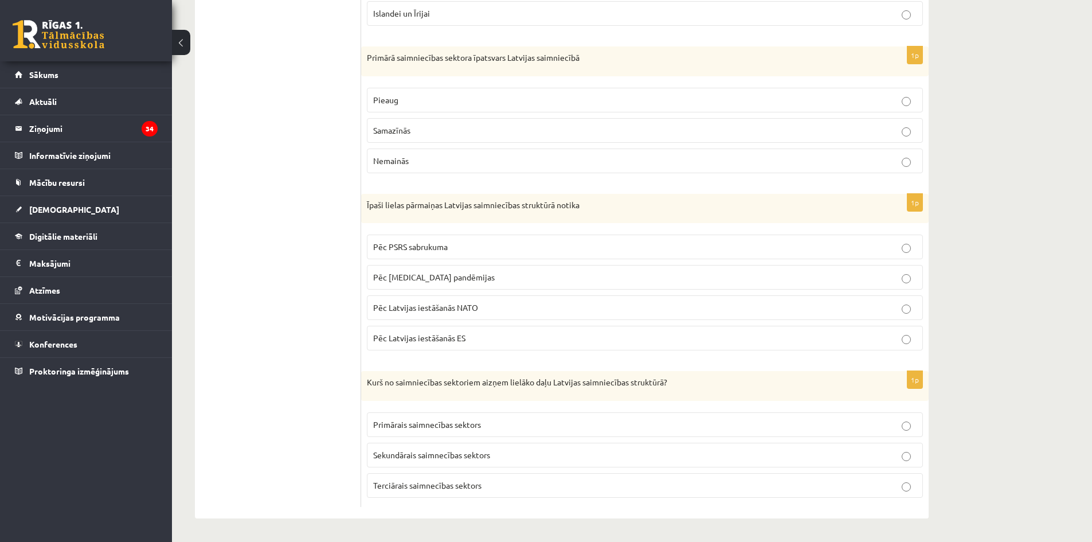
click at [435, 240] on label "Pēc PSRS sabrukuma" at bounding box center [645, 246] width 556 height 25
click at [478, 483] on span "Terciārais saimnecības sektors" at bounding box center [427, 485] width 108 height 10
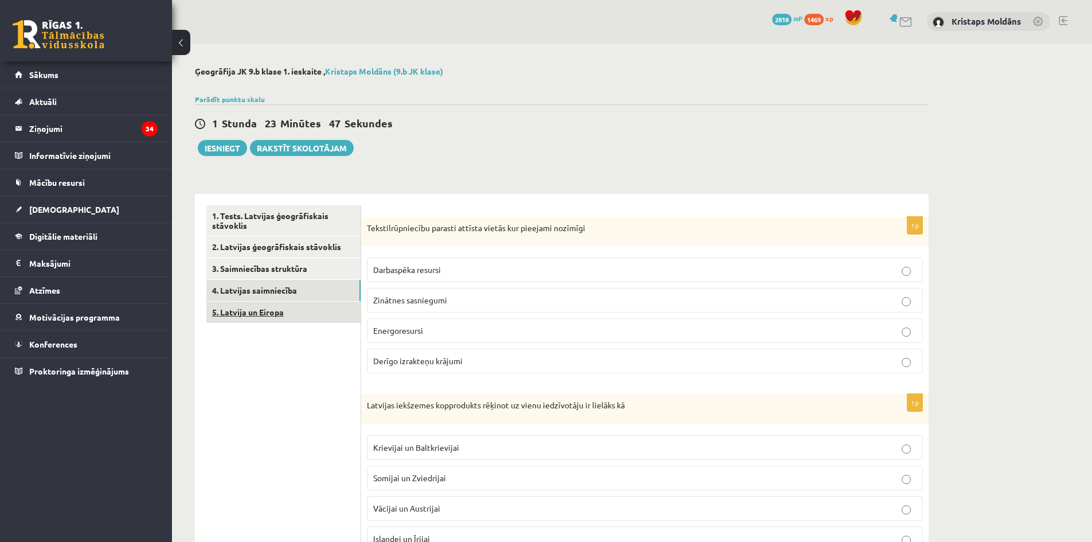
scroll to position [0, 0]
click at [284, 311] on link "5. Latvija un Eiropa" at bounding box center [283, 312] width 154 height 21
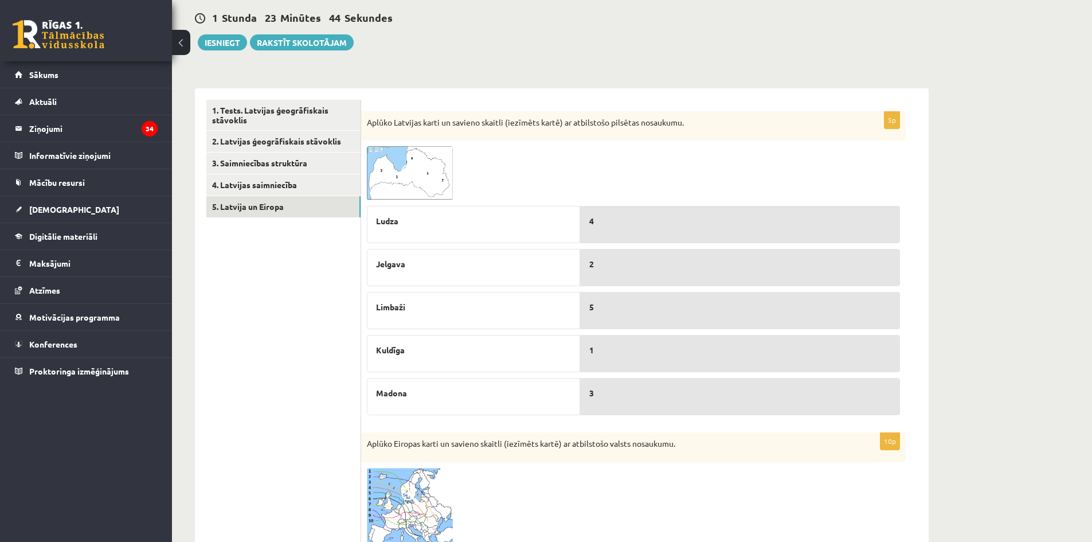
scroll to position [66, 0]
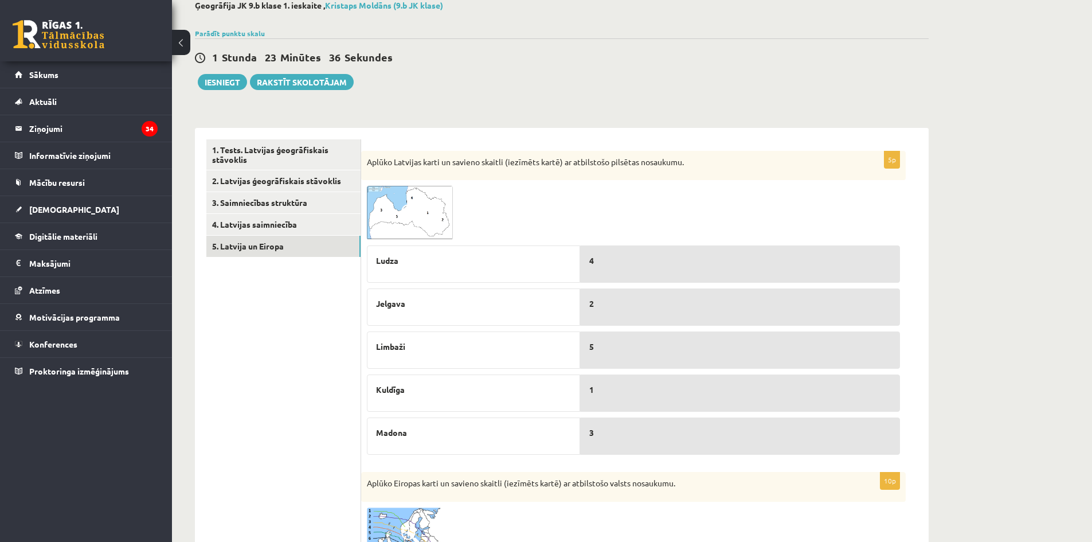
click at [384, 198] on img at bounding box center [410, 213] width 86 height 54
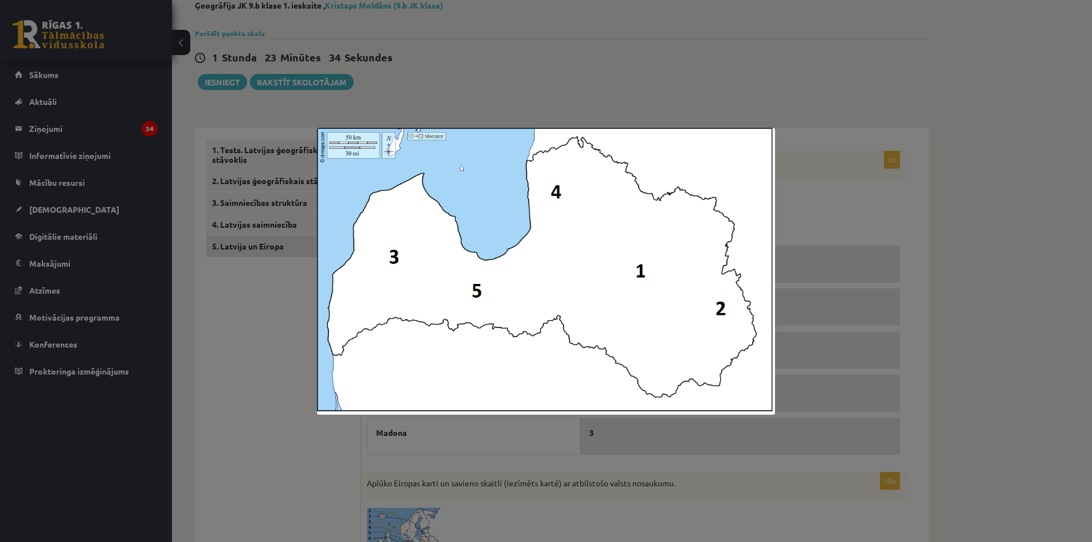
click at [890, 135] on div at bounding box center [546, 271] width 1092 height 542
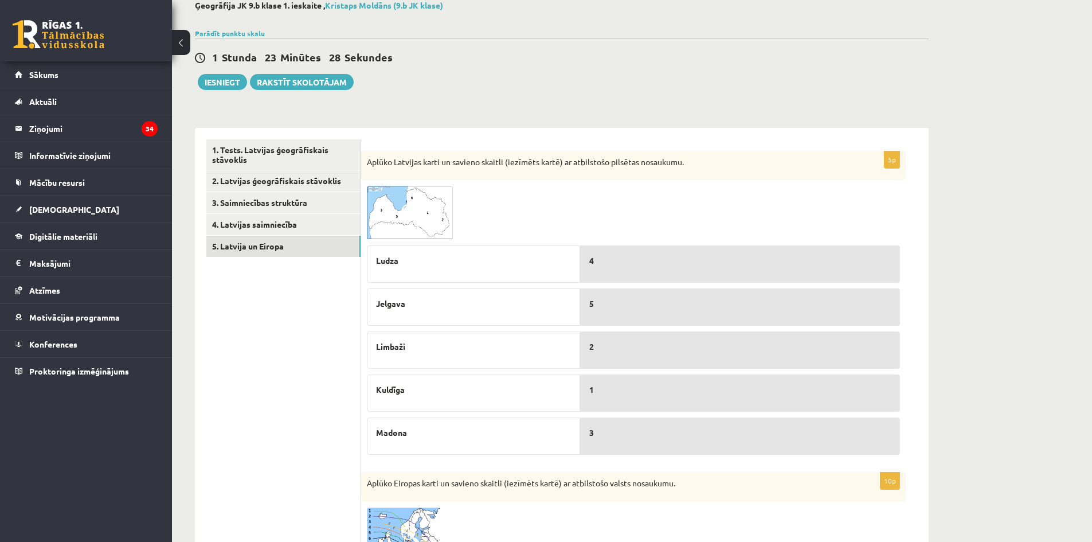
click at [416, 197] on img at bounding box center [410, 213] width 86 height 54
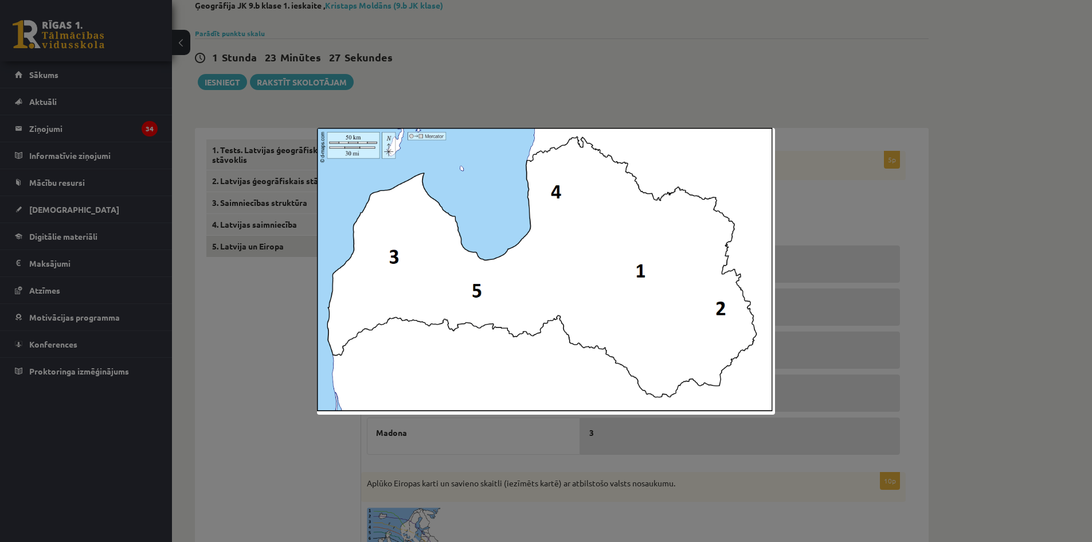
click at [416, 198] on img at bounding box center [546, 271] width 459 height 287
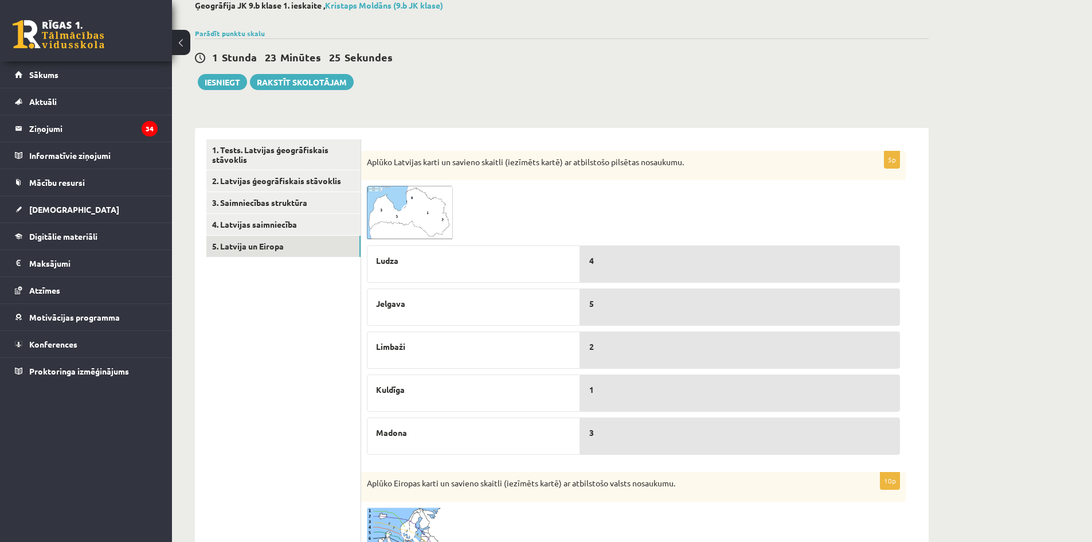
click at [415, 199] on img at bounding box center [410, 213] width 86 height 54
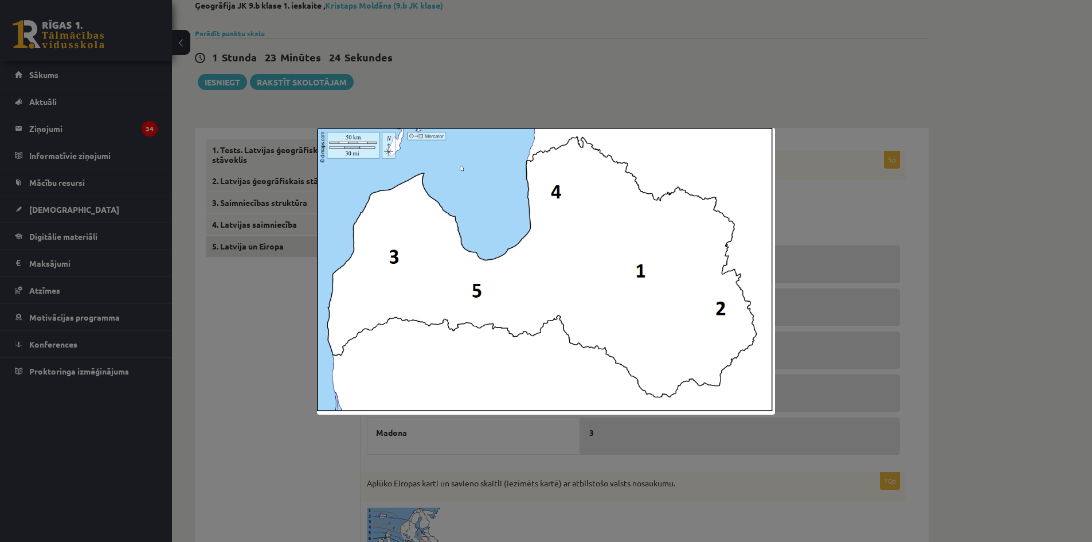
click at [415, 199] on img at bounding box center [546, 271] width 459 height 287
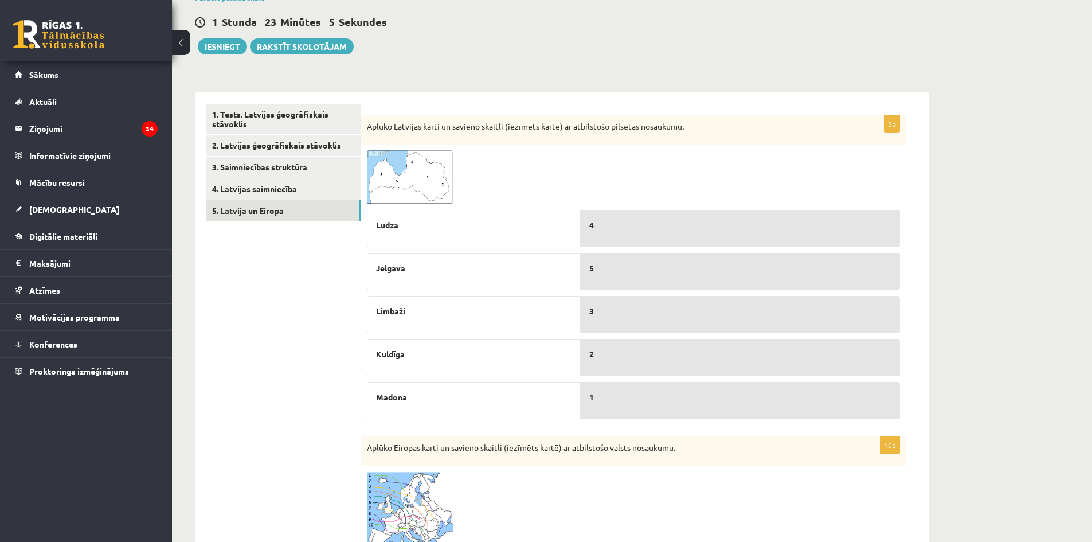
scroll to position [0, 0]
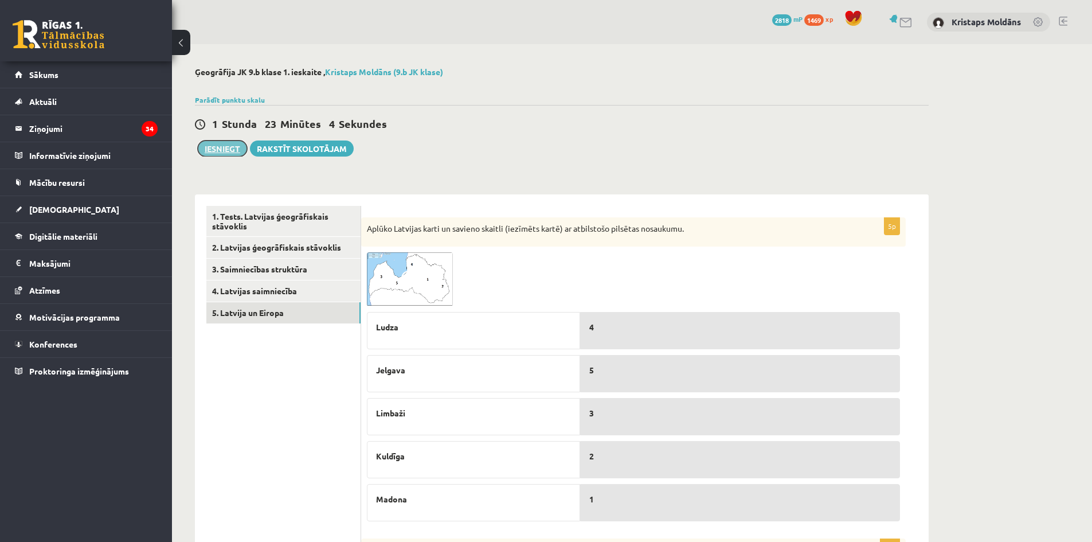
click at [217, 142] on button "Iesniegt" at bounding box center [222, 148] width 49 height 16
